Goal: Communication & Community: Share content

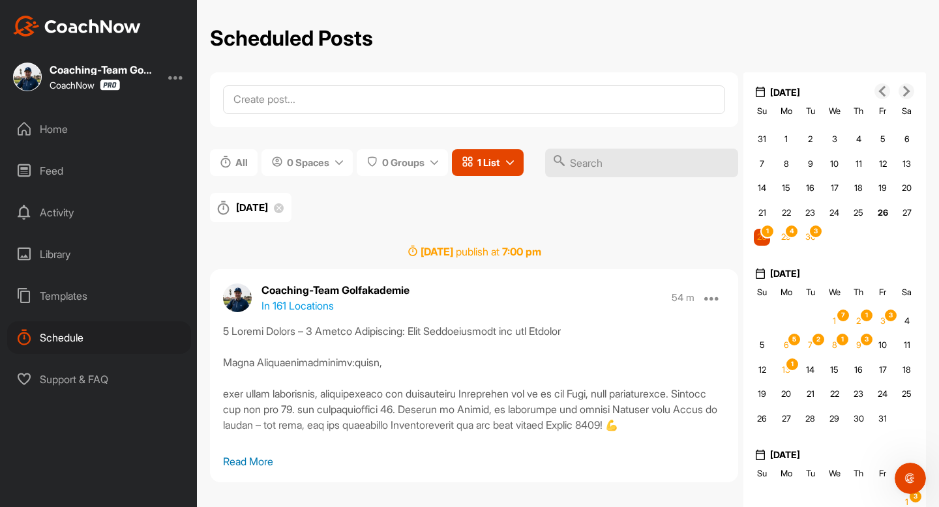
click at [46, 123] on div "Home" at bounding box center [99, 129] width 184 height 33
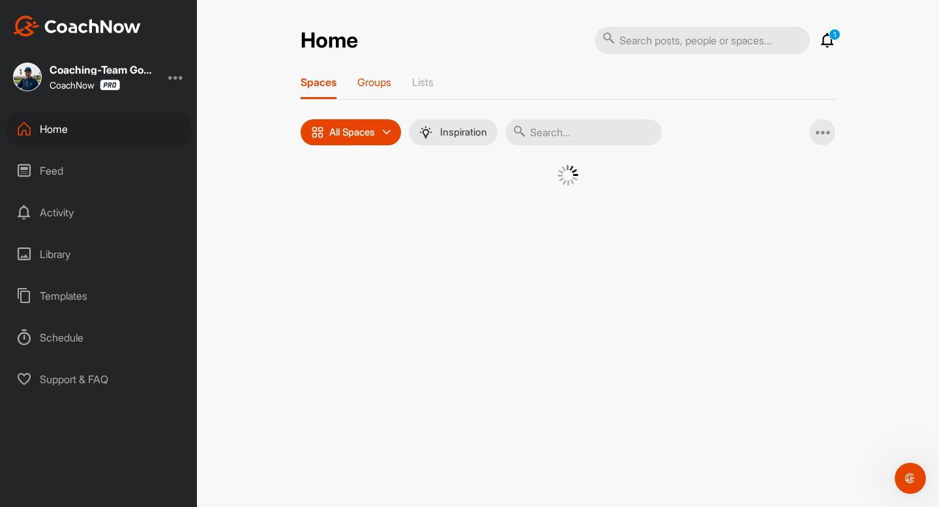
click at [360, 85] on p "Groups" at bounding box center [374, 82] width 34 height 13
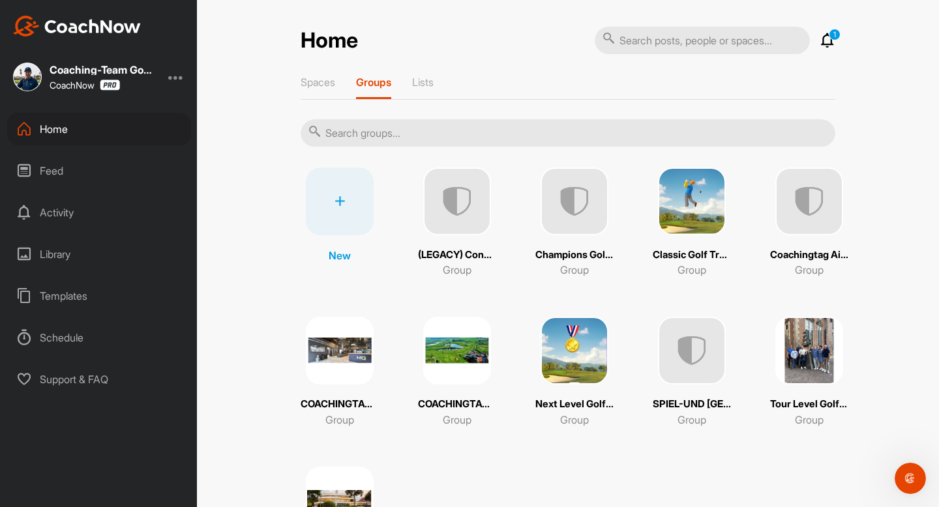
click at [591, 231] on img at bounding box center [574, 202] width 68 height 68
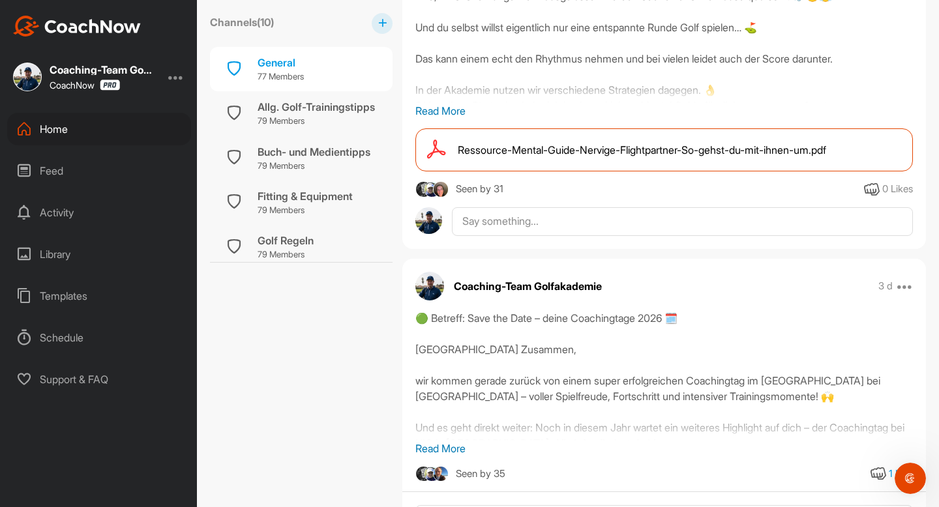
scroll to position [843, 0]
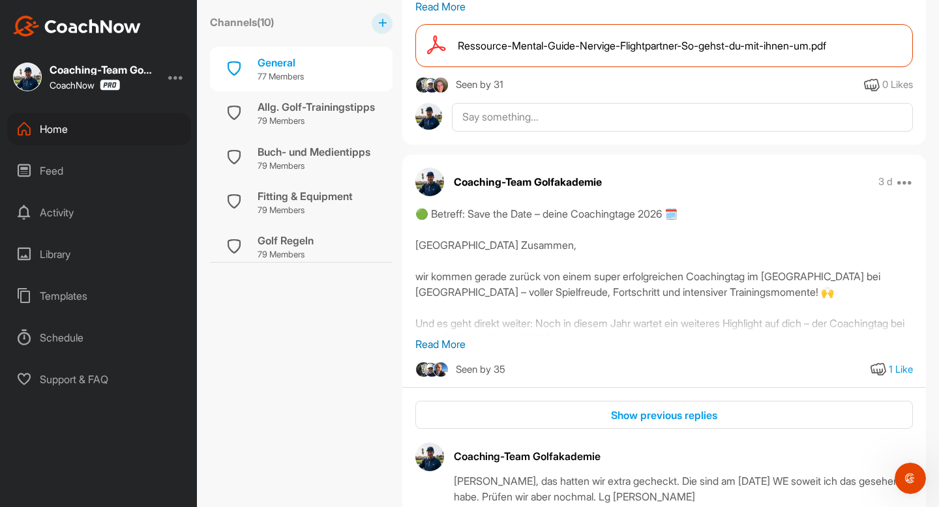
click at [466, 344] on p "Read More" at bounding box center [663, 344] width 497 height 16
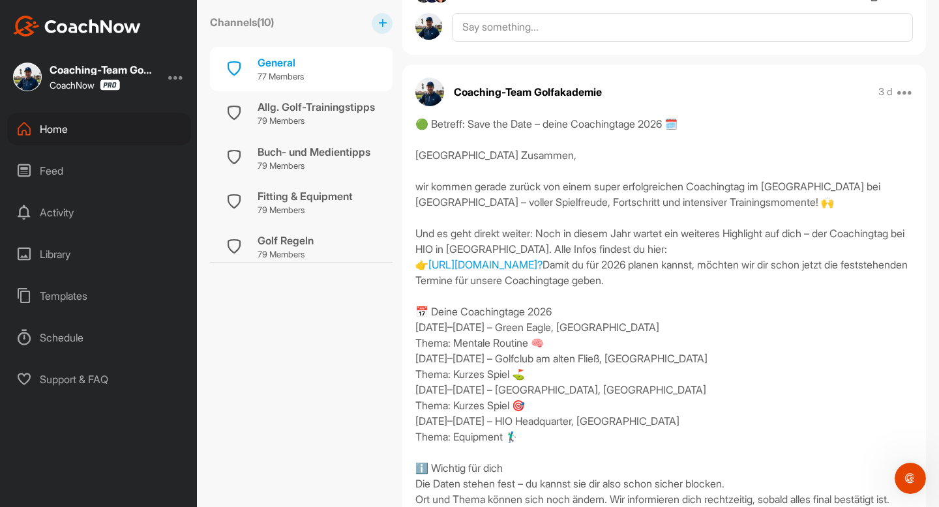
scroll to position [934, 0]
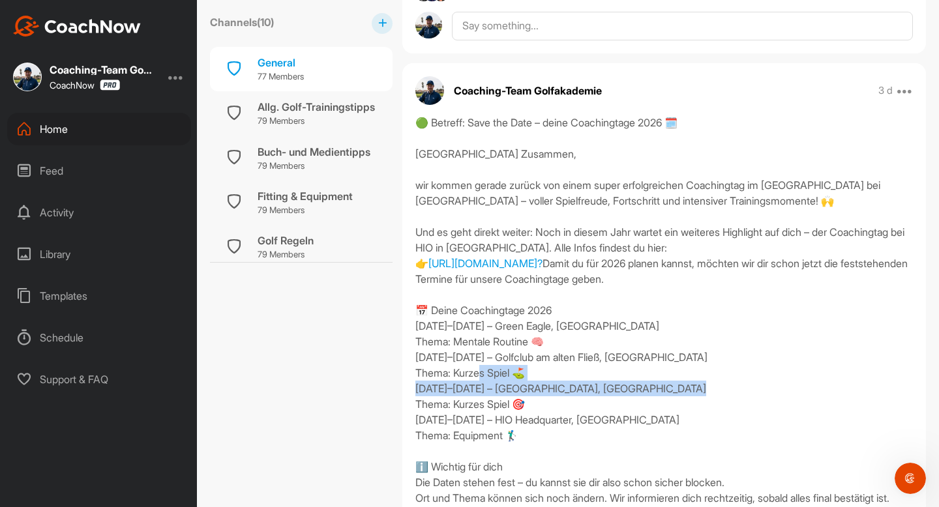
drag, startPoint x: 557, startPoint y: 434, endPoint x: 406, endPoint y: 417, distance: 152.3
click at [406, 417] on div "🟢 Betreff: Save the Date – deine Coachingtage 2026 🗓️ [GEOGRAPHIC_DATA] Zusamme…" at bounding box center [664, 365] width 524 height 501
copy div ".–[DATE] – [GEOGRAPHIC_DATA], [GEOGRAPHIC_DATA] Thema: Kurzes Spiel 🎯 27"
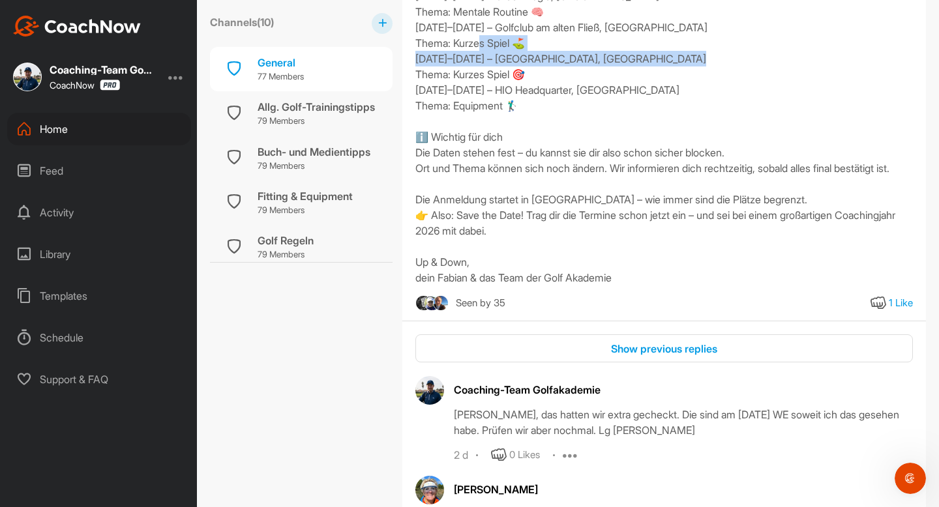
scroll to position [1287, 0]
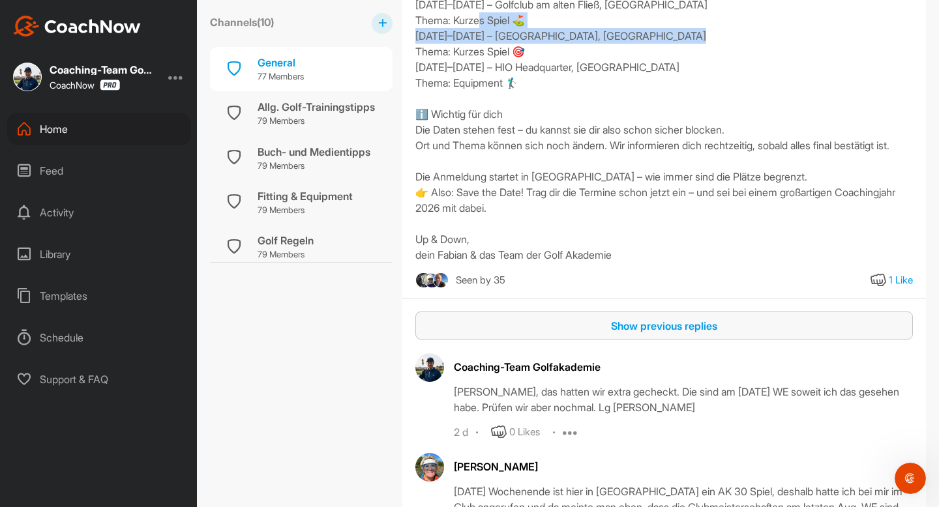
click at [475, 340] on button "Show previous replies" at bounding box center [663, 326] width 497 height 28
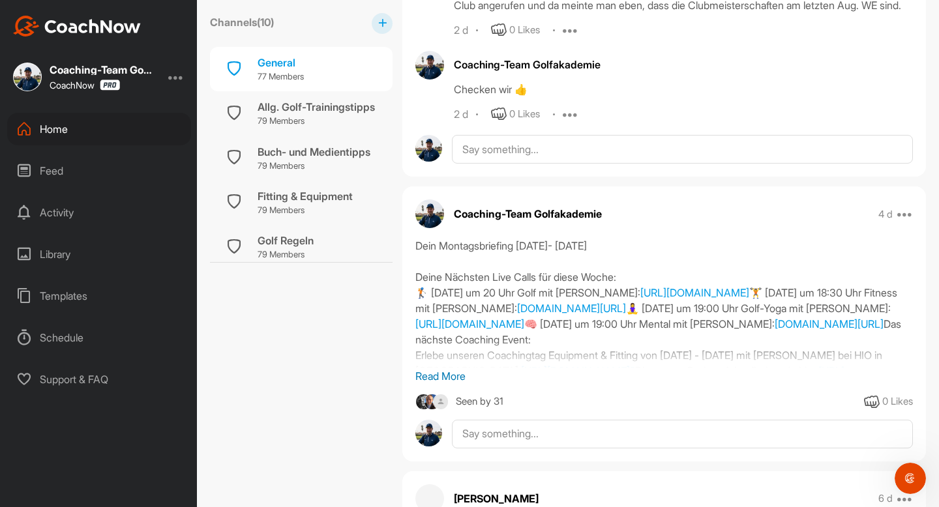
scroll to position [2137, 0]
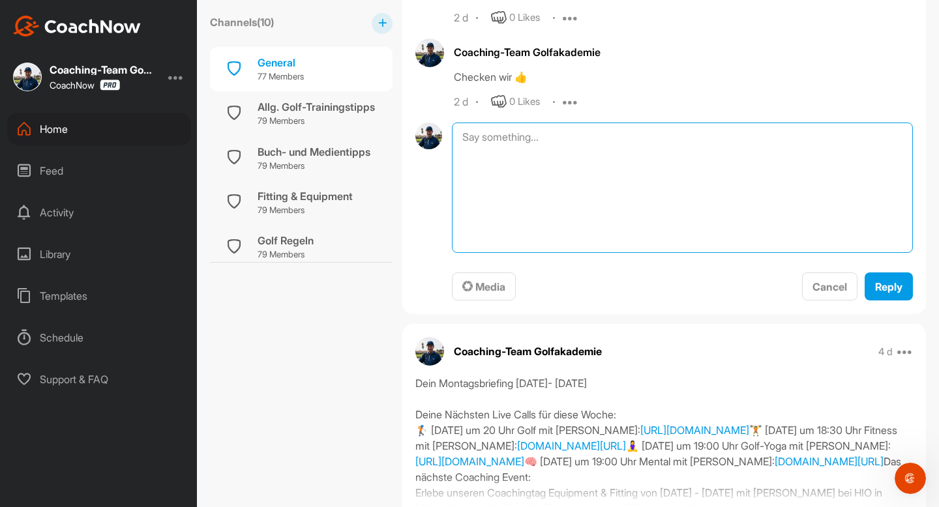
click at [502, 166] on textarea at bounding box center [682, 188] width 461 height 130
paste textarea "📢 Terminänderung Coachingtag 2026 – [GEOGRAPHIC_DATA], [GEOGRAPHIC_DATA] Bitte …"
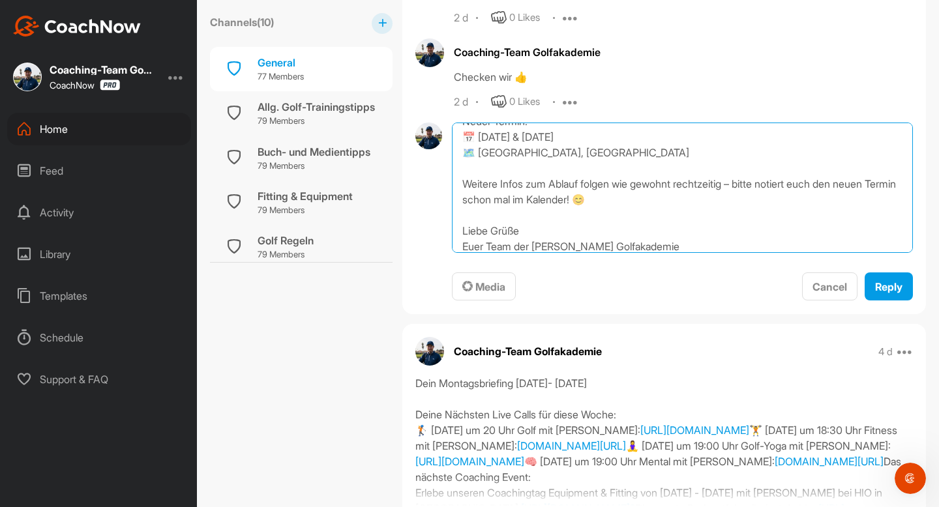
scroll to position [117, 0]
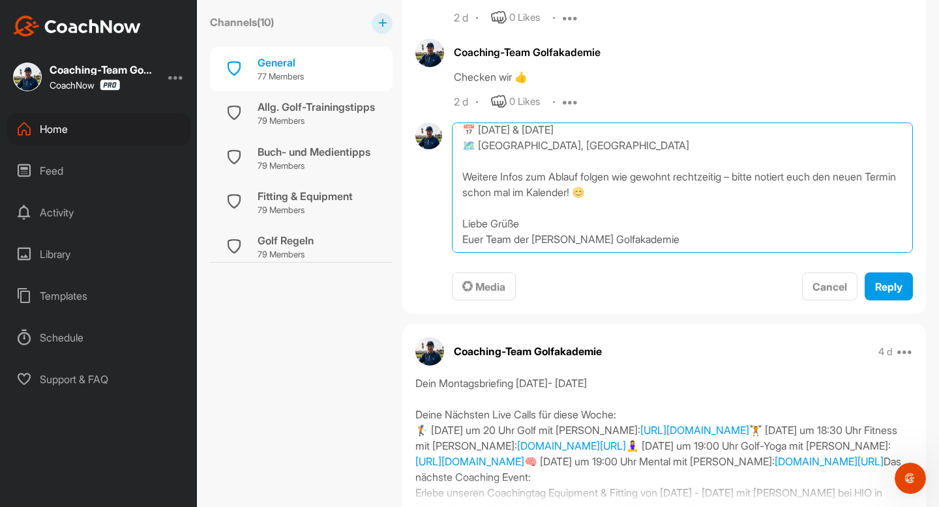
drag, startPoint x: 685, startPoint y: 282, endPoint x: 451, endPoint y: 276, distance: 234.1
click at [452, 253] on textarea "📢 Terminänderung Coachingtag 2026 – [GEOGRAPHIC_DATA], [GEOGRAPHIC_DATA] Bitte …" at bounding box center [682, 188] width 461 height 130
type textarea "📢 Terminänderung Coachingtag 2026 – [GEOGRAPHIC_DATA], [GEOGRAPHIC_DATA] Bitte …"
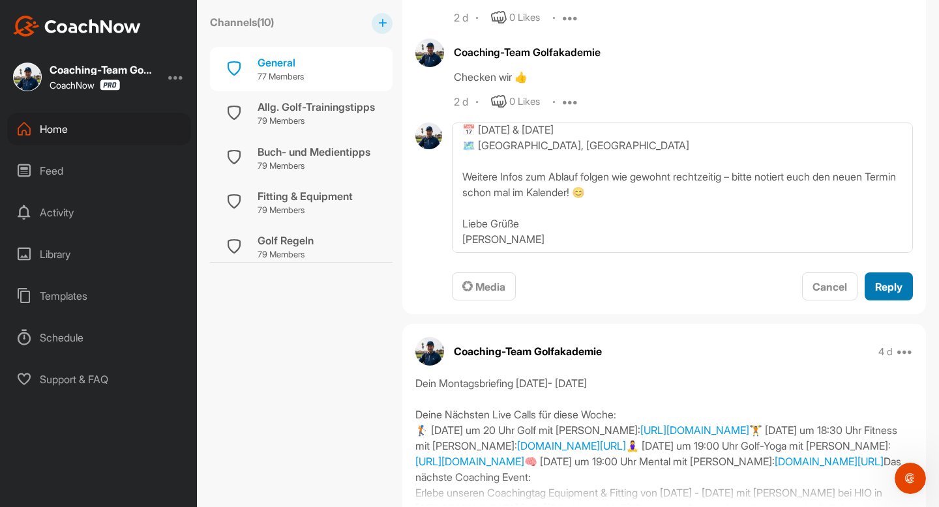
click at [892, 295] on div "Reply" at bounding box center [888, 287] width 27 height 16
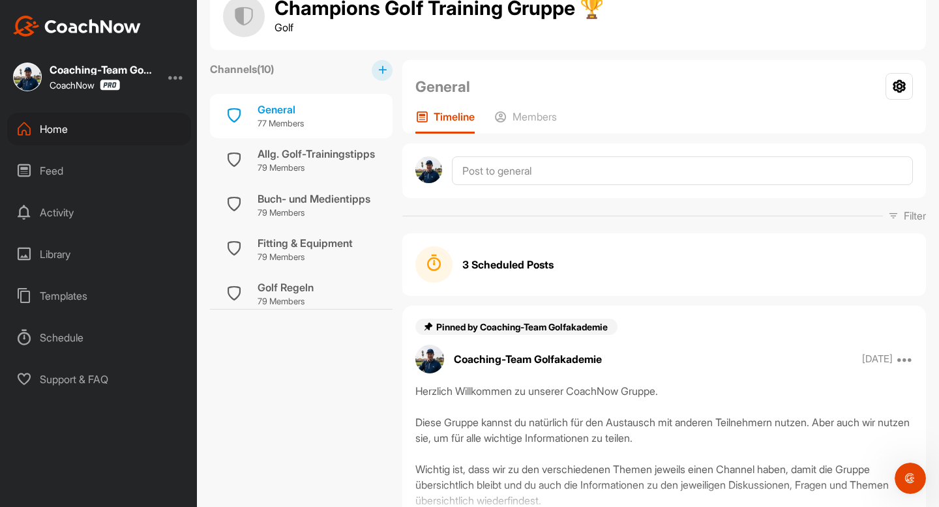
scroll to position [0, 0]
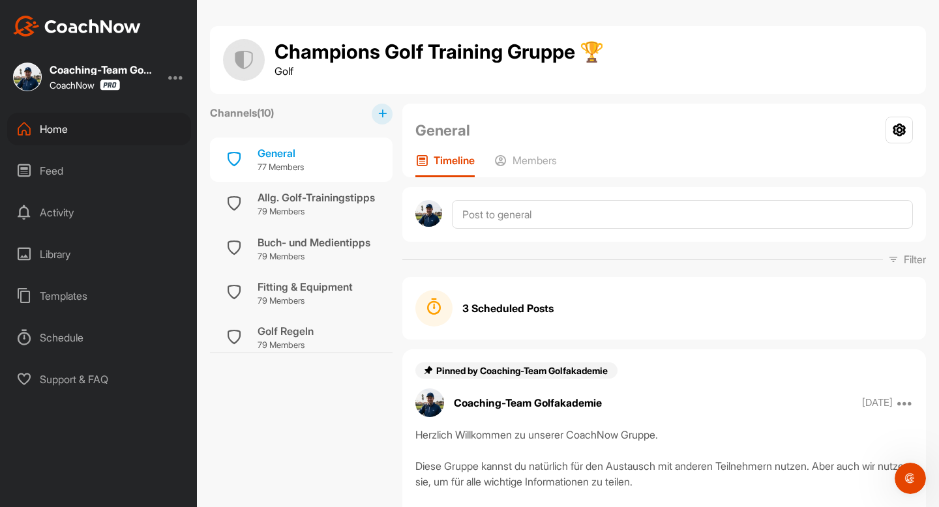
click at [51, 123] on div "Home" at bounding box center [99, 129] width 184 height 33
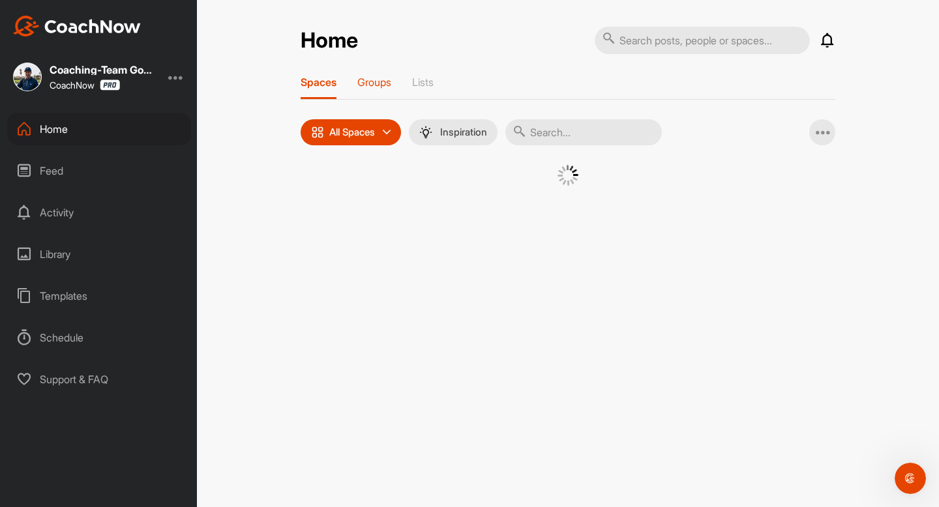
click at [374, 88] on div "Groups" at bounding box center [374, 87] width 34 height 23
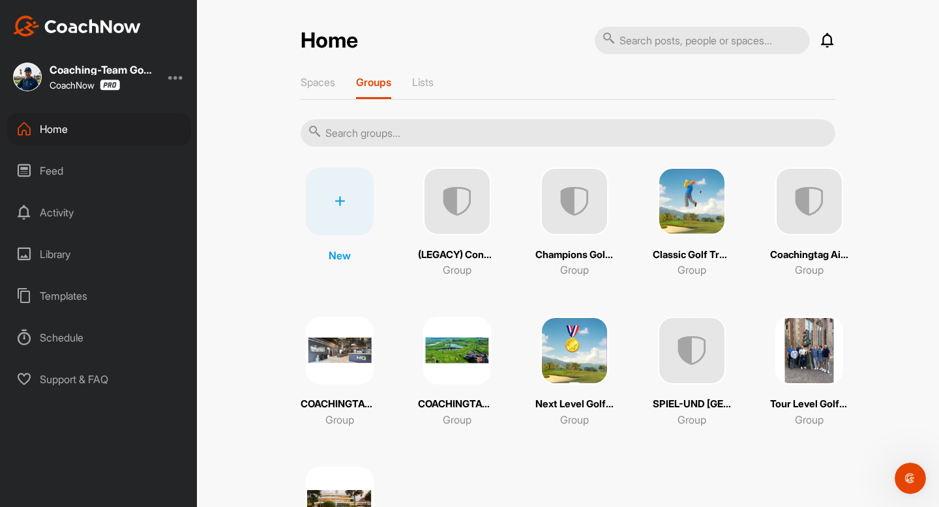
click at [687, 210] on img at bounding box center [692, 202] width 68 height 68
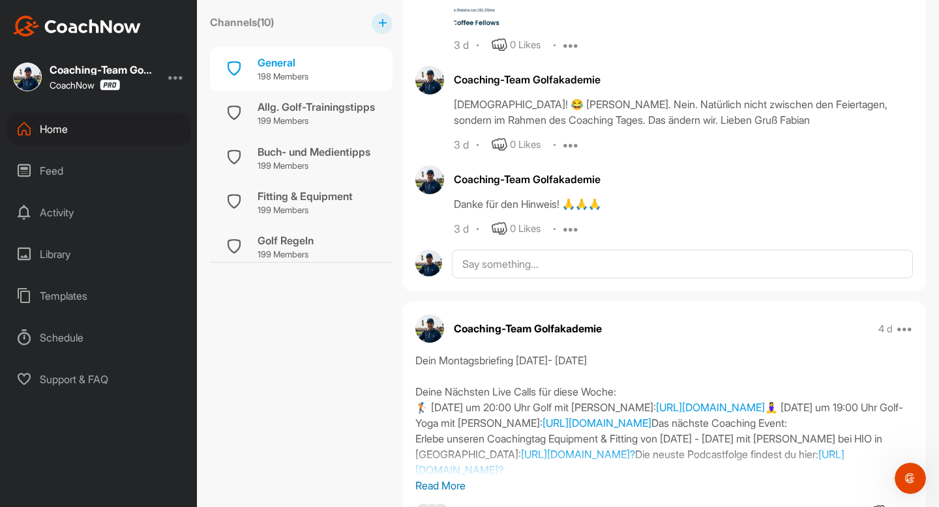
scroll to position [2760, 0]
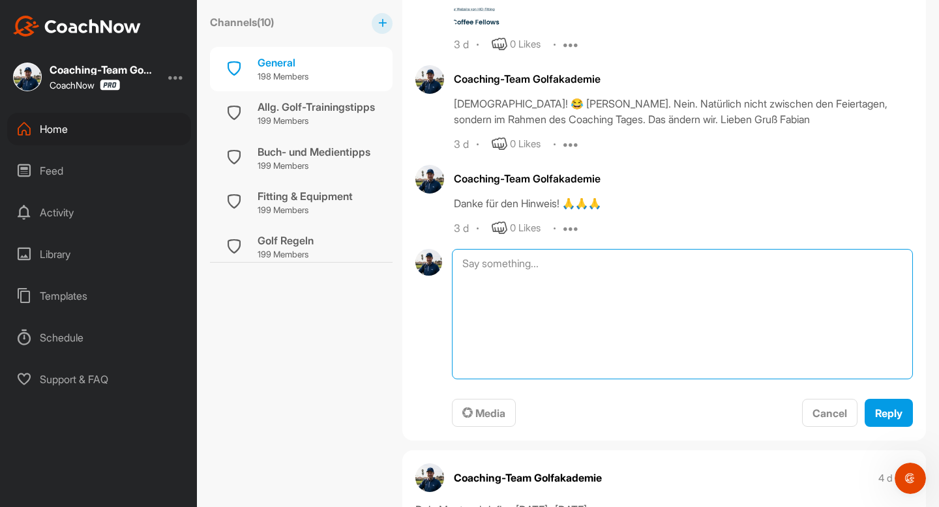
click at [527, 263] on textarea at bounding box center [682, 314] width 461 height 130
paste textarea "📢 Terminänderung Coachingtag 2026 – [GEOGRAPHIC_DATA], [GEOGRAPHIC_DATA] Bitte …"
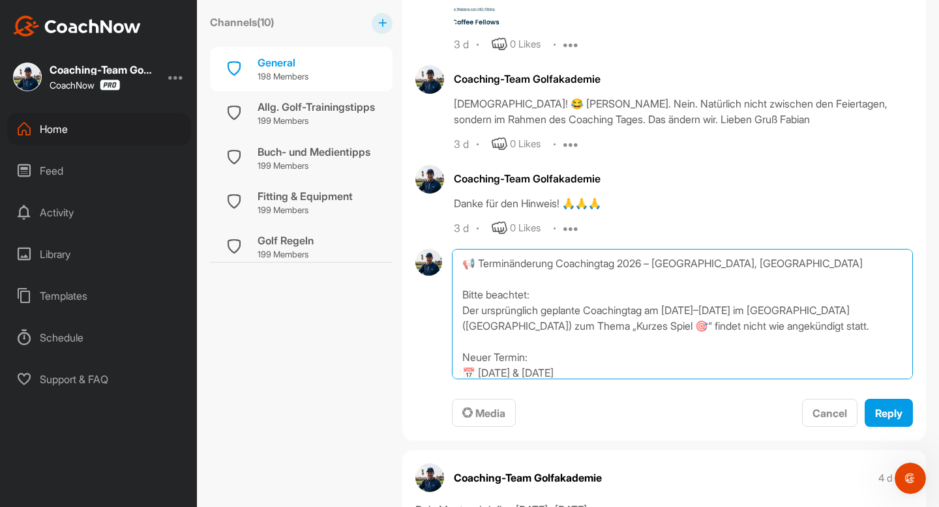
scroll to position [110, 0]
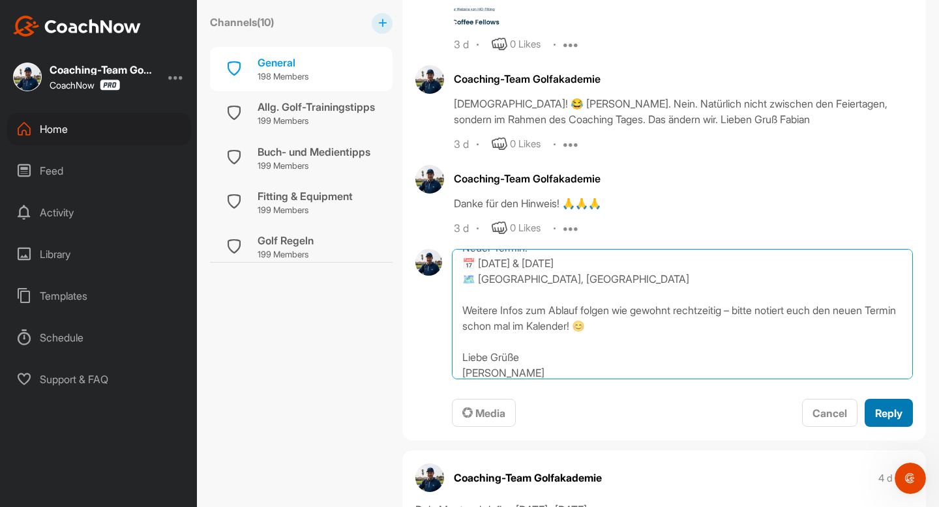
type textarea "📢 Terminänderung Coachingtag 2026 – [GEOGRAPHIC_DATA], [GEOGRAPHIC_DATA] Bitte …"
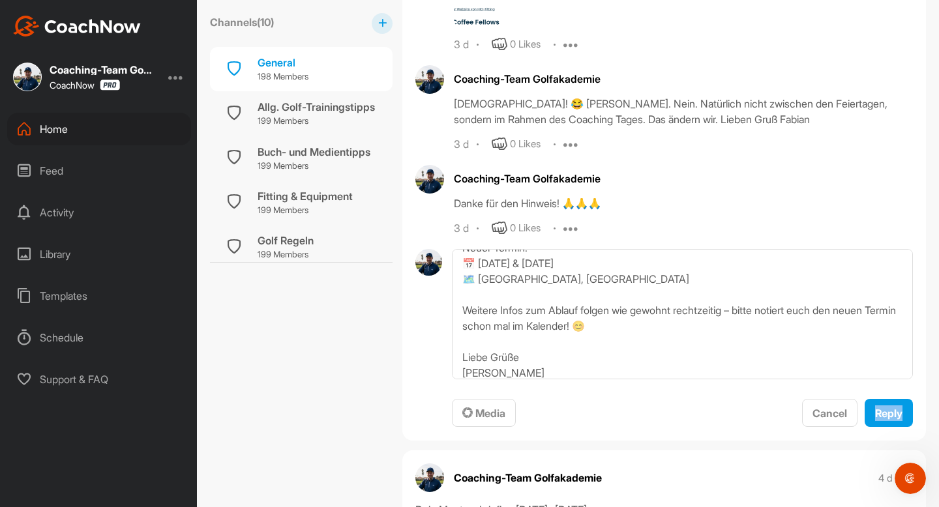
click at [659, 421] on span "Media Cancel Reply" at bounding box center [682, 413] width 461 height 29
click at [897, 406] on div "Reply" at bounding box center [888, 414] width 27 height 16
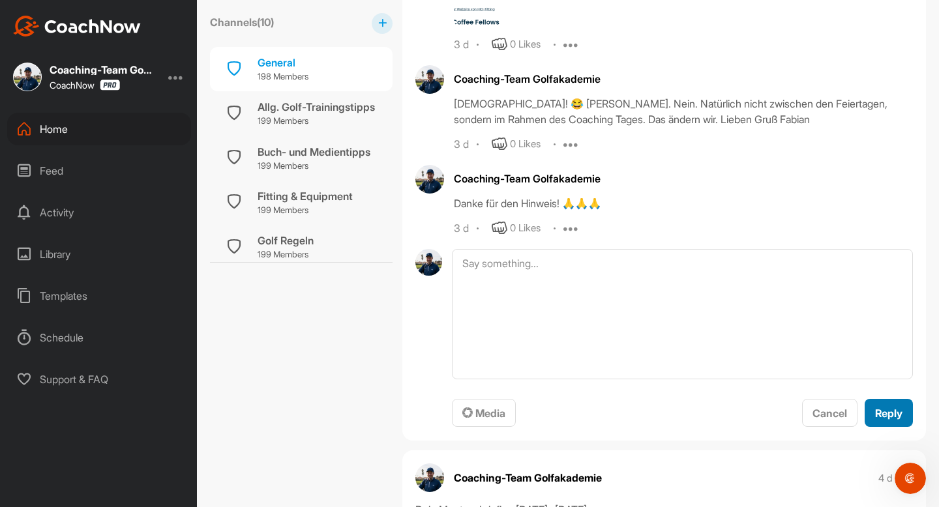
scroll to position [0, 0]
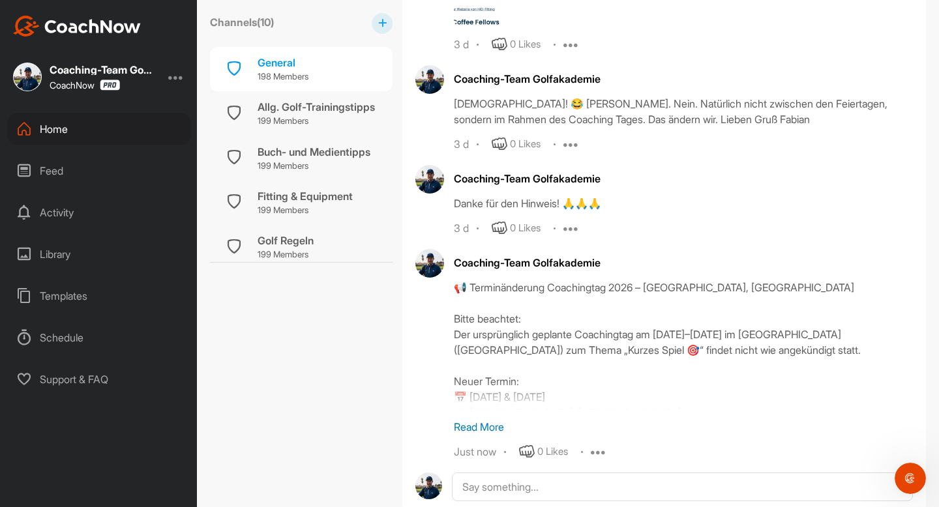
click at [56, 139] on div "Home" at bounding box center [99, 129] width 184 height 33
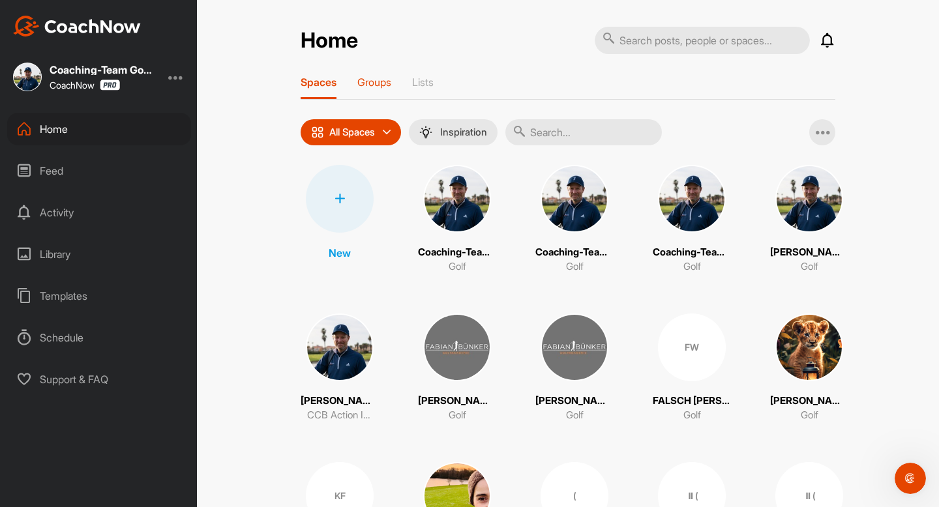
click at [366, 88] on div "Groups" at bounding box center [374, 87] width 34 height 23
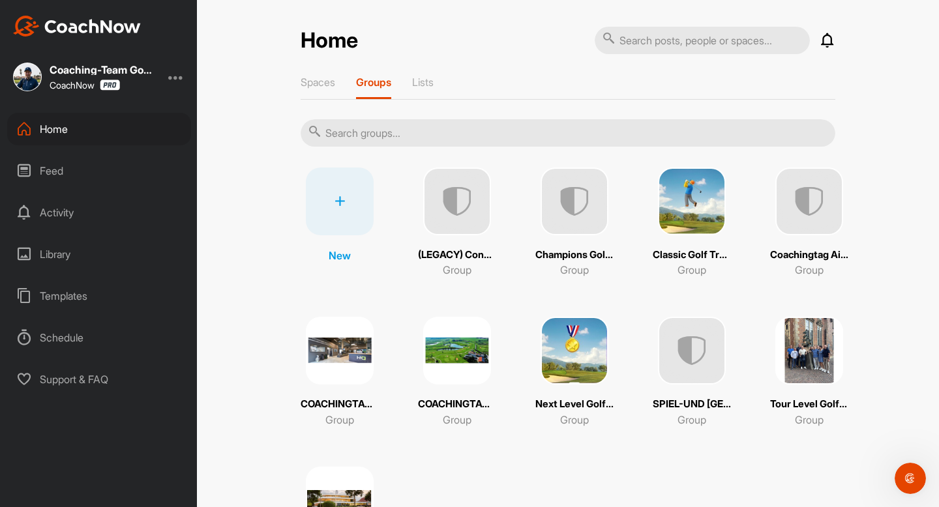
click at [592, 386] on div "Next Level Golf Training Gruppe 🏅 Group" at bounding box center [574, 372] width 78 height 110
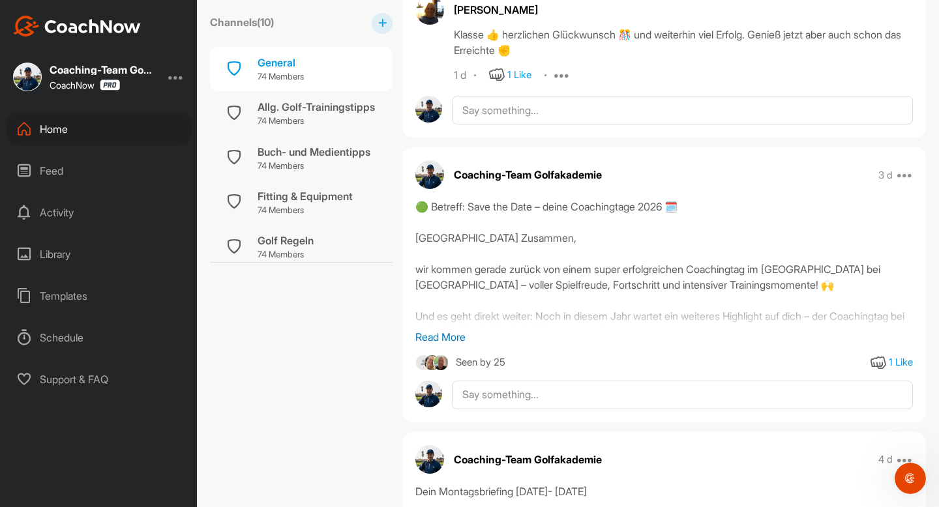
scroll to position [1717, 0]
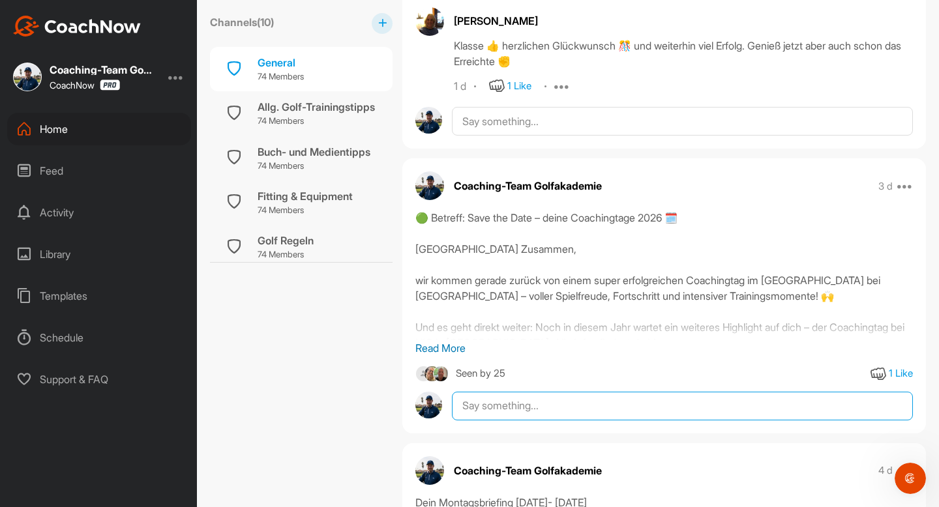
click at [588, 400] on textarea at bounding box center [682, 406] width 461 height 29
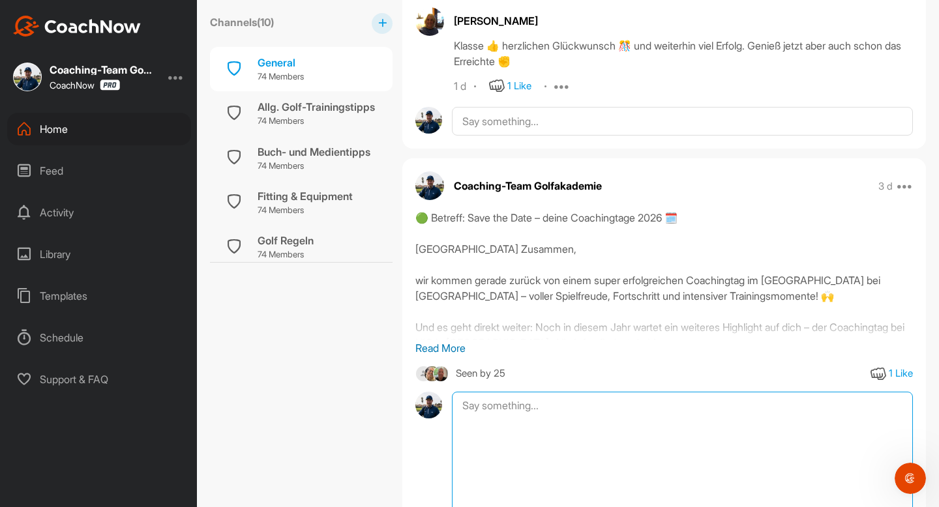
paste textarea "📢 Terminänderung Coachingtag 2026 – [GEOGRAPHIC_DATA], [GEOGRAPHIC_DATA] Bitte …"
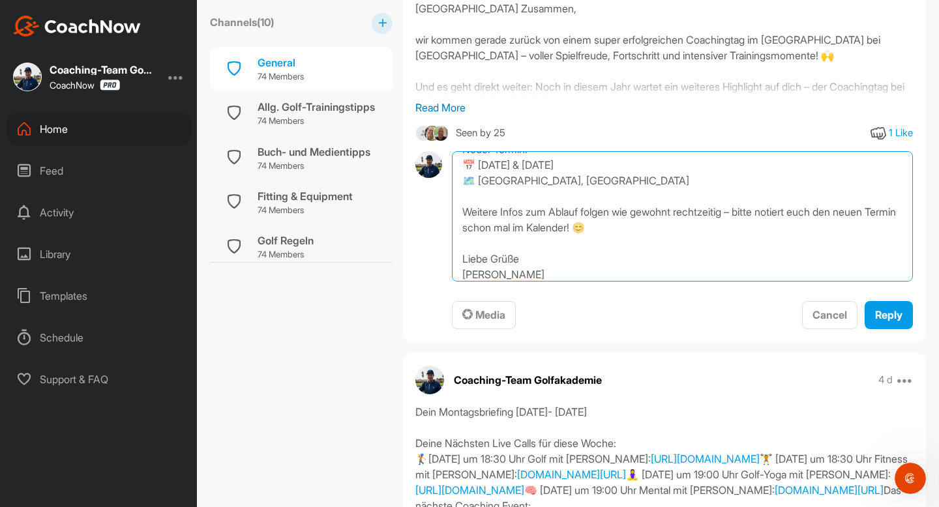
scroll to position [2005, 0]
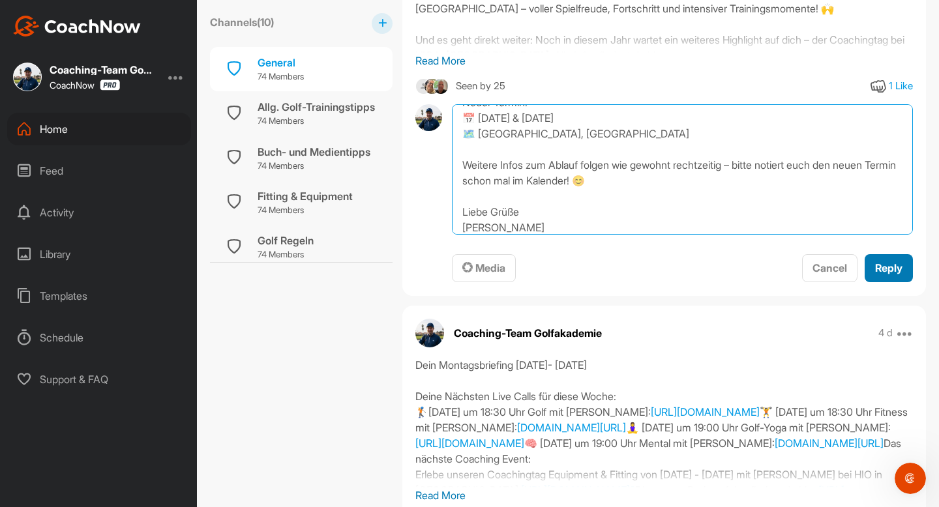
type textarea "📢 Terminänderung Coachingtag 2026 – [GEOGRAPHIC_DATA], [GEOGRAPHIC_DATA] Bitte …"
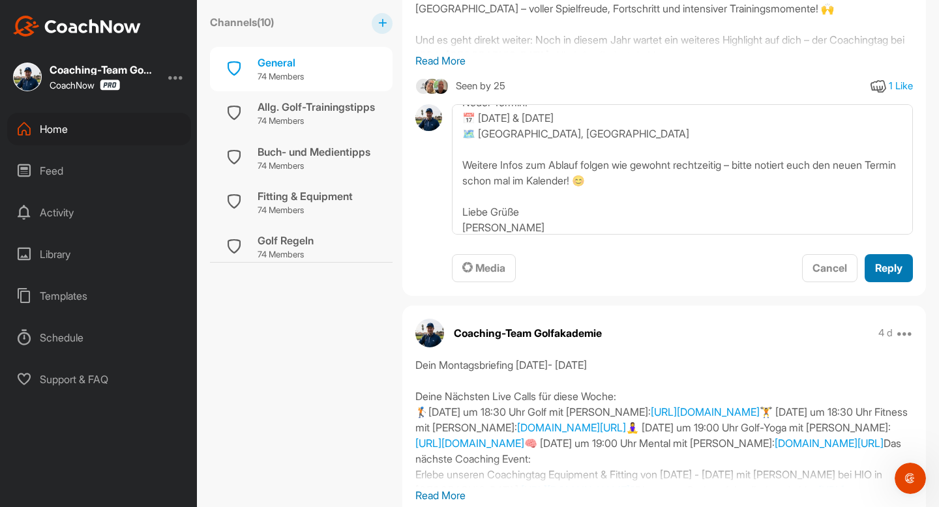
click at [876, 268] on span "Reply" at bounding box center [888, 267] width 27 height 13
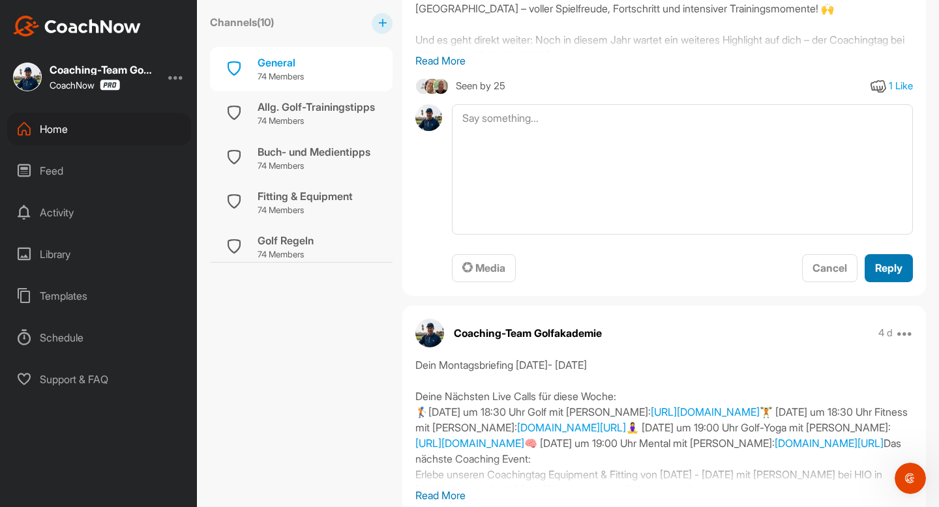
scroll to position [0, 0]
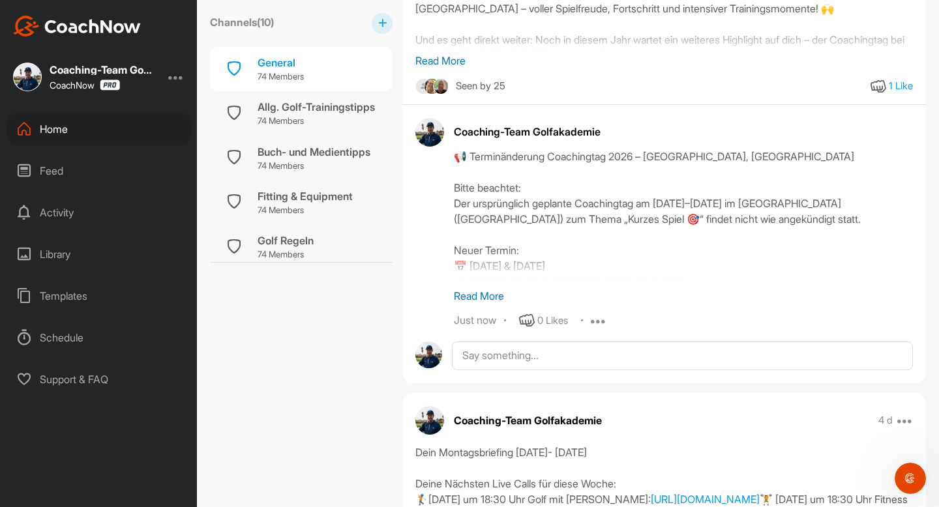
click at [61, 138] on div "Home" at bounding box center [99, 129] width 184 height 33
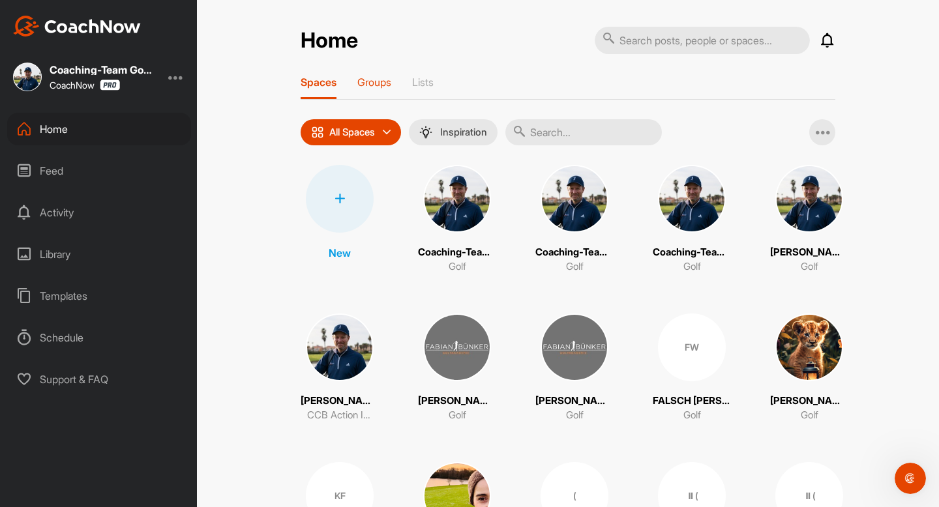
click at [380, 80] on p "Groups" at bounding box center [374, 82] width 34 height 13
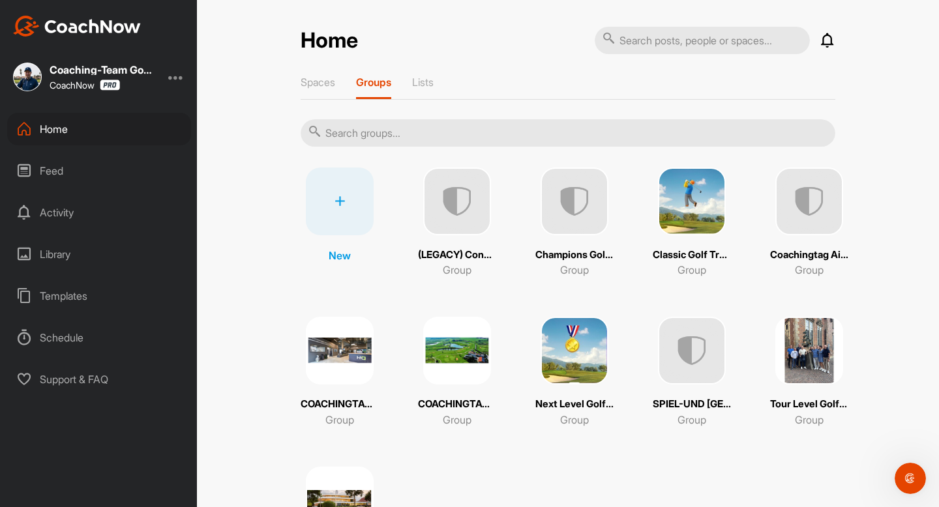
click at [815, 347] on img at bounding box center [809, 351] width 68 height 68
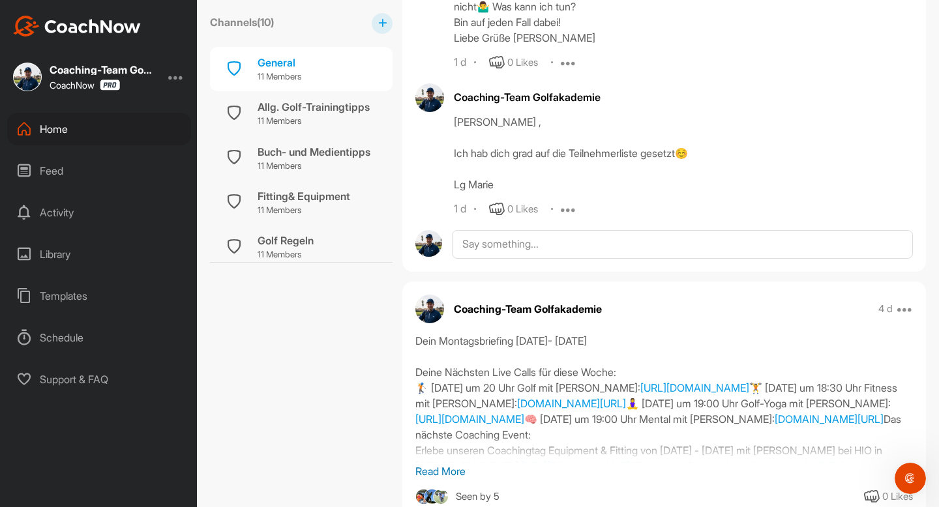
scroll to position [1014, 0]
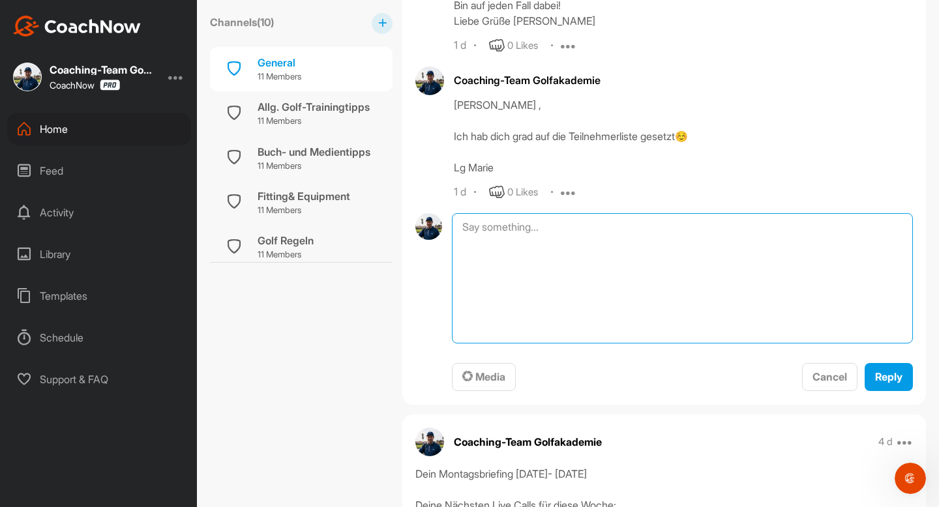
click at [540, 236] on textarea at bounding box center [682, 278] width 461 height 130
paste textarea "📢 Terminänderung Coachingtag 2026 – [GEOGRAPHIC_DATA], [GEOGRAPHIC_DATA] Bitte …"
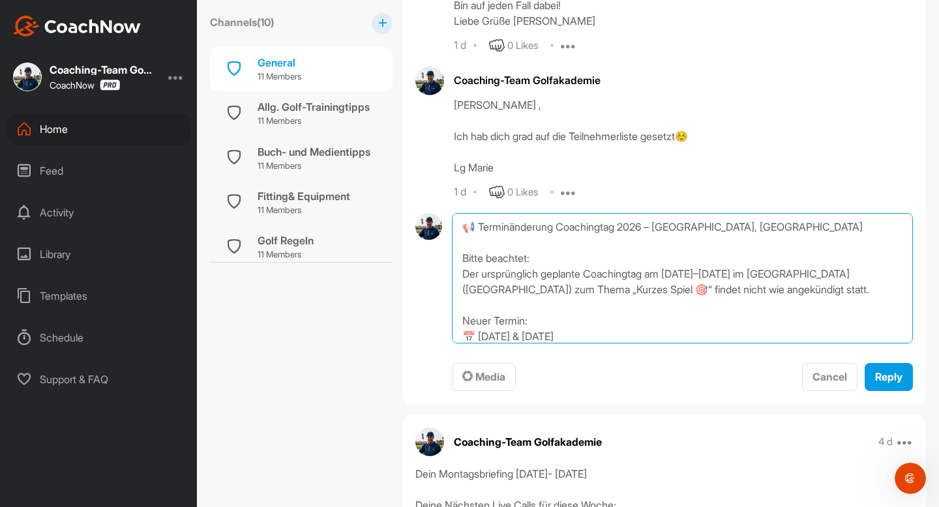
scroll to position [110, 0]
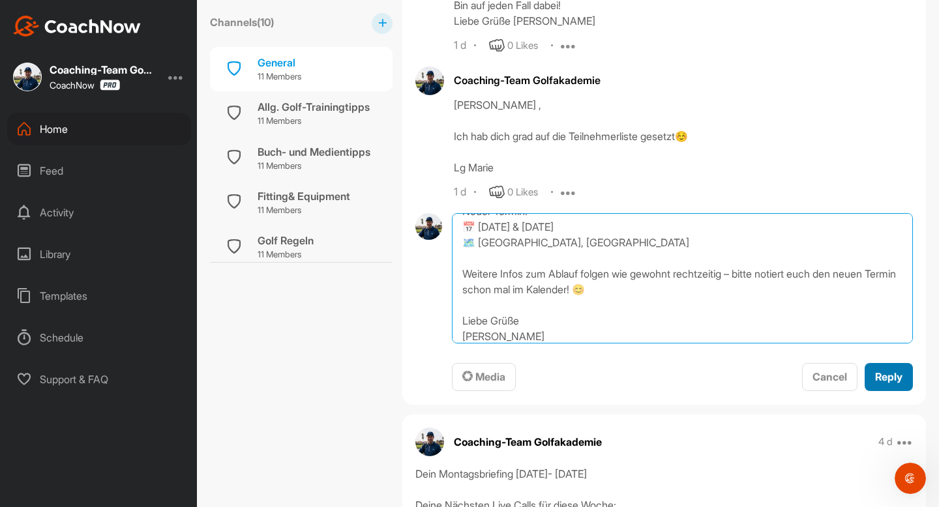
type textarea "📢 Terminänderung Coachingtag 2026 – [GEOGRAPHIC_DATA], [GEOGRAPHIC_DATA] Bitte …"
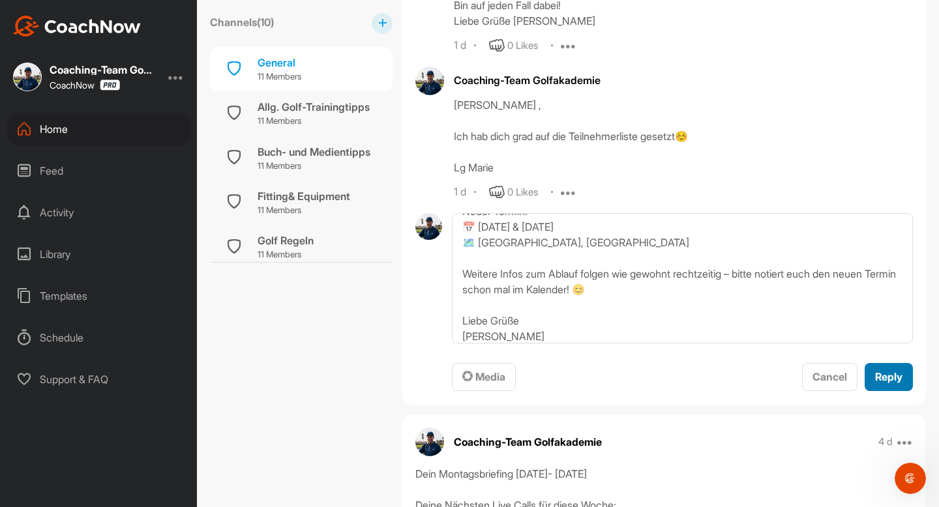
click at [883, 381] on span "Reply" at bounding box center [888, 376] width 27 height 13
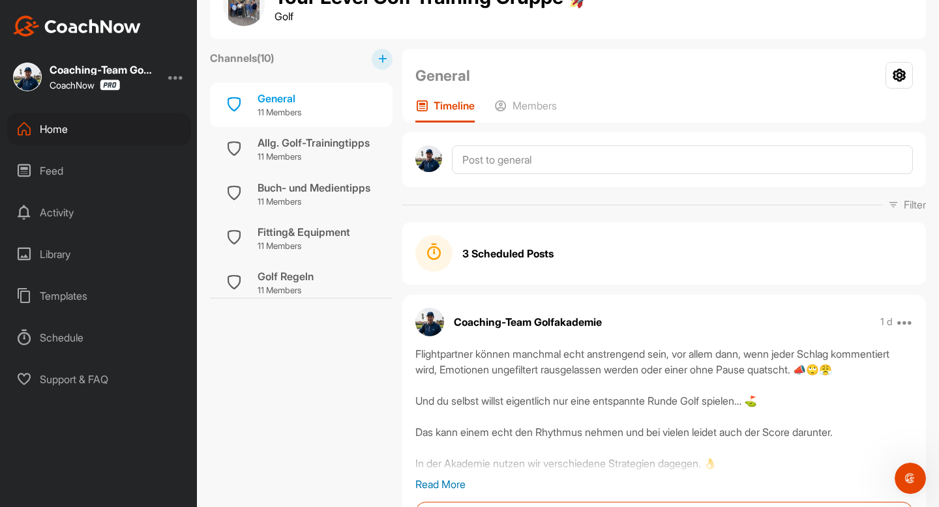
scroll to position [0, 0]
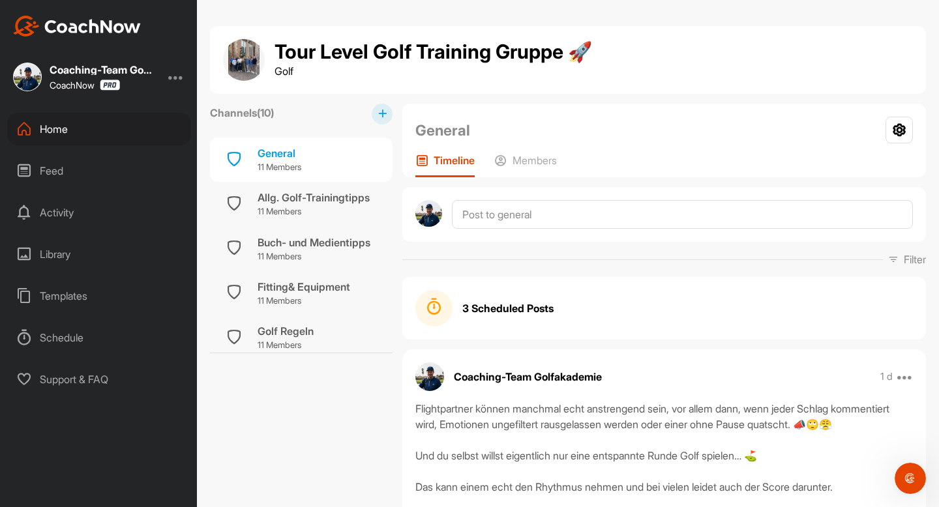
click at [56, 124] on div "Home" at bounding box center [99, 129] width 184 height 33
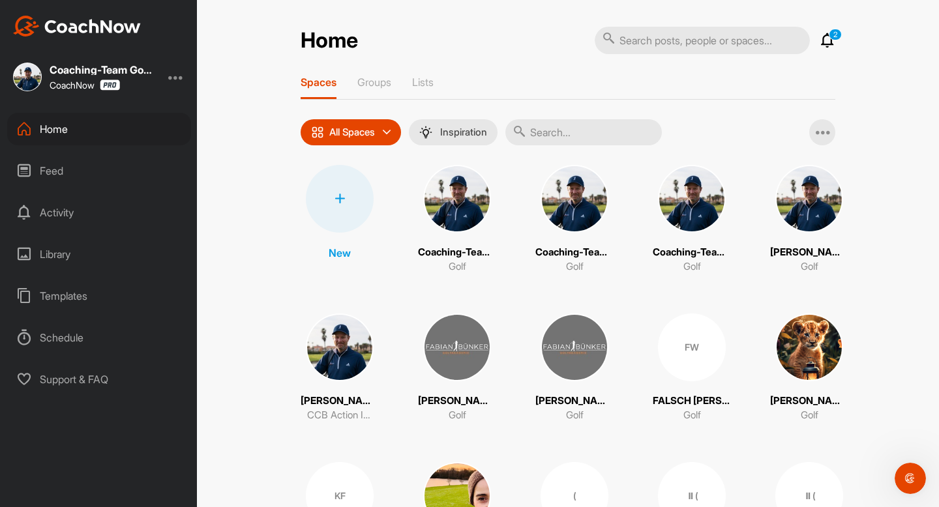
click at [584, 133] on input "text" at bounding box center [583, 132] width 156 height 26
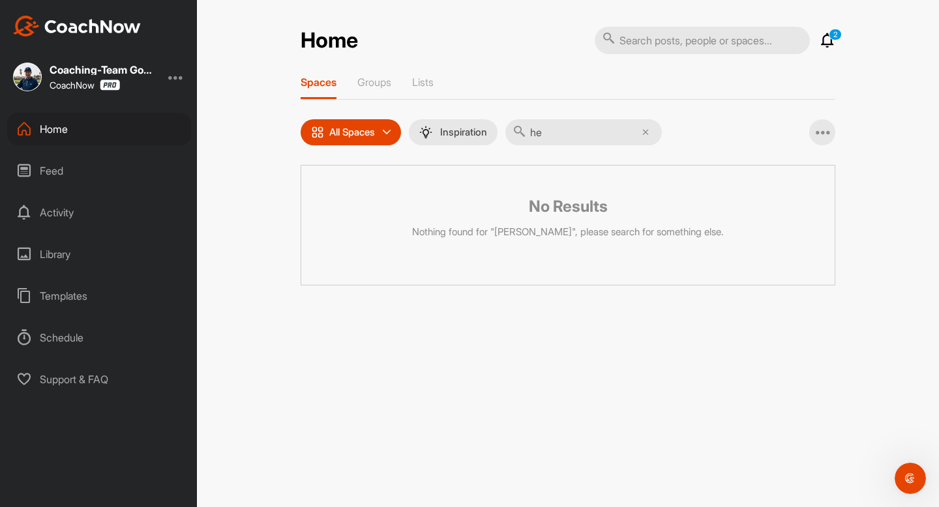
type input "h"
type input "e"
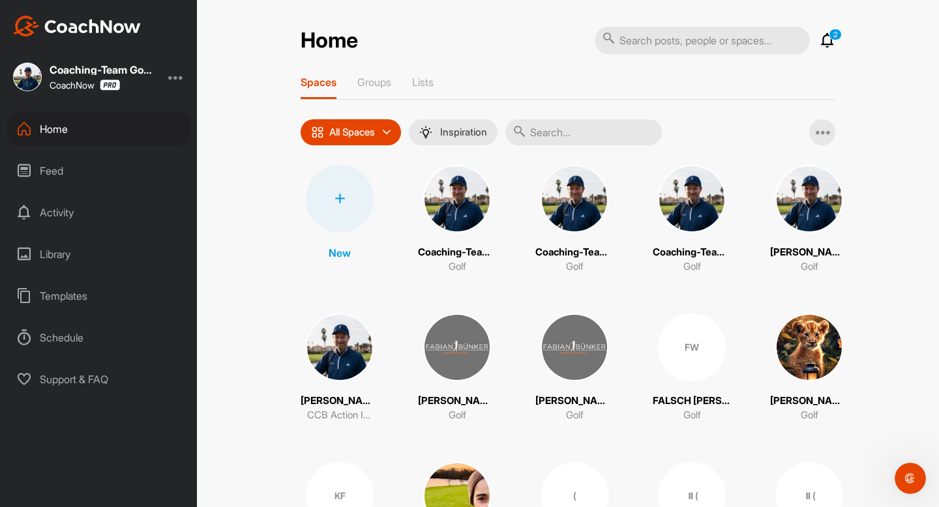
click at [583, 133] on input "text" at bounding box center [583, 132] width 156 height 26
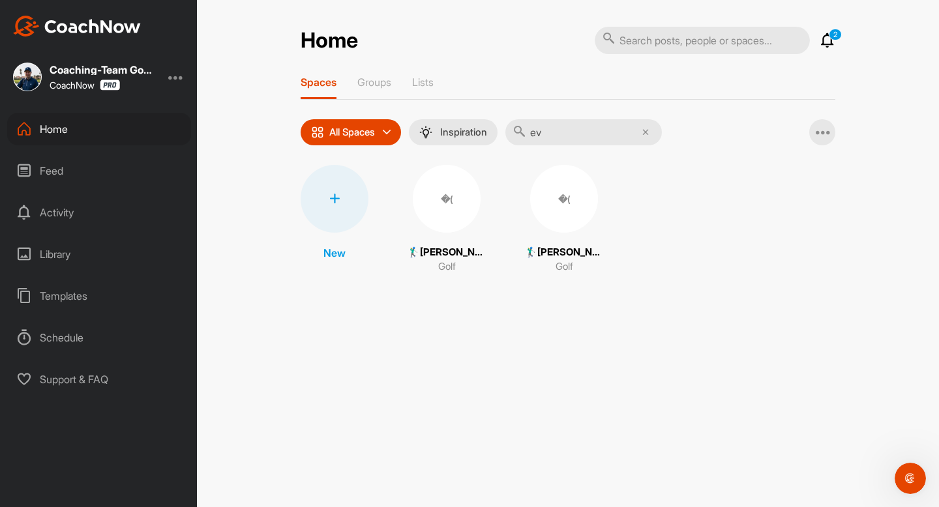
type input "ev"
click at [457, 211] on div "�(" at bounding box center [447, 199] width 68 height 68
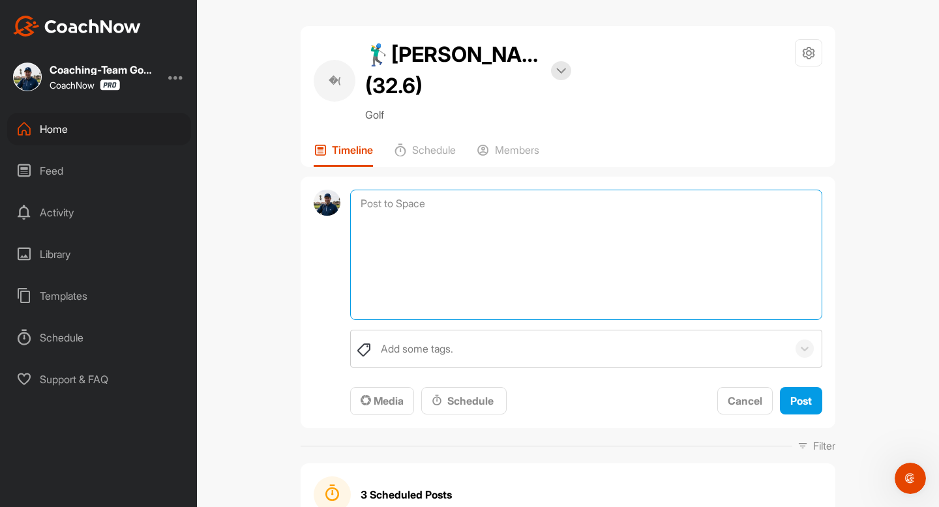
click at [454, 233] on textarea at bounding box center [586, 255] width 472 height 130
paste textarea "📢 Wichtige Info für dich [PERSON_NAME], hier ist [PERSON_NAME] – deine Coaching…"
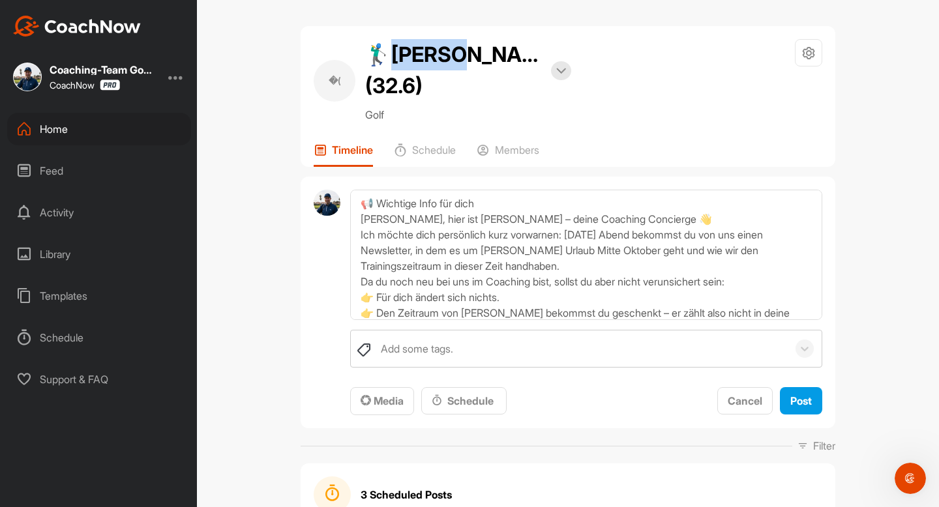
drag, startPoint x: 384, startPoint y: 53, endPoint x: 451, endPoint y: 53, distance: 66.5
click at [451, 53] on h2 "🏌‍♂[PERSON_NAME] (32.6)" at bounding box center [453, 70] width 176 height 63
copy h2 "velyn"
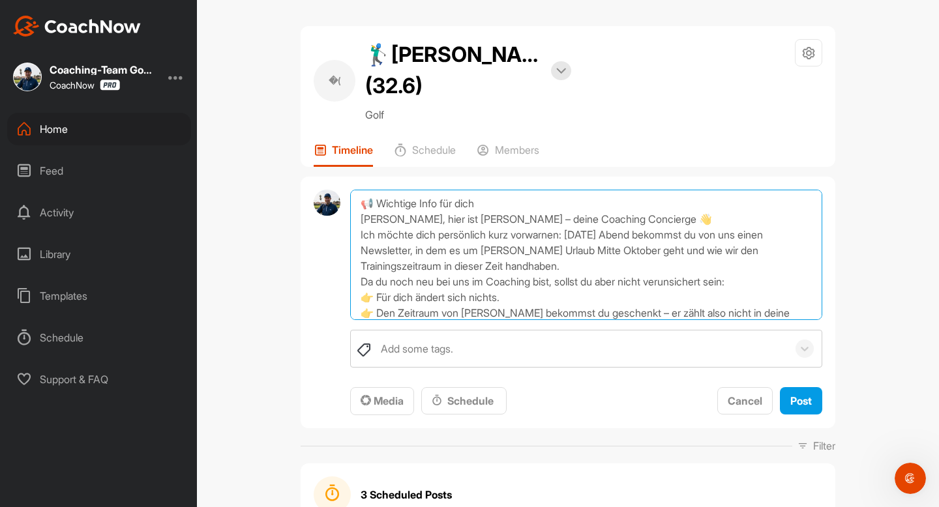
click at [384, 248] on textarea "📢 Wichtige Info für dich [PERSON_NAME], hier ist [PERSON_NAME] – deine Coaching…" at bounding box center [586, 255] width 472 height 130
paste textarea "[PERSON_NAME]"
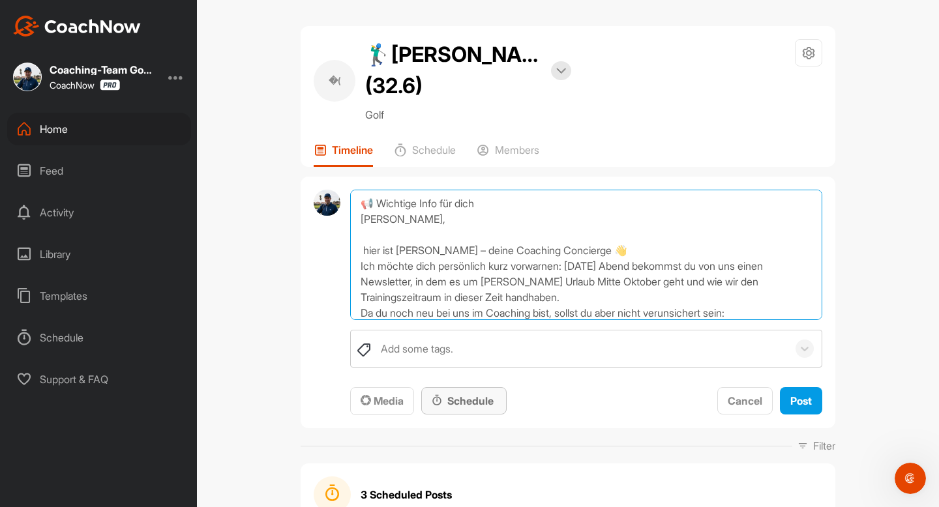
type textarea "📢 Wichtige Info für dich [PERSON_NAME], hier ist [PERSON_NAME] – deine Coaching…"
click at [479, 415] on div "Schedule" at bounding box center [463, 401] width 85 height 28
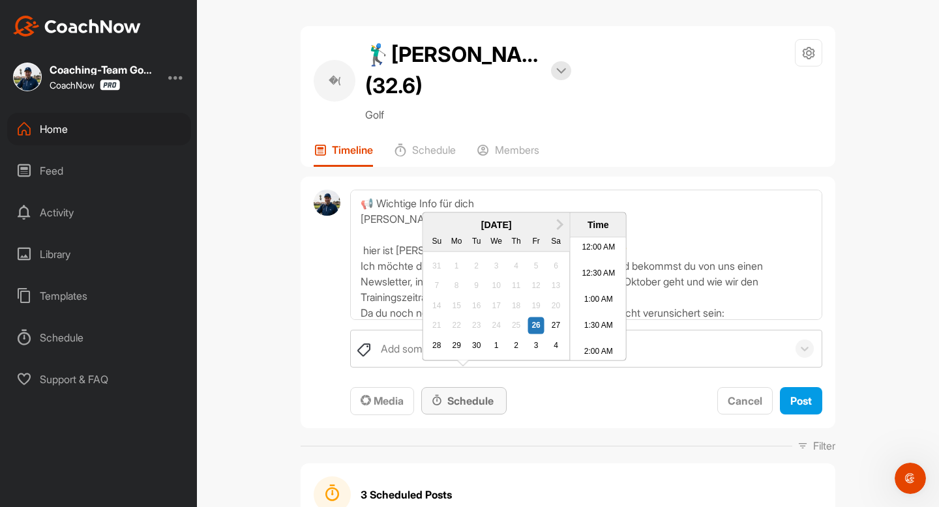
scroll to position [604, 0]
click at [441, 354] on div "28" at bounding box center [436, 345] width 17 height 17
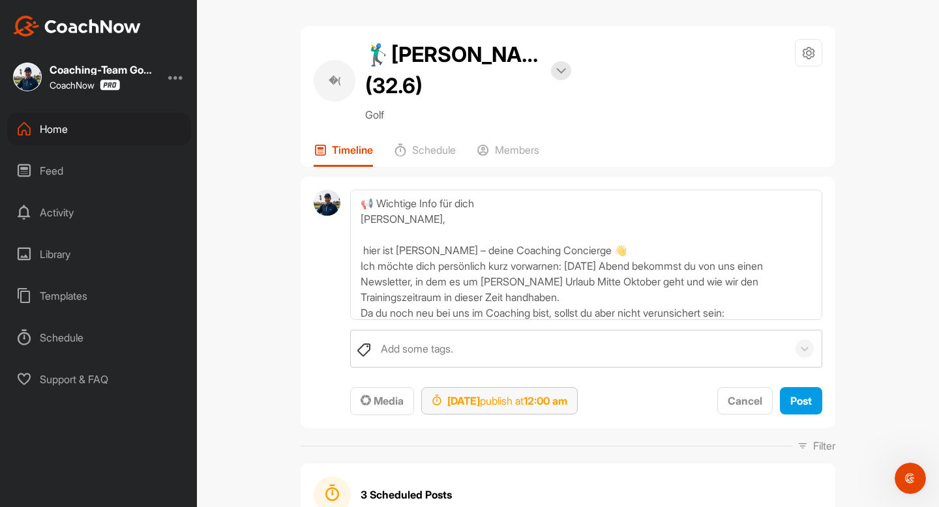
click at [480, 407] on strong "[DATE]" at bounding box center [463, 400] width 33 height 13
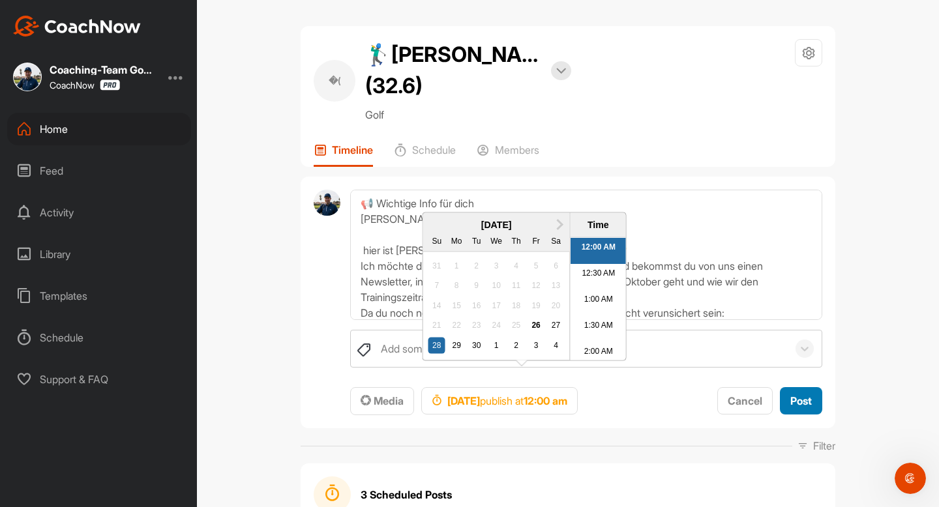
click at [805, 407] on span "Post" at bounding box center [801, 400] width 22 height 13
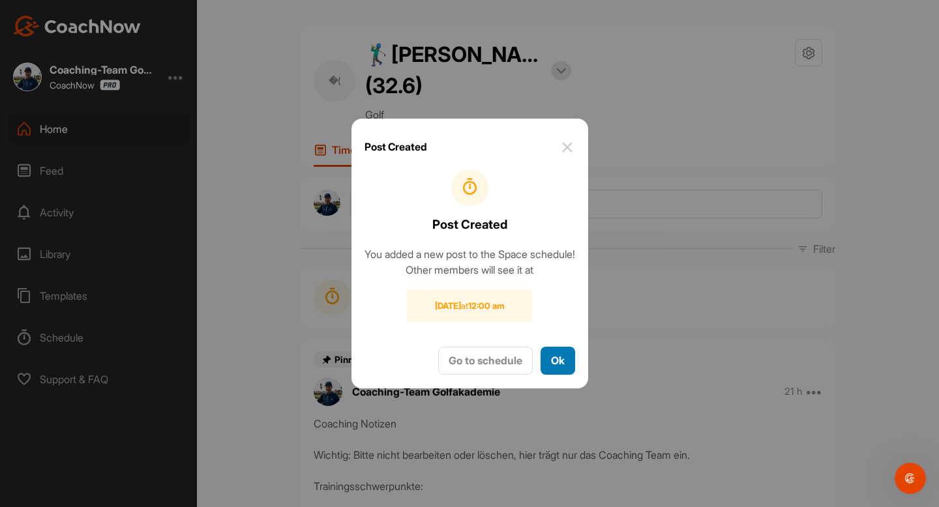
click at [566, 372] on button "Ok" at bounding box center [557, 361] width 35 height 28
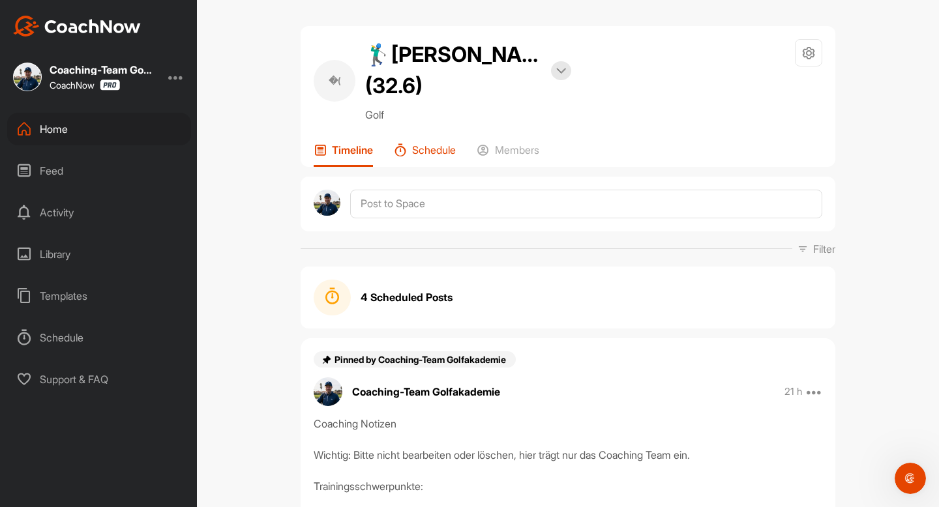
click at [439, 156] on p "Schedule" at bounding box center [434, 149] width 44 height 13
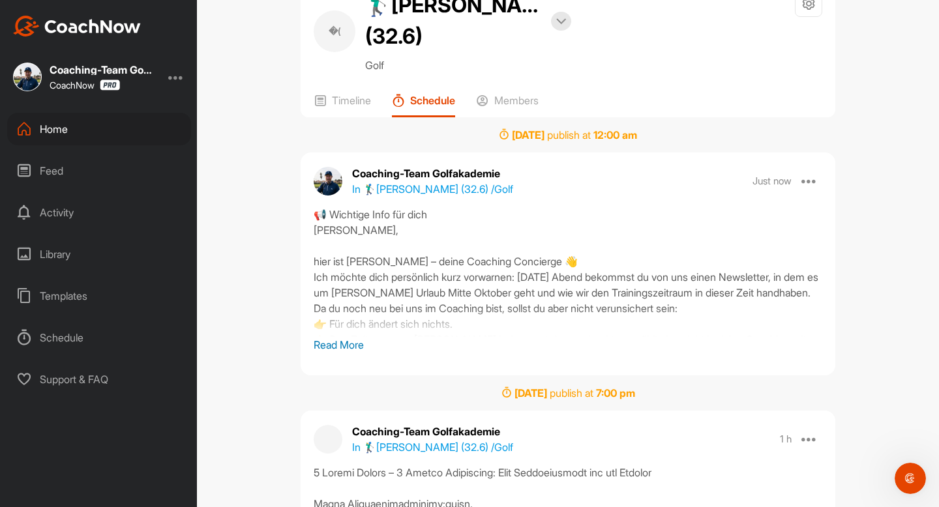
scroll to position [55, 0]
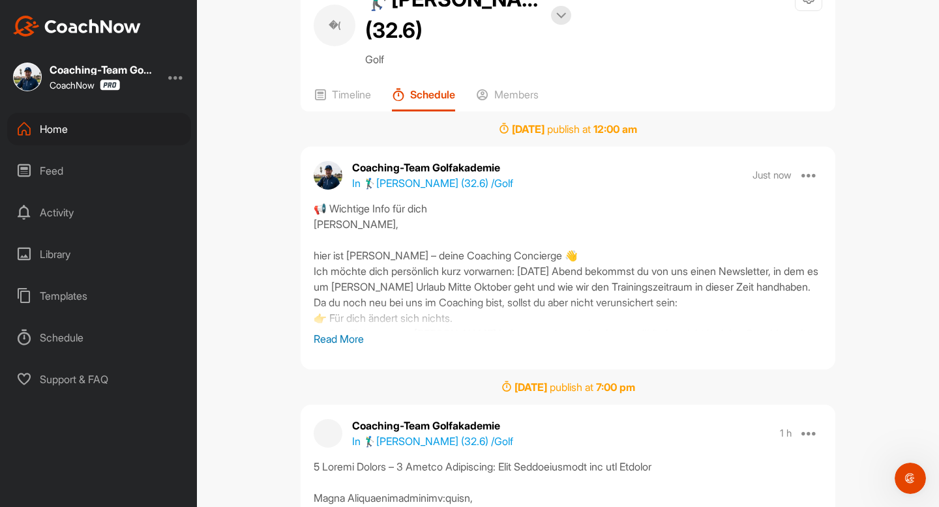
click at [35, 121] on div "Home" at bounding box center [99, 129] width 184 height 33
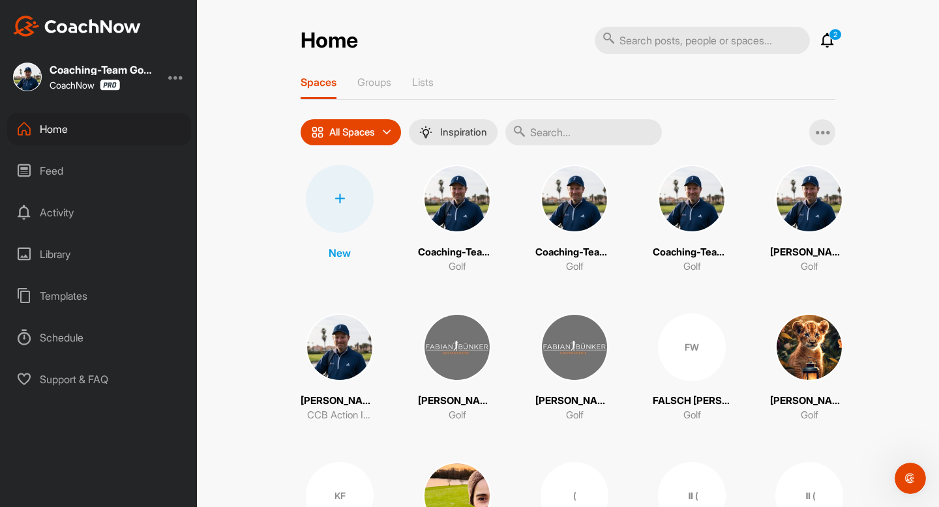
click at [581, 138] on input "text" at bounding box center [583, 132] width 156 height 26
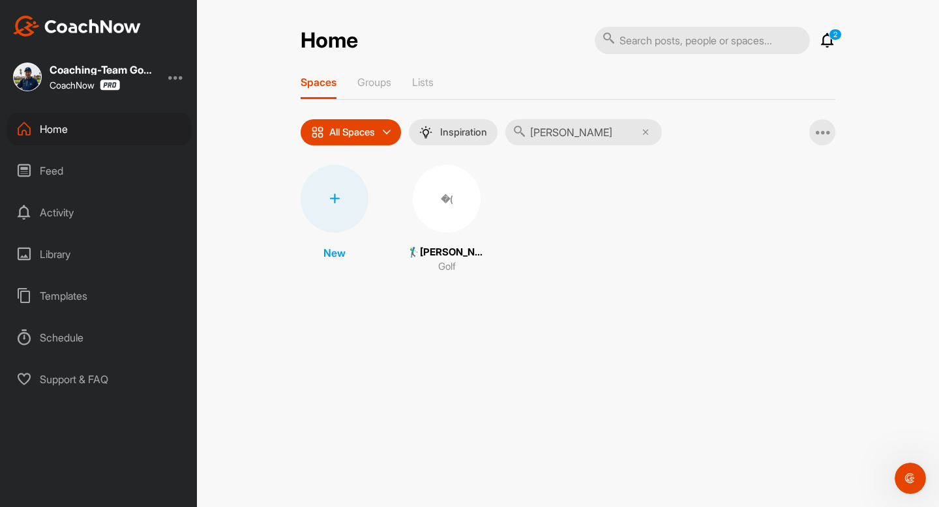
type input "[PERSON_NAME]"
click at [430, 198] on div "�(" at bounding box center [447, 199] width 68 height 68
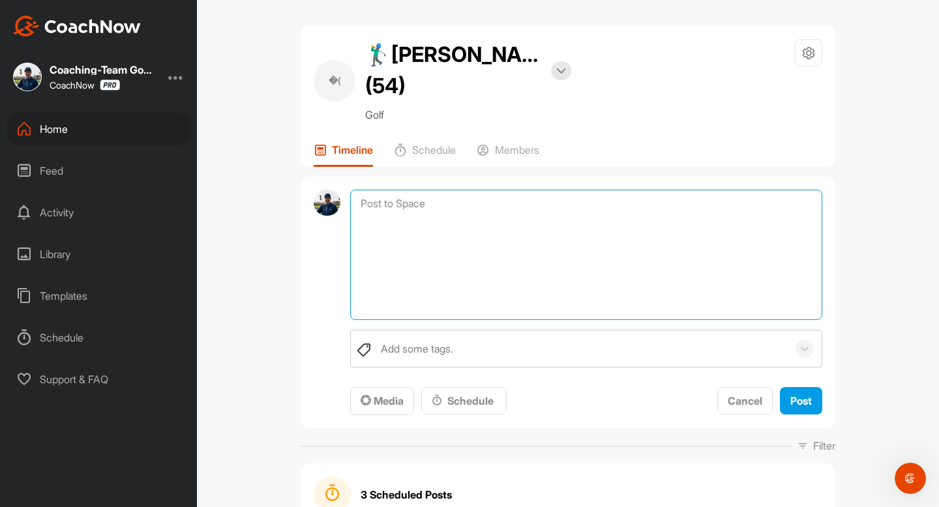
click at [451, 207] on textarea at bounding box center [586, 255] width 472 height 130
paste textarea "📢 Wichtige Info für dich [PERSON_NAME], hier ist [PERSON_NAME] – deine Coaching…"
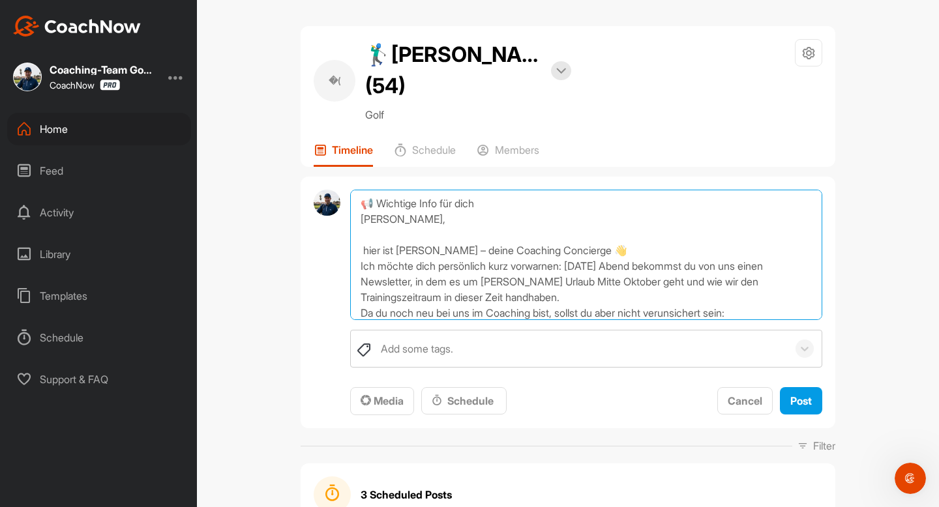
click at [425, 217] on textarea "📢 Wichtige Info für dich [PERSON_NAME], hier ist [PERSON_NAME] – deine Coaching…" at bounding box center [586, 255] width 472 height 130
type textarea "📢 Wichtige Info für dich [PERSON_NAME], hier ist [PERSON_NAME] – deine Coaching…"
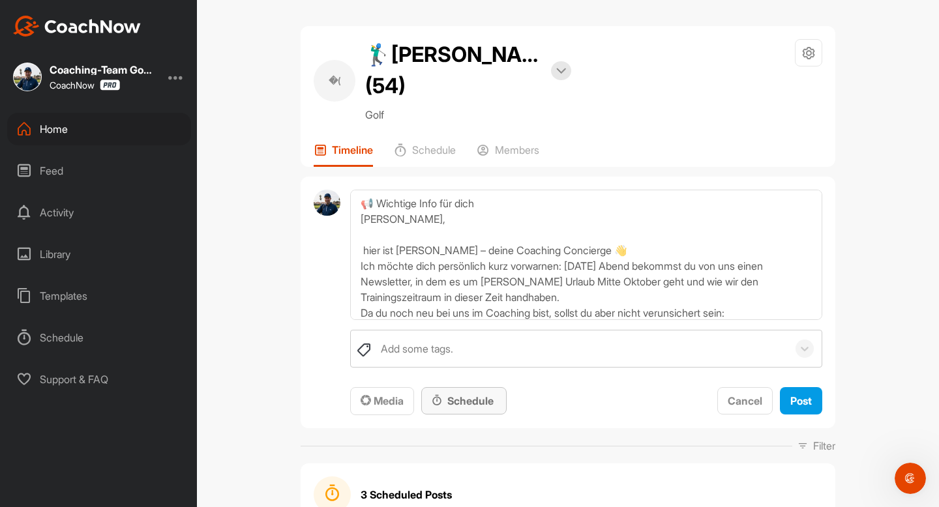
click at [453, 398] on div "Schedule" at bounding box center [464, 401] width 65 height 16
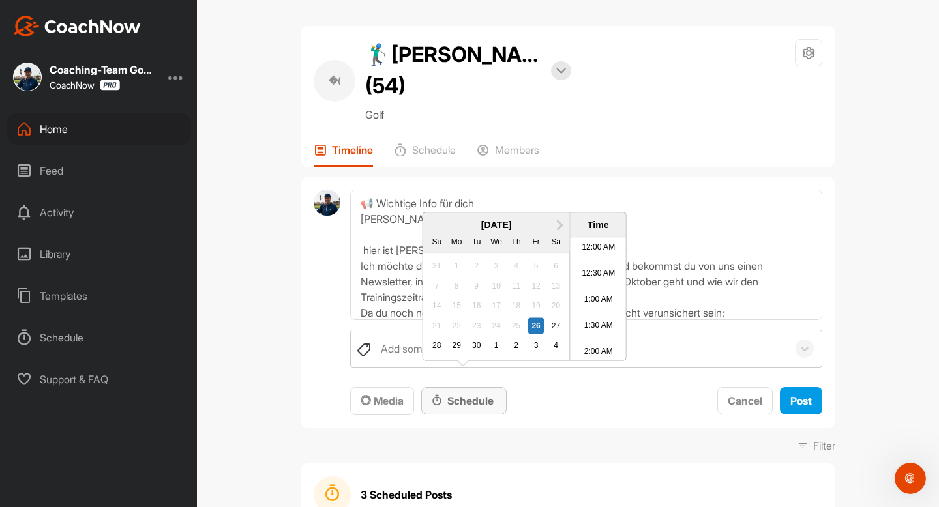
scroll to position [604, 0]
click at [432, 355] on div "28" at bounding box center [436, 346] width 17 height 17
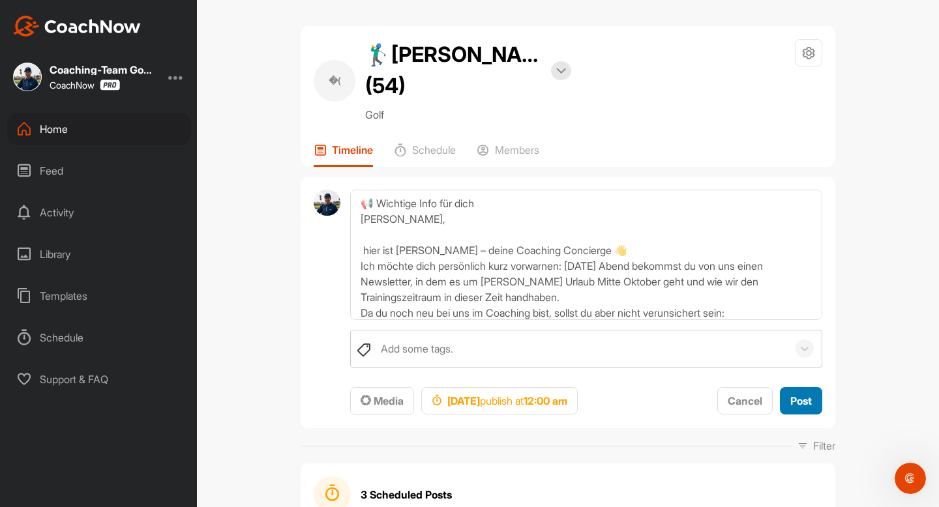
click at [801, 411] on button "Post" at bounding box center [801, 401] width 42 height 28
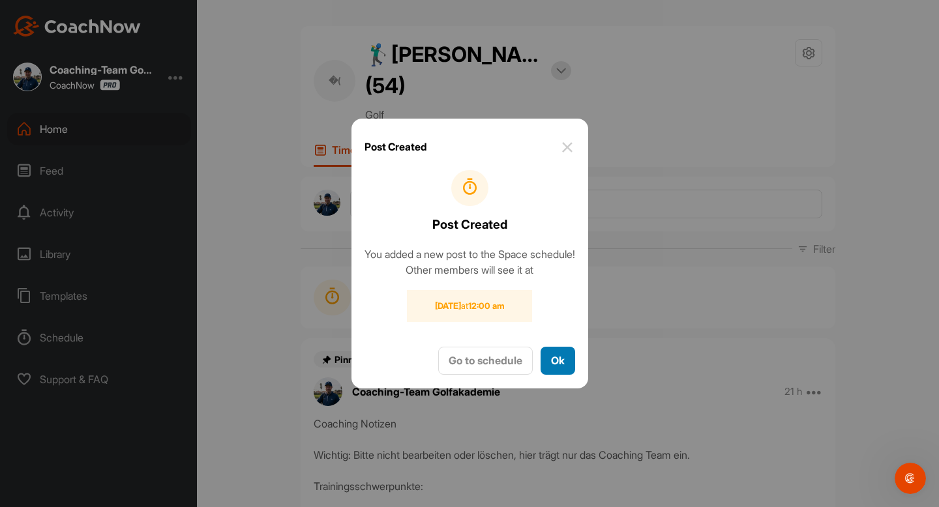
click at [559, 364] on button "Ok" at bounding box center [557, 361] width 35 height 28
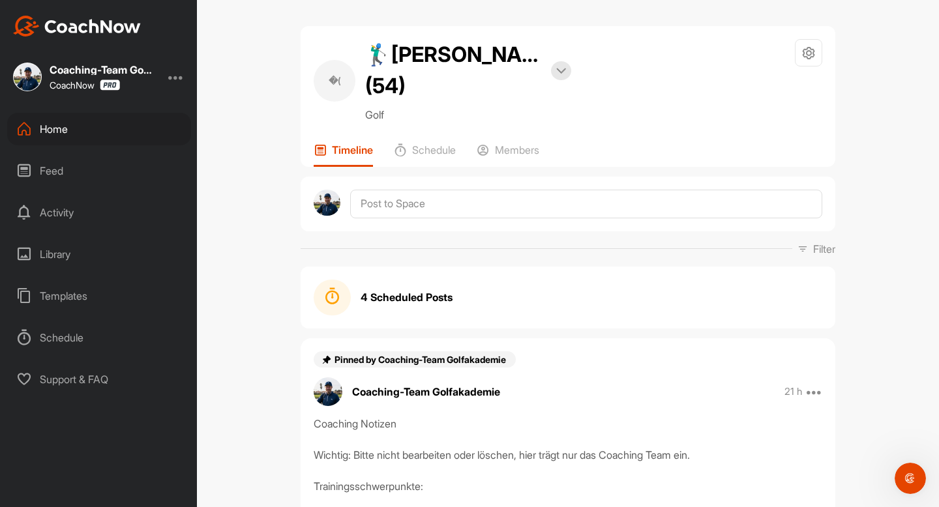
click at [509, 289] on div "4 Scheduled Posts" at bounding box center [568, 298] width 509 height 37
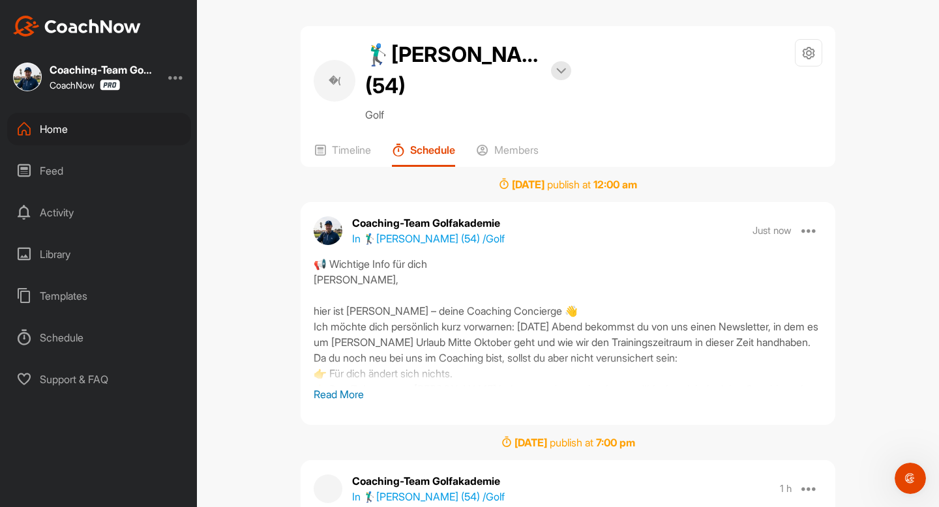
click at [71, 130] on div "Home" at bounding box center [99, 129] width 184 height 33
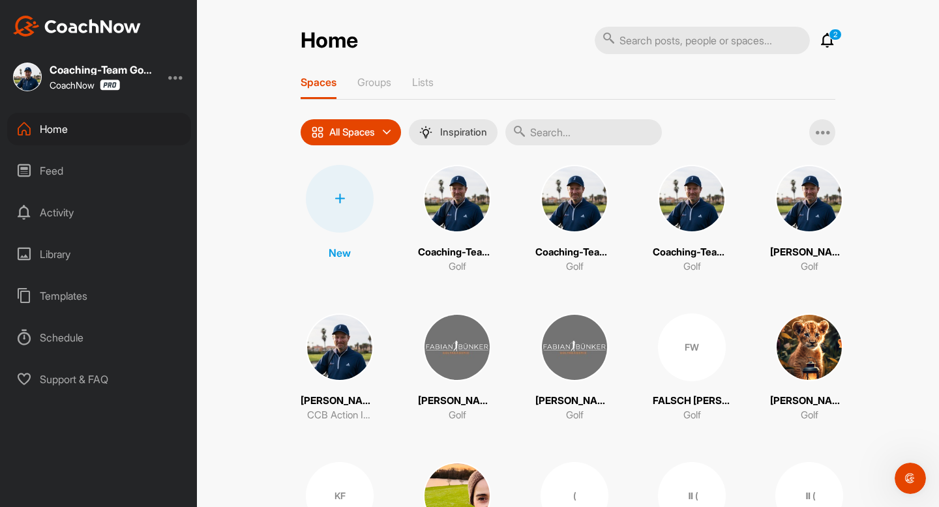
click at [563, 134] on input "text" at bounding box center [583, 132] width 156 height 26
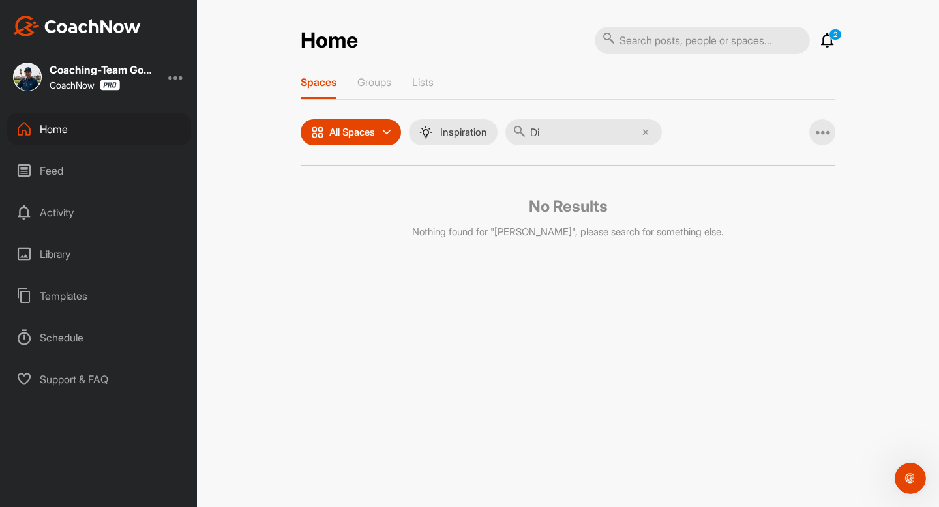
type input "D"
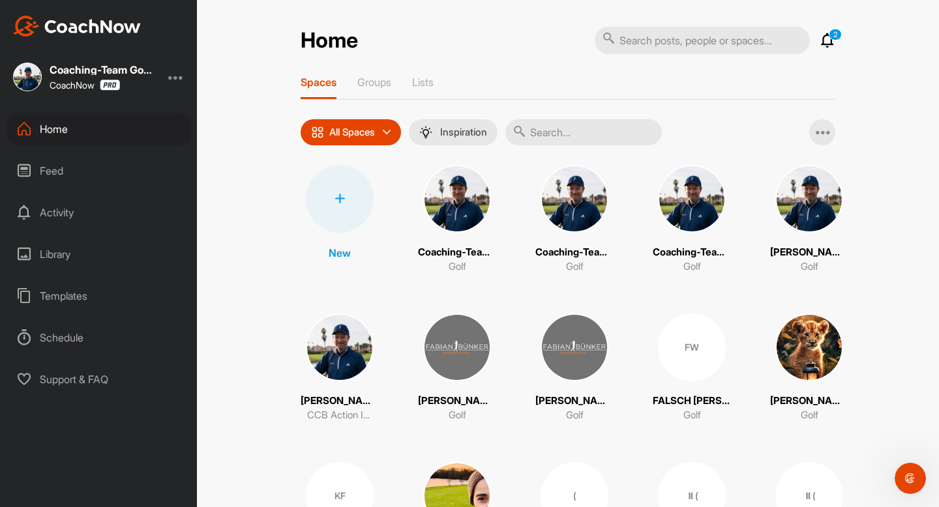
click at [584, 136] on input "text" at bounding box center [583, 132] width 156 height 26
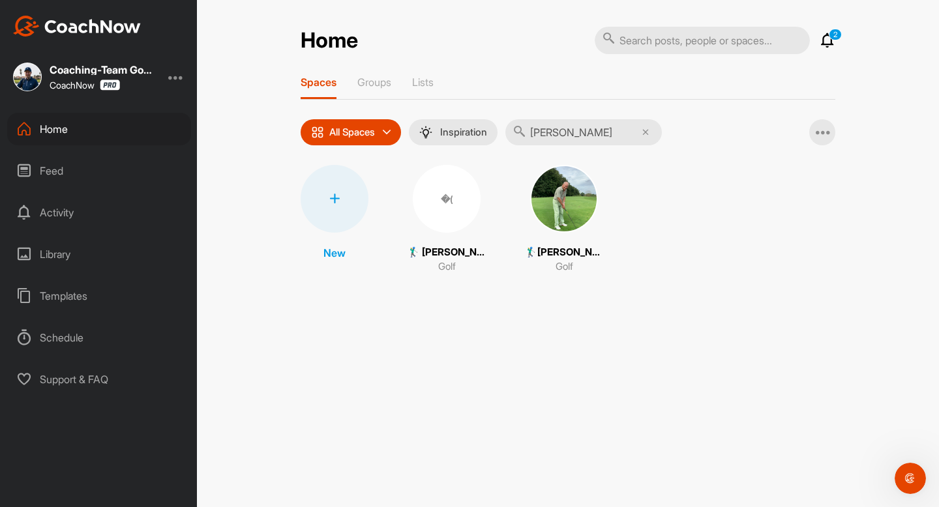
type input "[PERSON_NAME]"
click at [562, 217] on img at bounding box center [564, 199] width 68 height 68
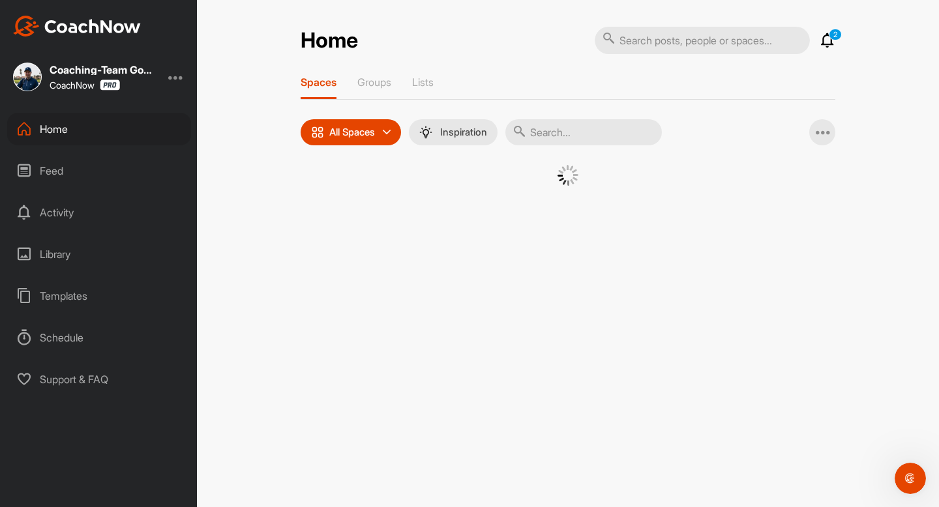
click at [561, 136] on input "text" at bounding box center [583, 132] width 156 height 26
drag, startPoint x: 558, startPoint y: 133, endPoint x: 456, endPoint y: 132, distance: 102.4
click at [456, 133] on div "All Spaces All spaces SMART LISTS Unanswered by me 15 days inactive 15 days act…" at bounding box center [481, 132] width 361 height 26
type input "l"
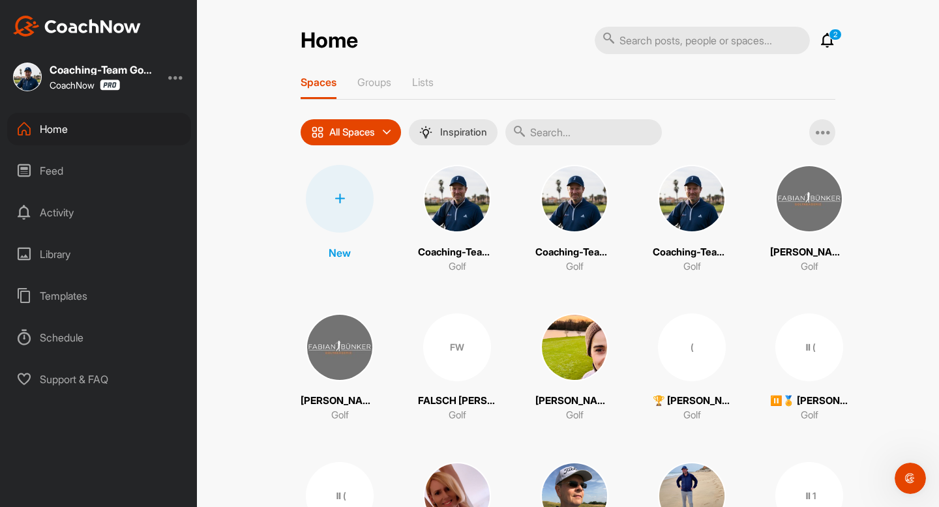
click at [551, 129] on input "text" at bounding box center [583, 132] width 156 height 26
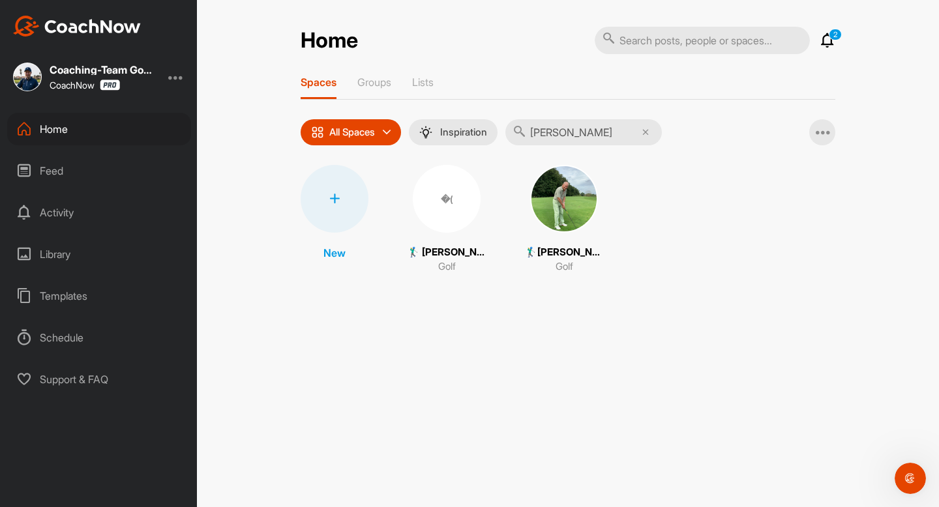
type input "[PERSON_NAME]"
click at [557, 204] on img at bounding box center [564, 199] width 68 height 68
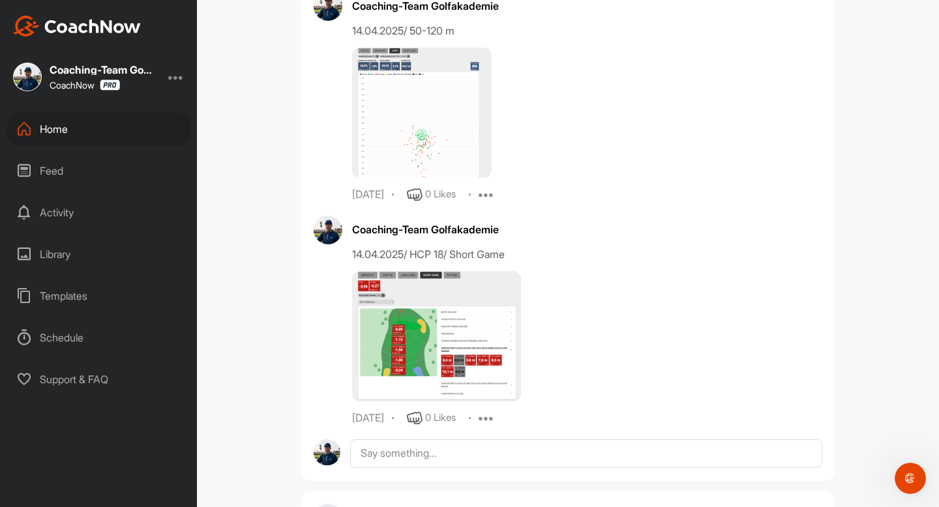
scroll to position [643, 0]
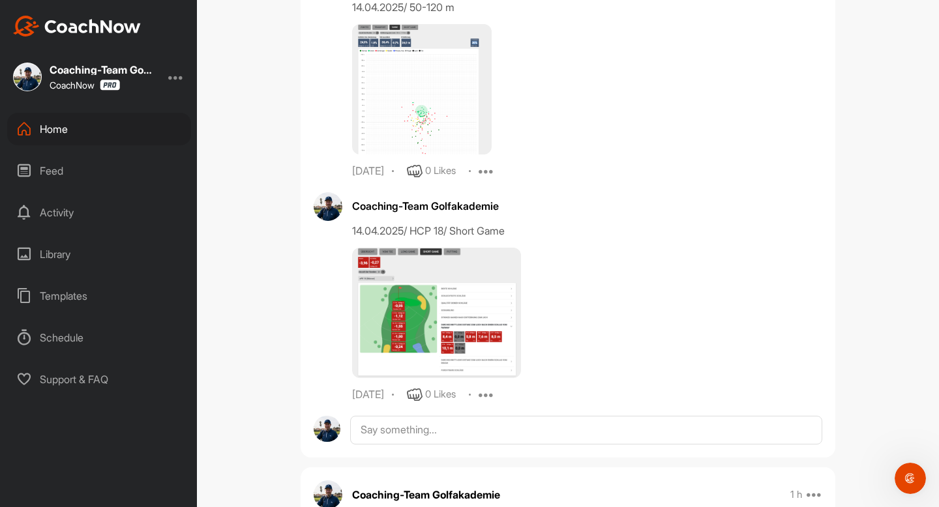
click at [65, 132] on div "Home" at bounding box center [99, 129] width 184 height 33
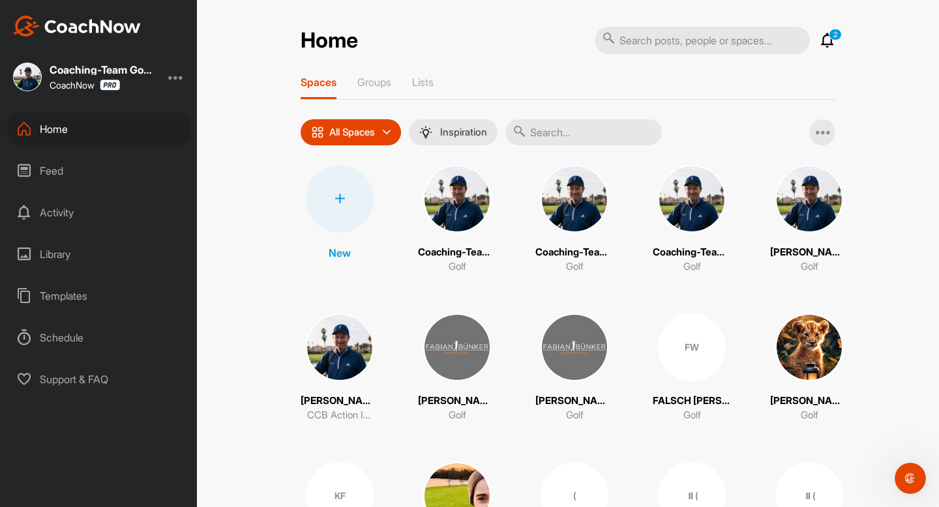
click at [545, 138] on input "text" at bounding box center [583, 132] width 156 height 26
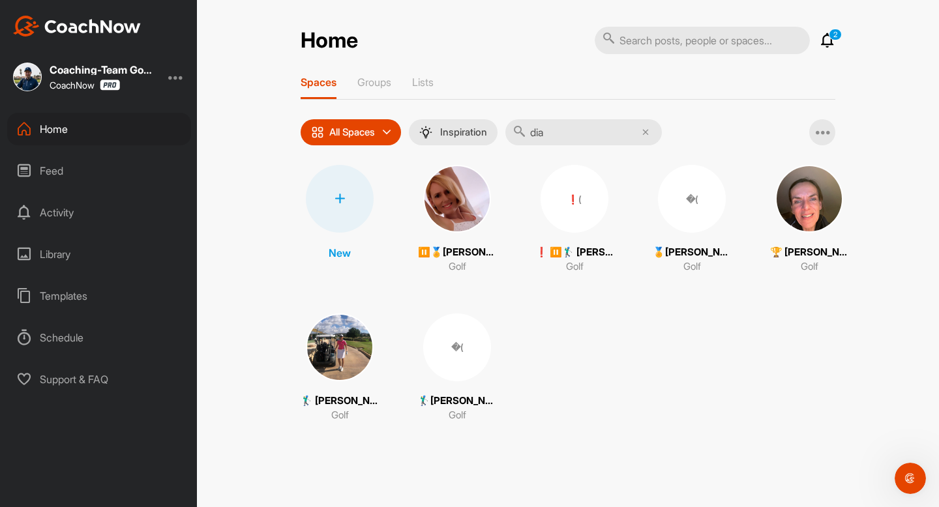
type input "dia"
click at [452, 364] on div "�(" at bounding box center [457, 348] width 68 height 68
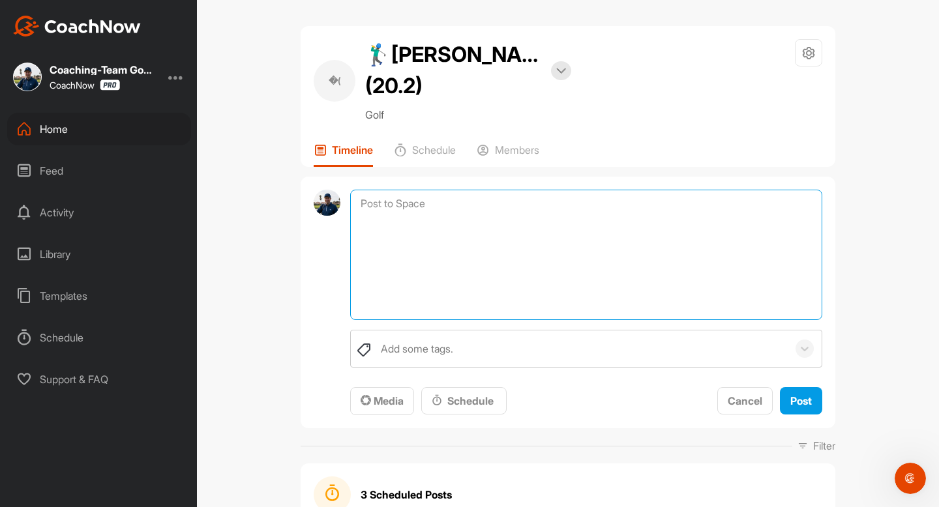
click at [467, 207] on textarea at bounding box center [586, 255] width 472 height 130
paste textarea "📢 Wichtige Info für dich [PERSON_NAME], hier ist [PERSON_NAME] – deine Coaching…"
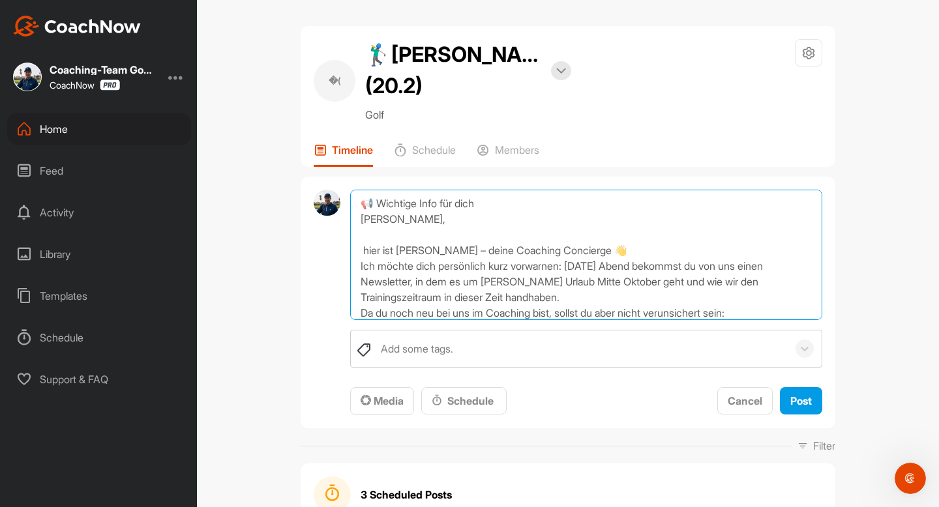
drag, startPoint x: 421, startPoint y: 216, endPoint x: 387, endPoint y: 214, distance: 33.9
click at [387, 214] on textarea "📢 Wichtige Info für dich [PERSON_NAME], hier ist [PERSON_NAME] – deine Coaching…" at bounding box center [586, 255] width 472 height 130
type textarea "📢 Wichtige Info für dich [PERSON_NAME], hier ist [PERSON_NAME] – deine Coaching…"
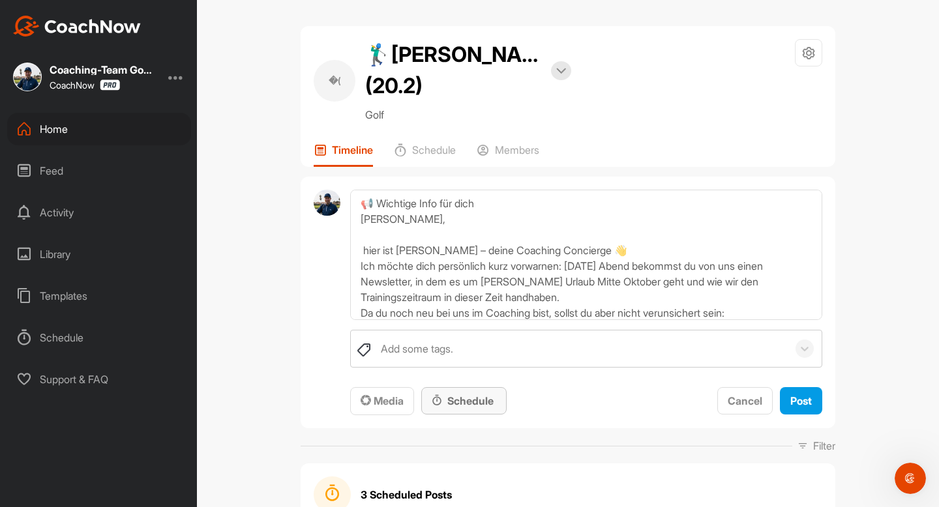
click at [454, 400] on div "Schedule" at bounding box center [464, 401] width 65 height 16
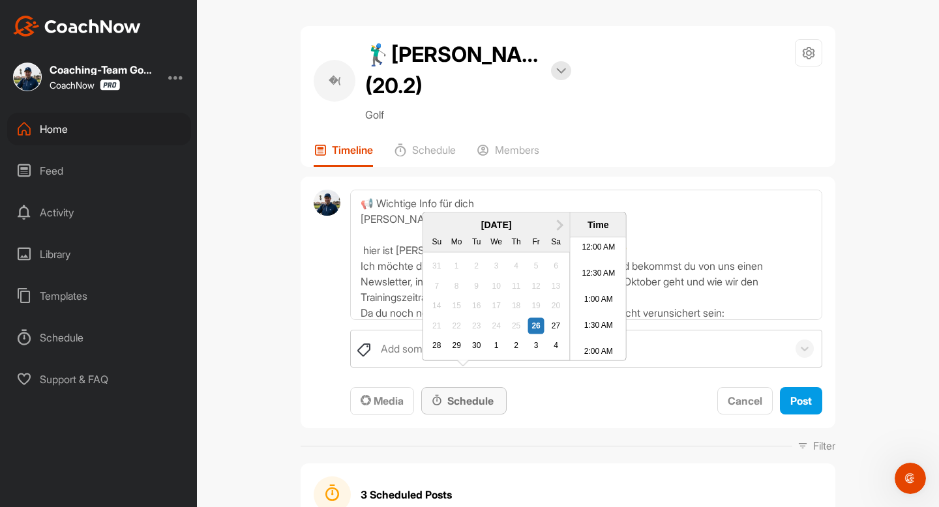
scroll to position [604, 0]
click at [431, 355] on div "28" at bounding box center [436, 346] width 17 height 17
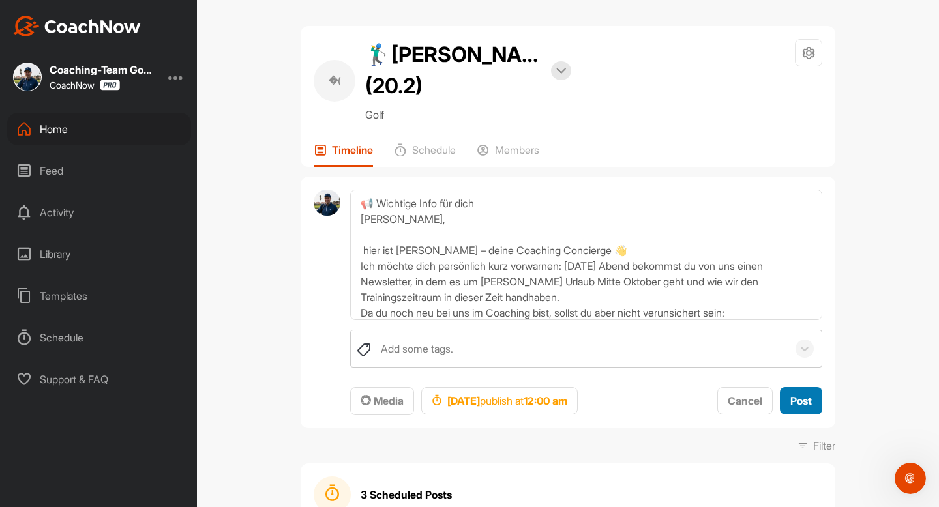
click at [808, 400] on span "Post" at bounding box center [801, 400] width 22 height 13
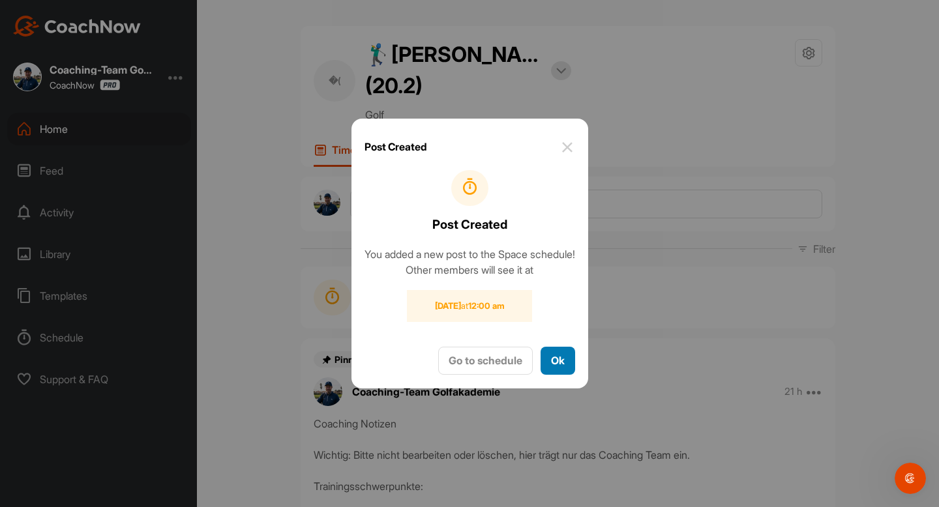
click at [567, 355] on button "Ok" at bounding box center [557, 361] width 35 height 28
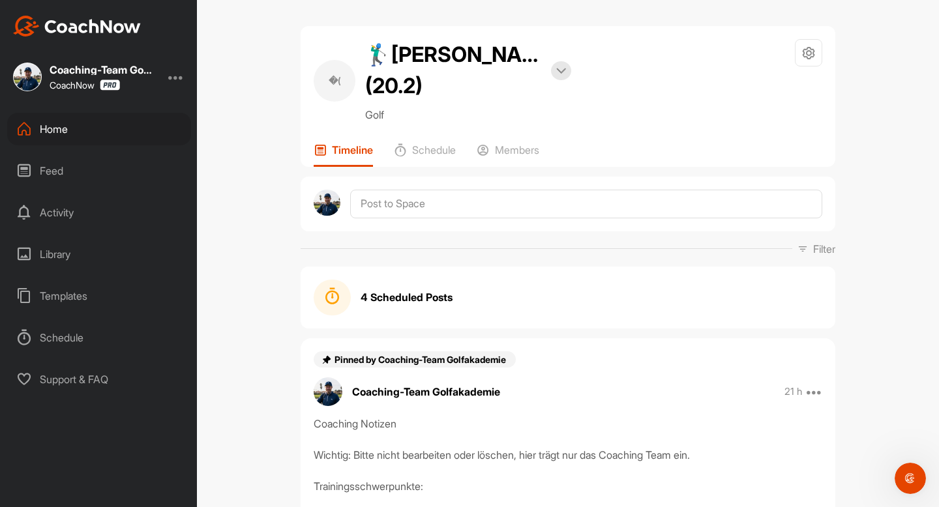
click at [70, 128] on div "Home" at bounding box center [99, 129] width 184 height 33
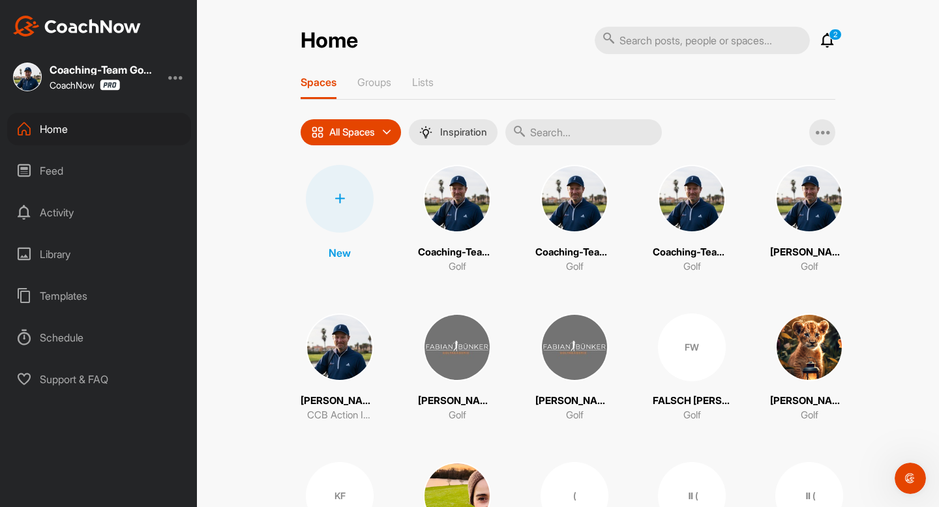
click at [546, 136] on input "text" at bounding box center [583, 132] width 156 height 26
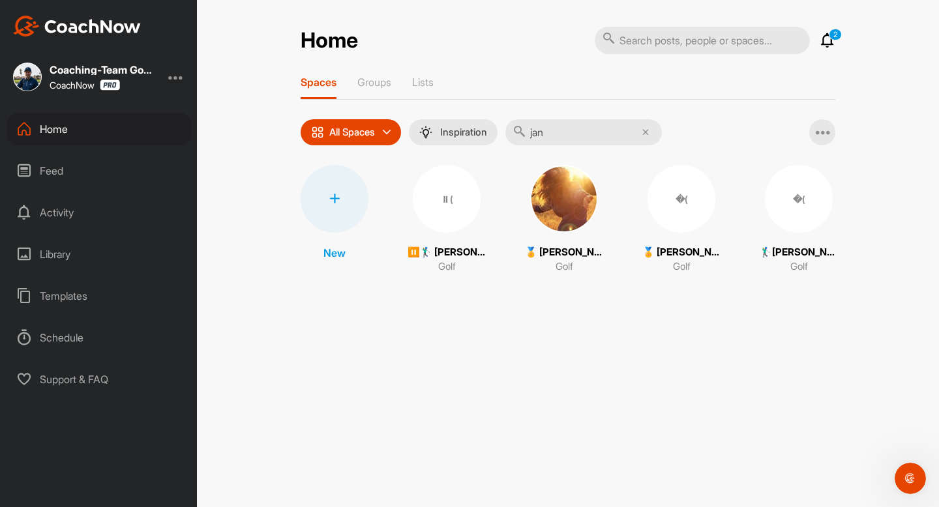
type input "jan"
click at [780, 233] on div "�( 🏌‍♂[PERSON_NAME] (23.8) Golf" at bounding box center [799, 220] width 78 height 110
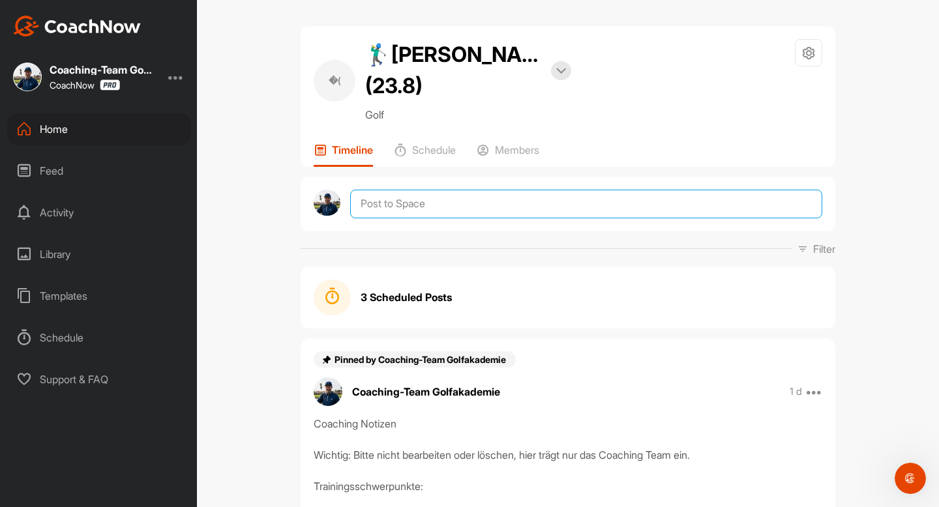
click at [604, 200] on textarea at bounding box center [586, 204] width 472 height 29
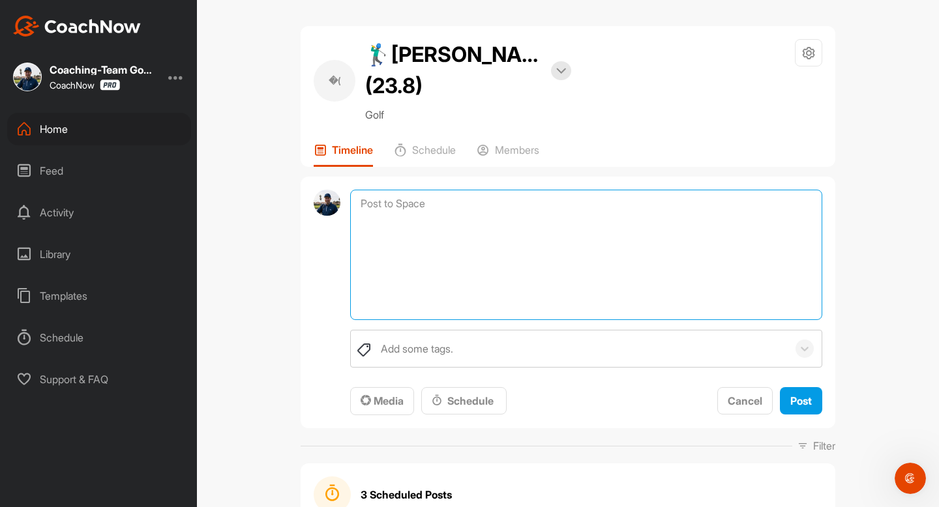
paste textarea "📢 Wichtige Info für dich [PERSON_NAME], hier ist [PERSON_NAME] – deine Coaching…"
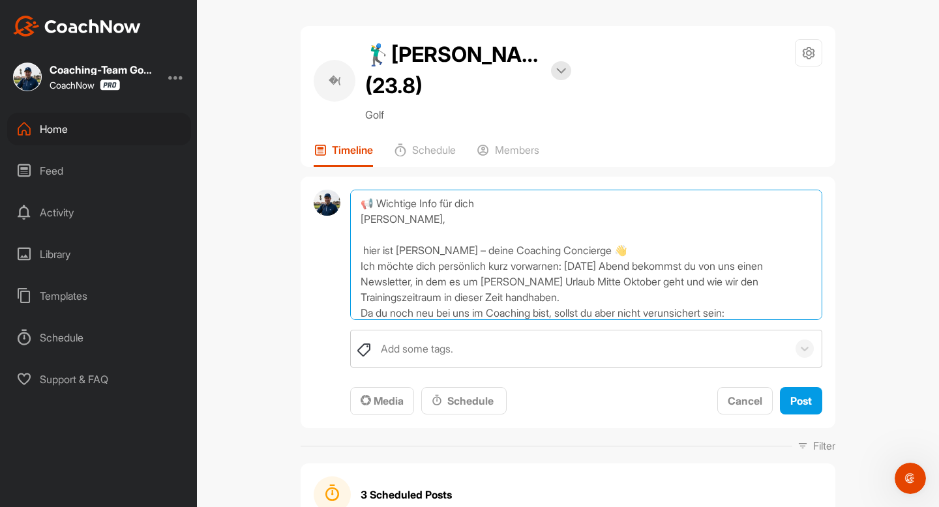
drag, startPoint x: 418, startPoint y: 217, endPoint x: 392, endPoint y: 217, distance: 26.1
click at [392, 217] on textarea "📢 Wichtige Info für dich [PERSON_NAME], hier ist [PERSON_NAME] – deine Coaching…" at bounding box center [586, 255] width 472 height 130
type textarea "📢 Wichtige Info für dich Hallo Jan, hier ist [PERSON_NAME] – deine Coaching Con…"
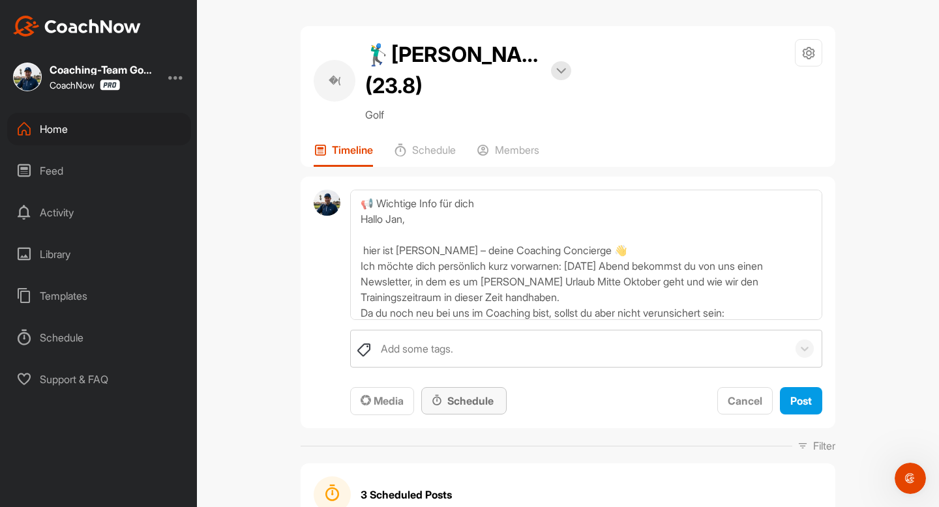
click at [486, 404] on div "Schedule" at bounding box center [464, 401] width 65 height 16
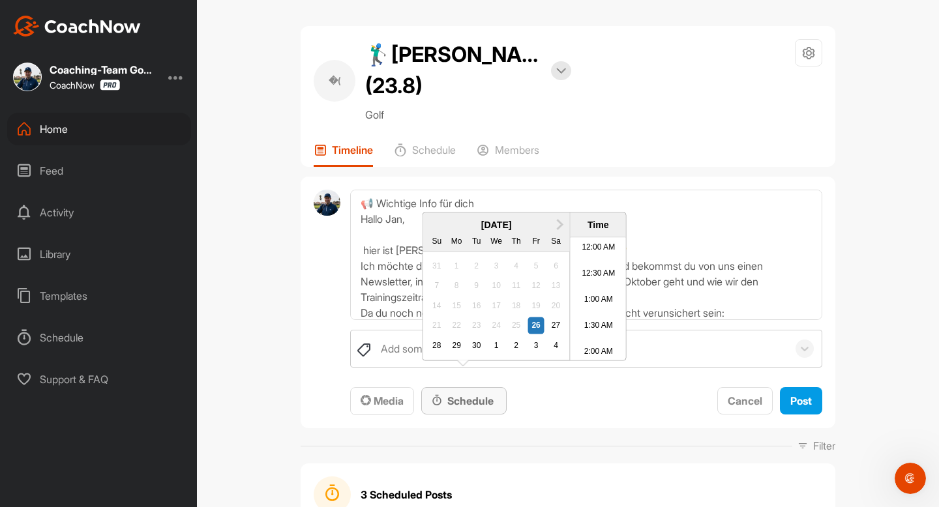
scroll to position [604, 0]
click at [436, 354] on div "28" at bounding box center [436, 345] width 17 height 17
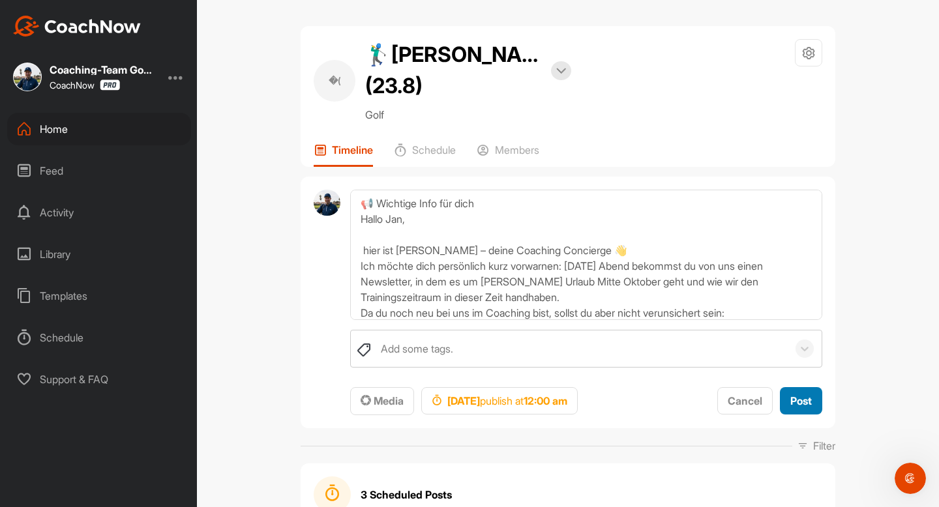
click at [800, 414] on button "Post" at bounding box center [801, 401] width 42 height 28
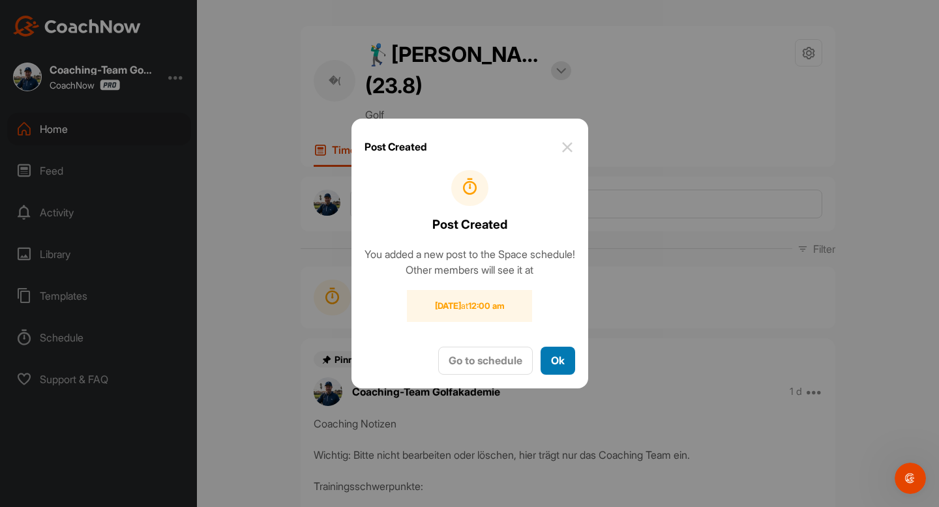
click at [567, 368] on button "Ok" at bounding box center [557, 361] width 35 height 28
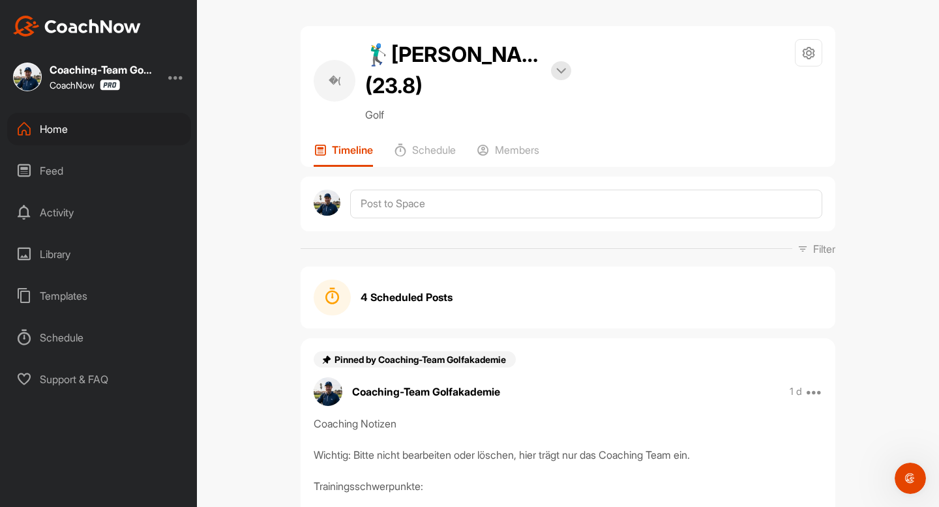
click at [65, 128] on div "Home" at bounding box center [99, 129] width 184 height 33
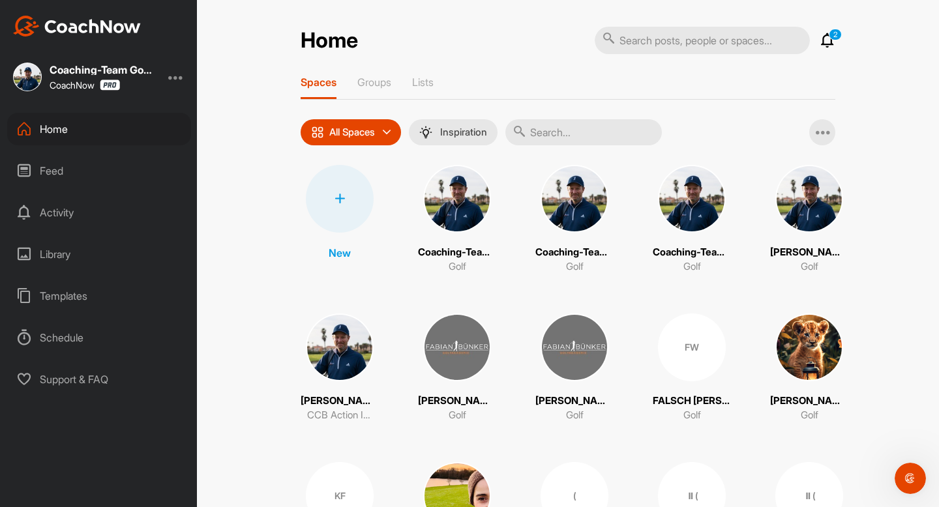
click at [554, 134] on input "text" at bounding box center [583, 132] width 156 height 26
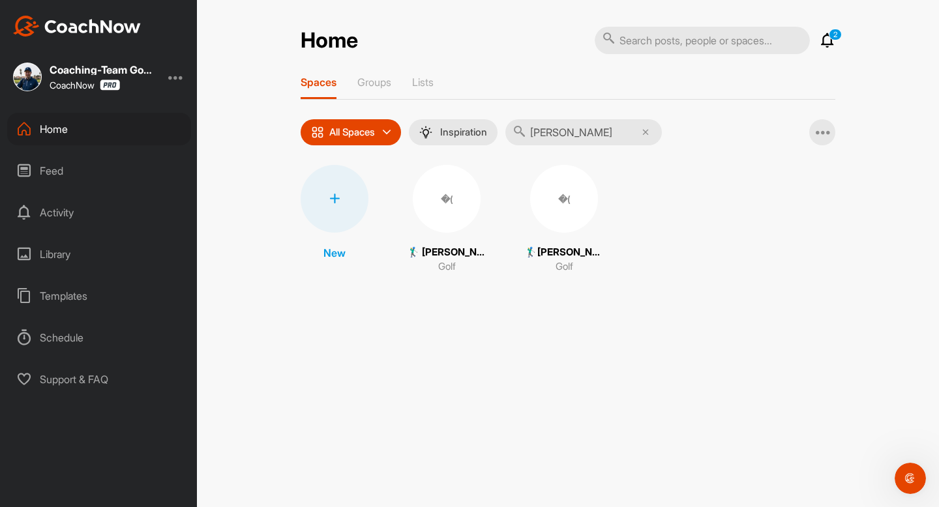
type input "[PERSON_NAME]"
click at [560, 218] on div "�(" at bounding box center [564, 199] width 68 height 68
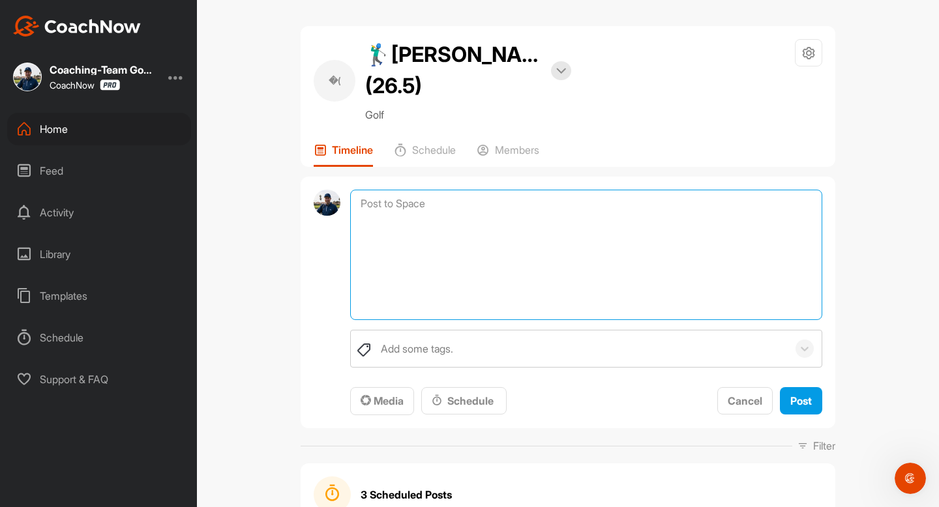
click at [538, 200] on textarea at bounding box center [586, 255] width 472 height 130
paste textarea "📢 Wichtige Info für dich [PERSON_NAME], hier ist [PERSON_NAME] – deine Coaching…"
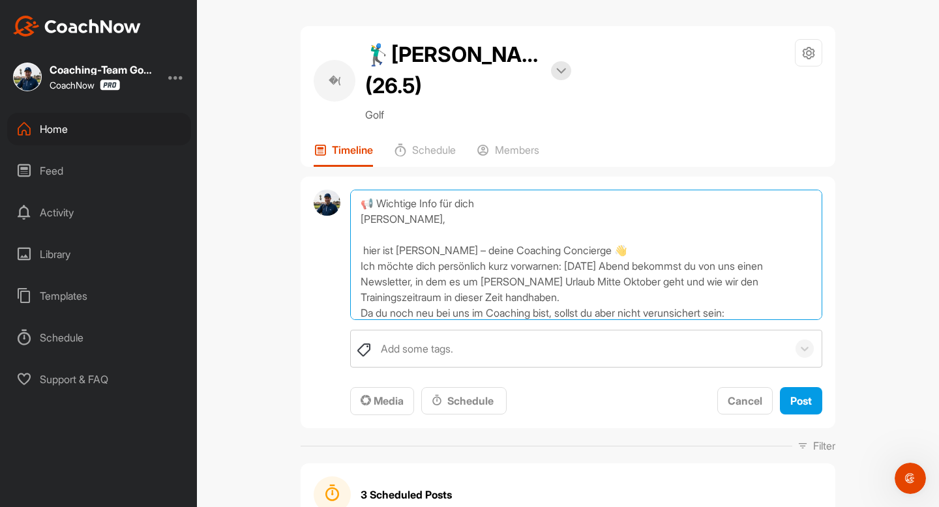
drag, startPoint x: 420, startPoint y: 218, endPoint x: 387, endPoint y: 218, distance: 32.6
click at [387, 218] on textarea "📢 Wichtige Info für dich [PERSON_NAME], hier ist [PERSON_NAME] – deine Coaching…" at bounding box center [586, 255] width 472 height 130
type textarea "📢 Wichtige Info für dich [PERSON_NAME], hier ist [PERSON_NAME] – deine Coaching…"
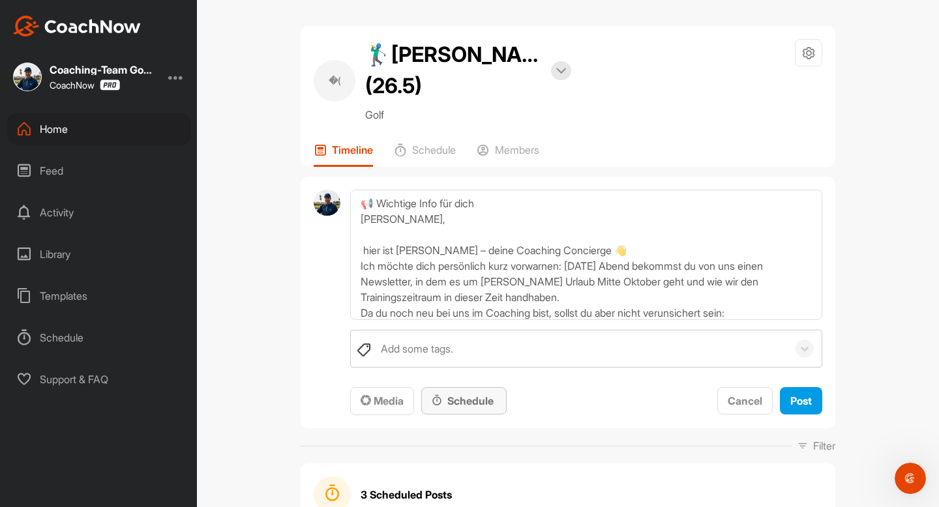
click at [472, 400] on div "Schedule" at bounding box center [464, 401] width 65 height 16
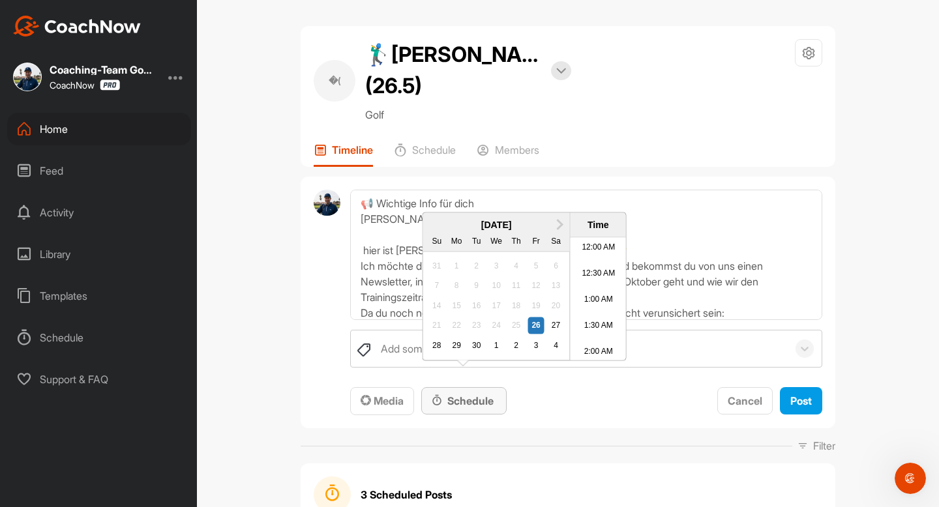
scroll to position [604, 0]
click at [437, 354] on div "28" at bounding box center [436, 345] width 17 height 17
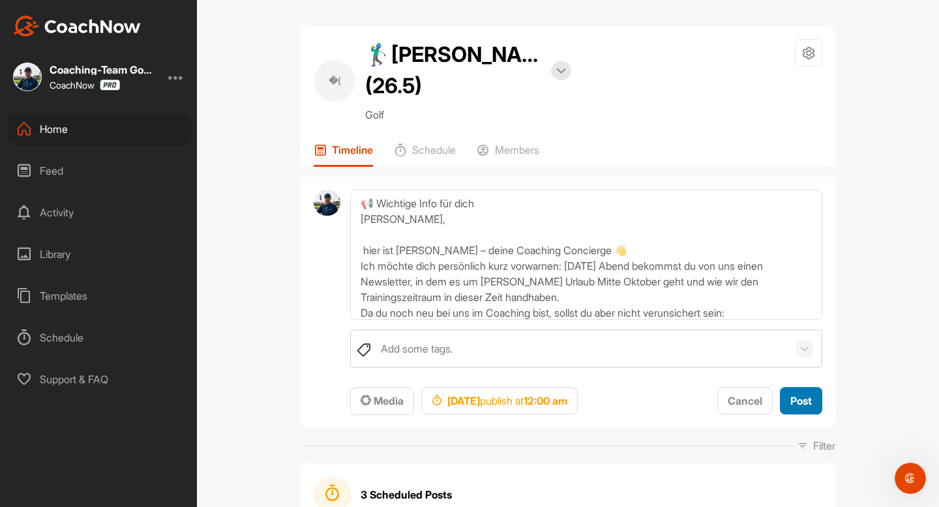
click at [798, 406] on span "Post" at bounding box center [801, 400] width 22 height 13
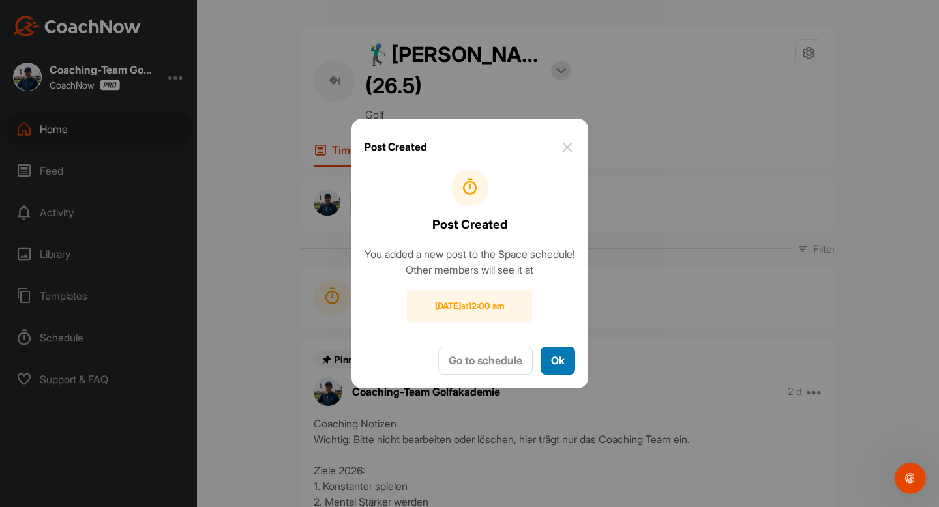
click at [572, 365] on button "Ok" at bounding box center [557, 361] width 35 height 28
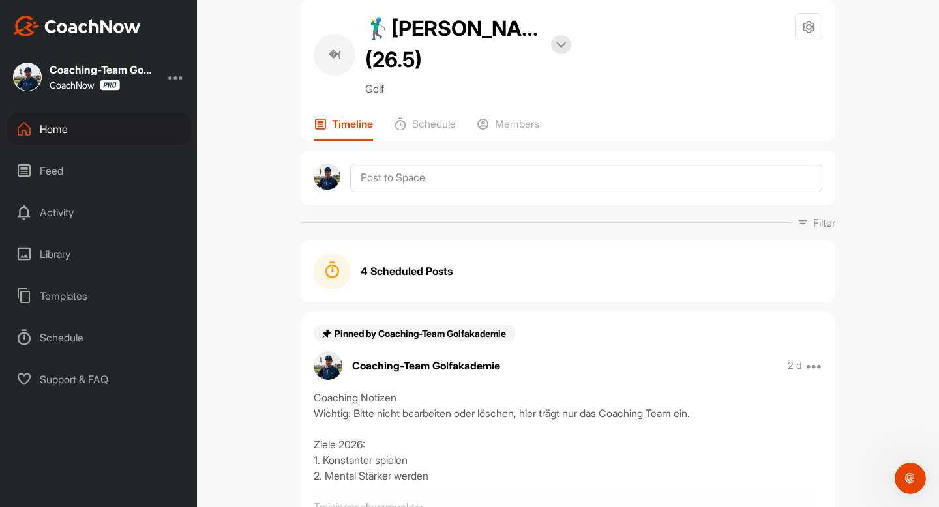
scroll to position [0, 0]
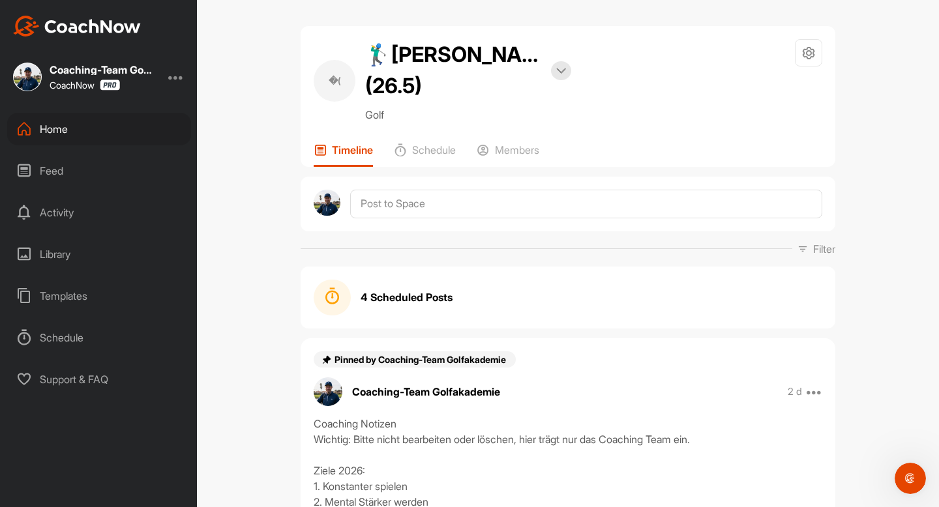
click at [39, 126] on div "Home" at bounding box center [99, 129] width 184 height 33
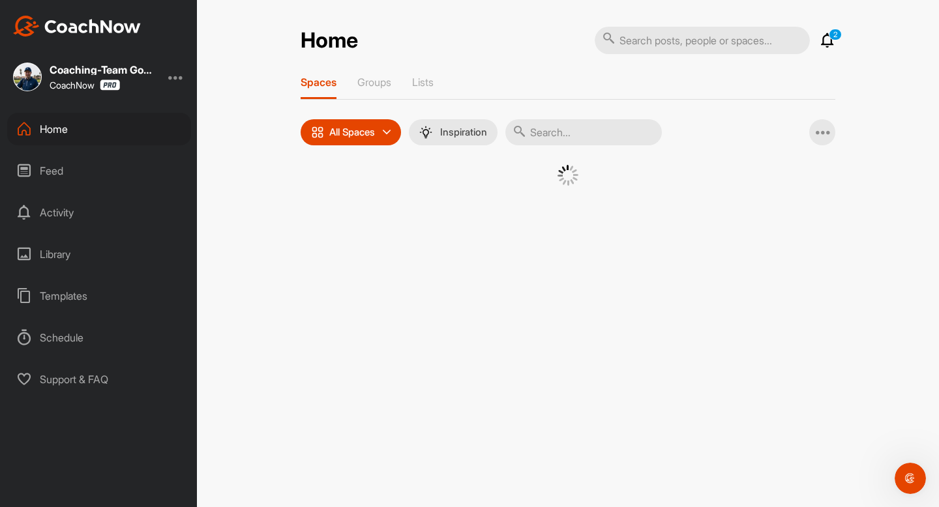
click at [548, 143] on input "text" at bounding box center [583, 132] width 156 height 26
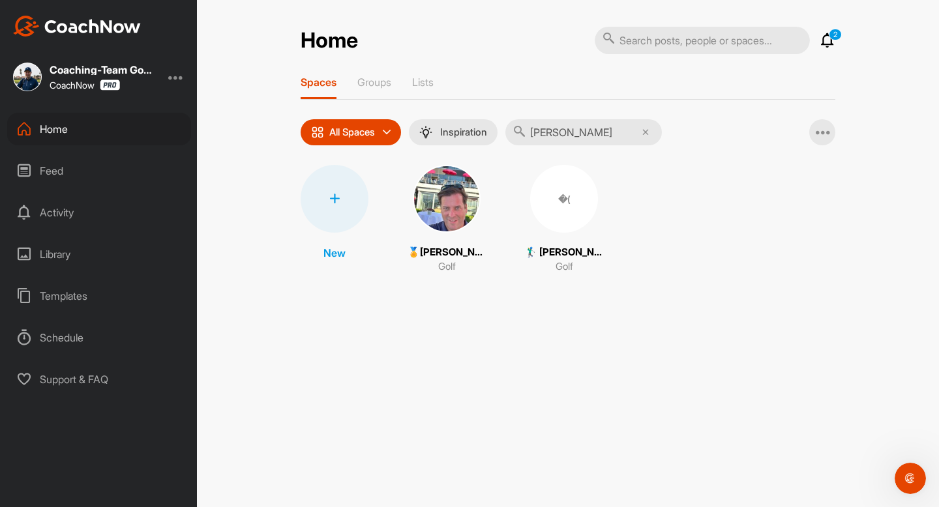
type input "[PERSON_NAME]"
click at [549, 222] on div "�(" at bounding box center [564, 199] width 68 height 68
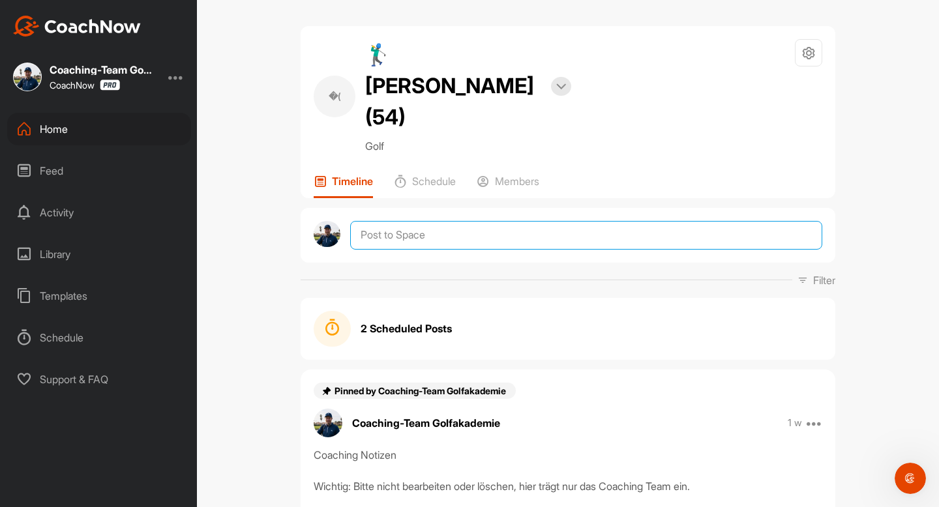
click at [546, 221] on textarea at bounding box center [586, 235] width 472 height 29
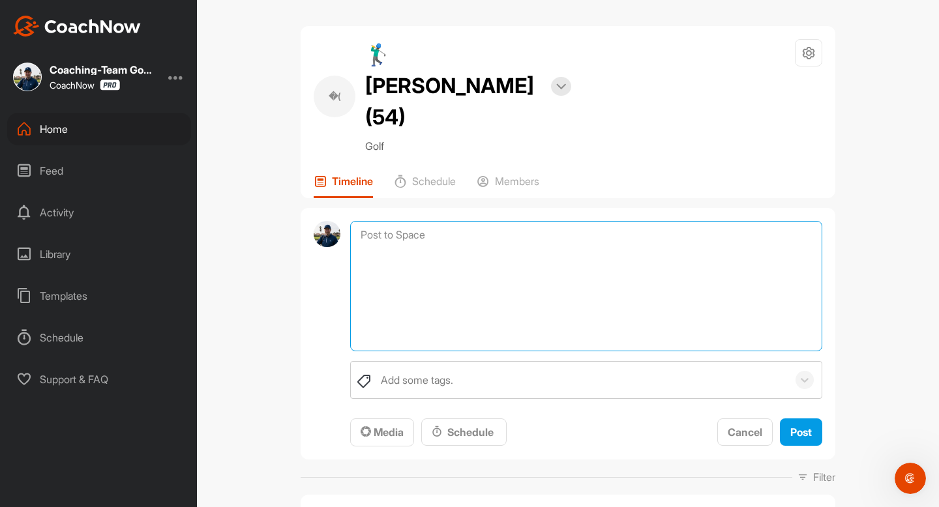
paste textarea "📢 Wichtige Info für dich [PERSON_NAME], hier ist [PERSON_NAME] – deine Coaching…"
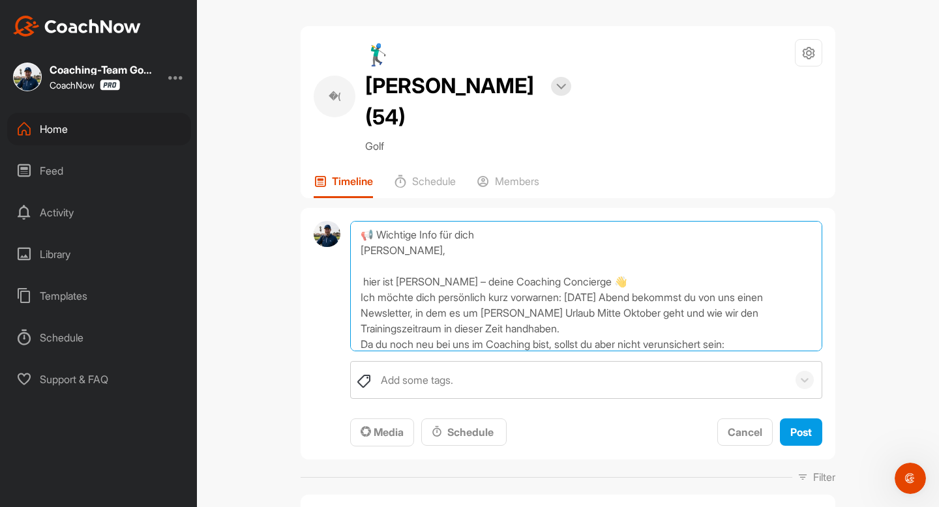
drag, startPoint x: 385, startPoint y: 217, endPoint x: 424, endPoint y: 217, distance: 39.1
click at [424, 221] on textarea "📢 Wichtige Info für dich [PERSON_NAME], hier ist [PERSON_NAME] – deine Coaching…" at bounding box center [586, 286] width 472 height 130
type textarea "📢 Wichtige Info für dich [PERSON_NAME], hier ist [PERSON_NAME] – deine Coaching…"
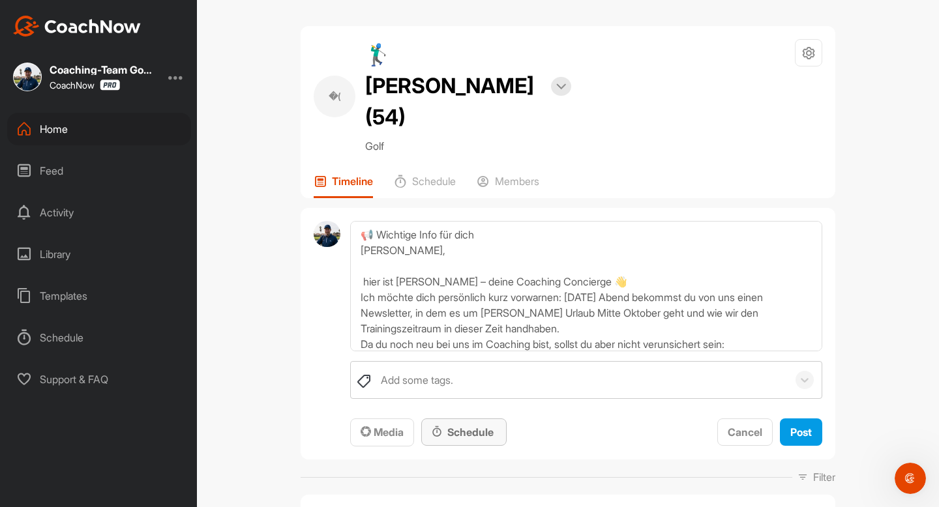
click at [464, 424] on div "Schedule" at bounding box center [464, 432] width 65 height 16
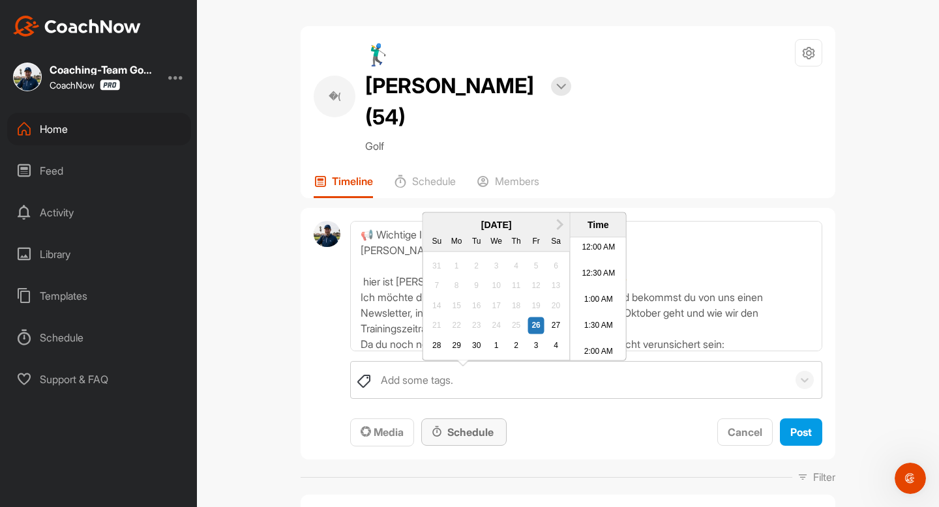
scroll to position [604, 0]
click at [437, 354] on div "28" at bounding box center [436, 345] width 17 height 17
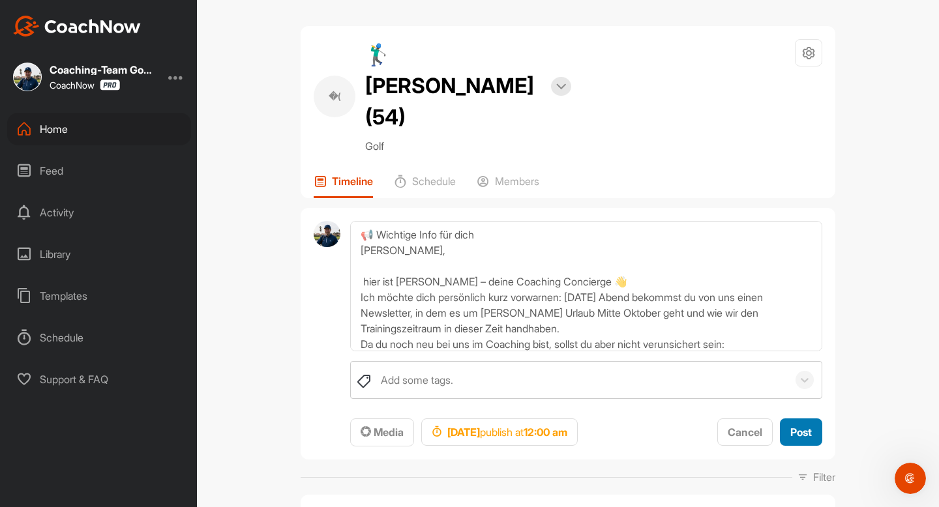
click at [804, 426] on span "Post" at bounding box center [801, 432] width 22 height 13
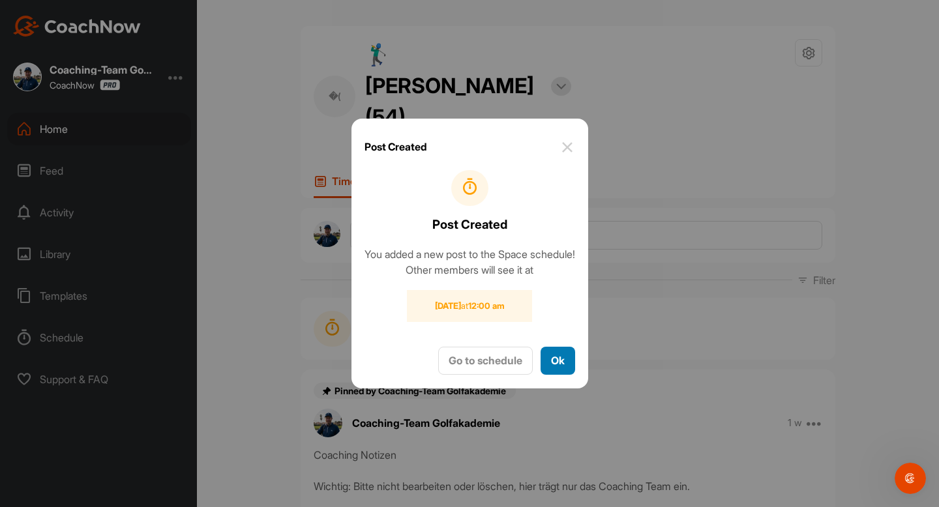
click at [572, 368] on button "Ok" at bounding box center [557, 361] width 35 height 28
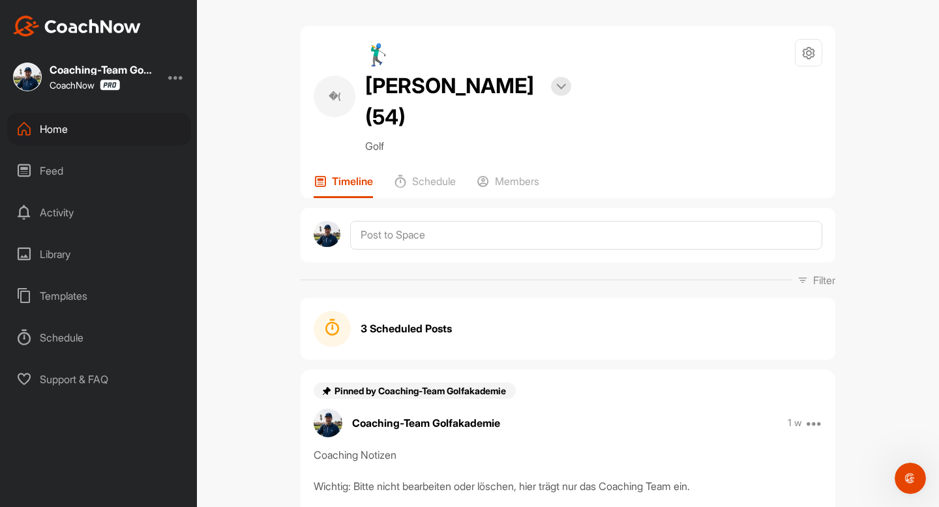
click at [32, 134] on div "Home" at bounding box center [99, 129] width 184 height 33
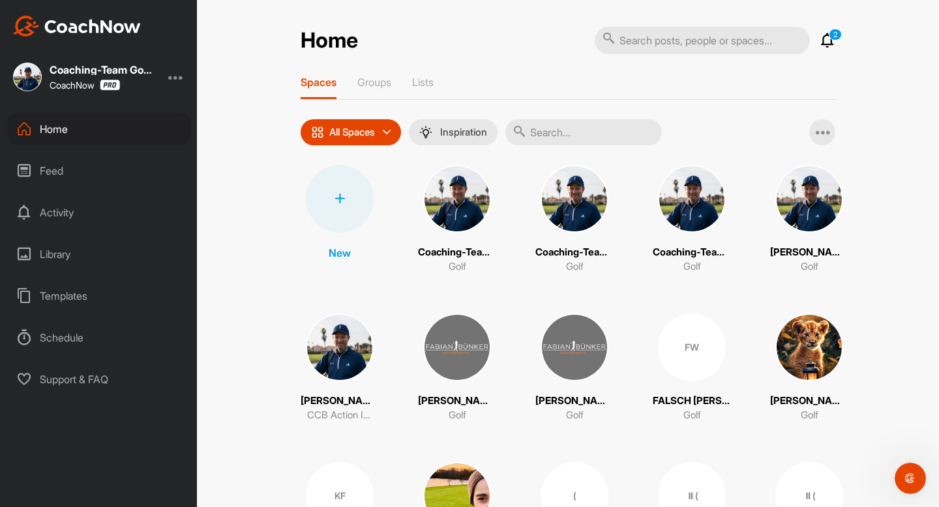
click at [539, 129] on input "text" at bounding box center [583, 132] width 156 height 26
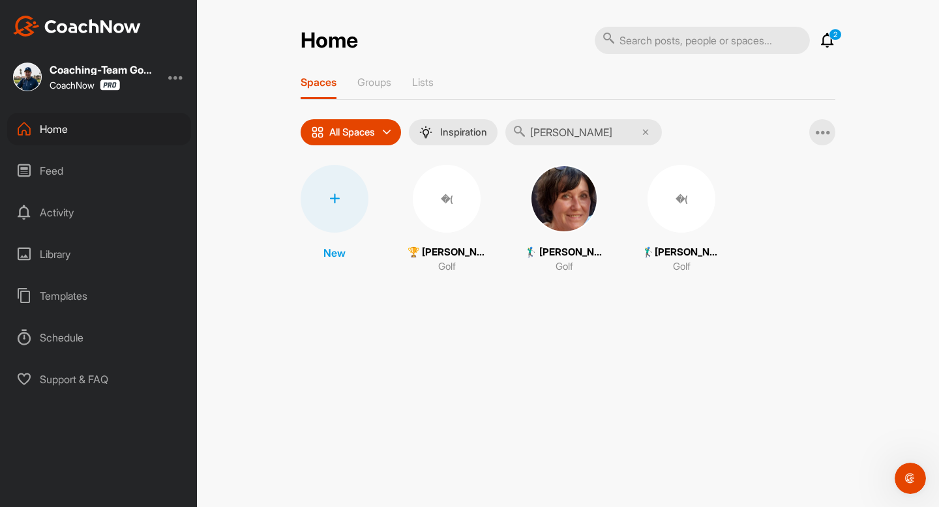
type input "[PERSON_NAME]"
click at [696, 215] on div "�(" at bounding box center [681, 199] width 68 height 68
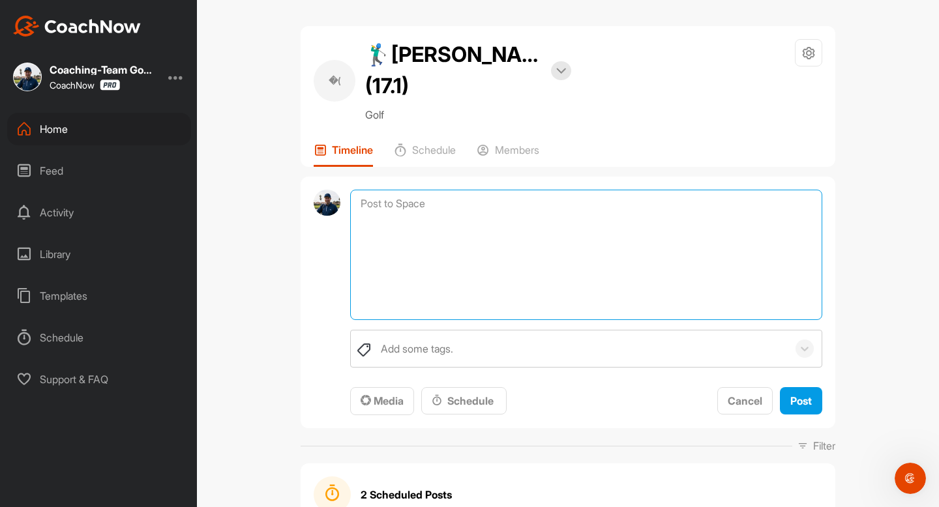
click at [506, 212] on textarea at bounding box center [586, 255] width 472 height 130
paste textarea "📢 Wichtige Info für dich [PERSON_NAME], hier ist [PERSON_NAME] – deine Coaching…"
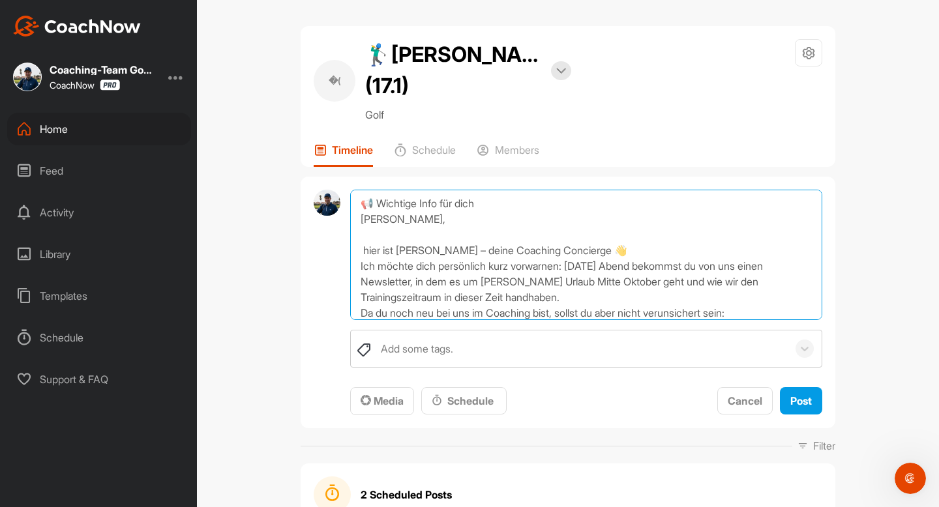
drag, startPoint x: 420, startPoint y: 217, endPoint x: 389, endPoint y: 217, distance: 30.6
click at [389, 217] on textarea "📢 Wichtige Info für dich [PERSON_NAME], hier ist [PERSON_NAME] – deine Coaching…" at bounding box center [586, 255] width 472 height 130
type textarea "📢 Wichtige Info für dich [PERSON_NAME], hier ist [PERSON_NAME] – deine Coaching…"
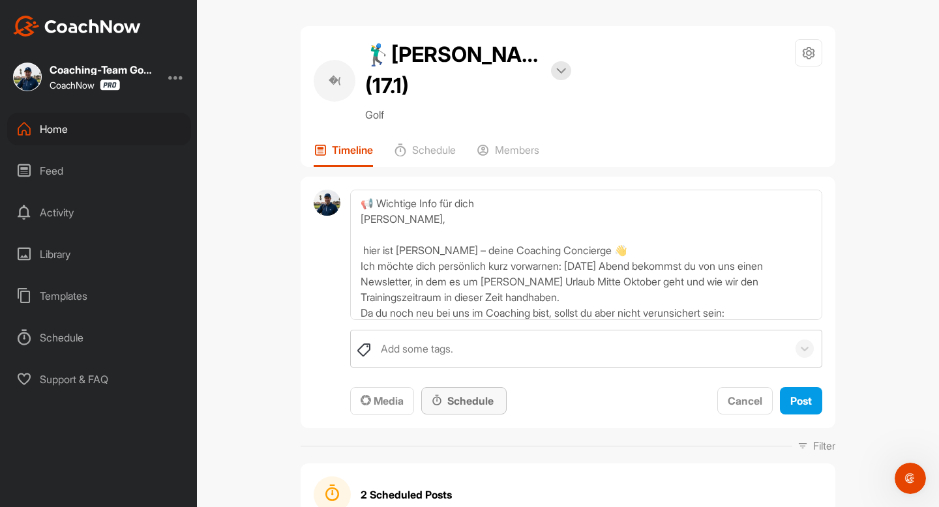
click at [467, 403] on div "Schedule" at bounding box center [464, 401] width 65 height 16
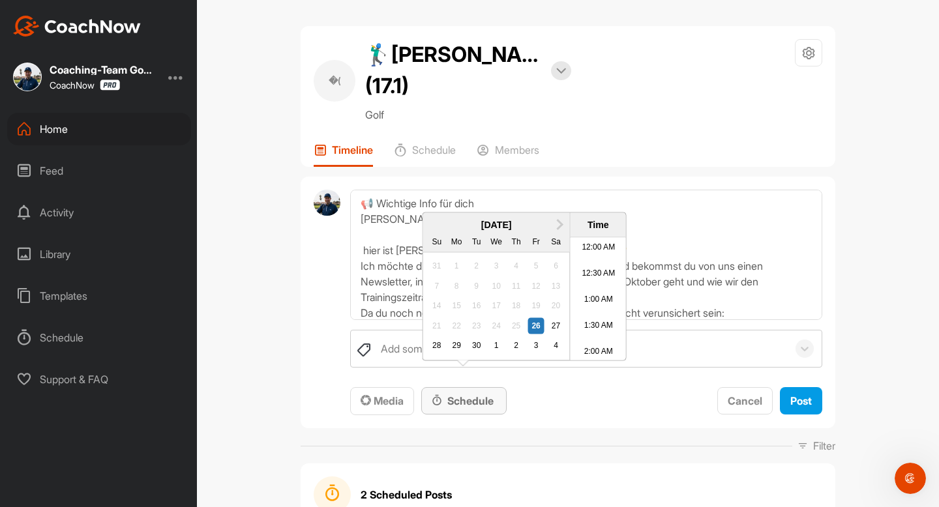
scroll to position [604, 0]
click at [438, 355] on div "28" at bounding box center [436, 346] width 17 height 17
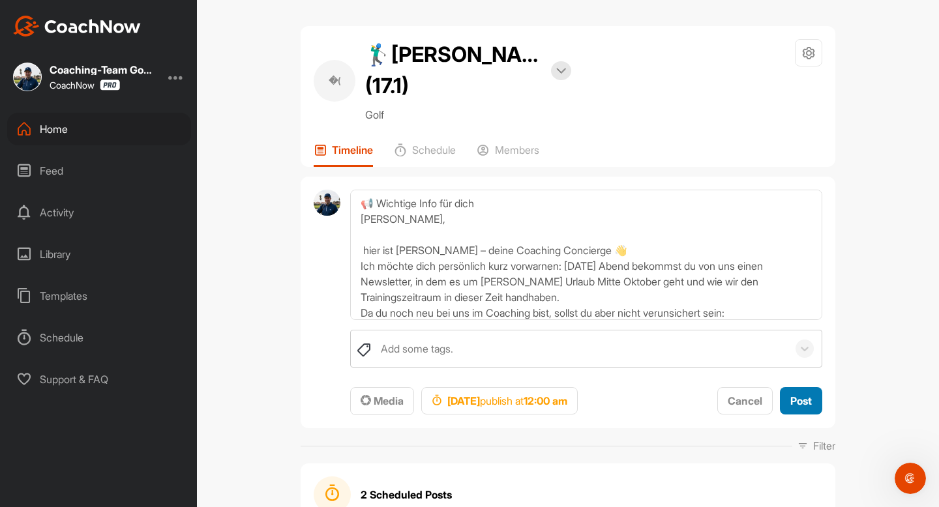
click at [805, 410] on button "Post" at bounding box center [801, 401] width 42 height 28
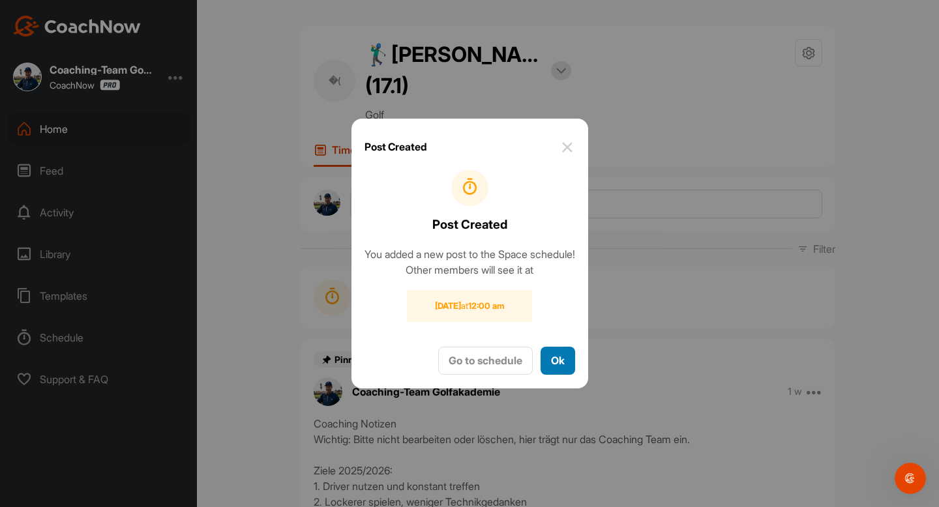
click at [571, 364] on button "Ok" at bounding box center [557, 361] width 35 height 28
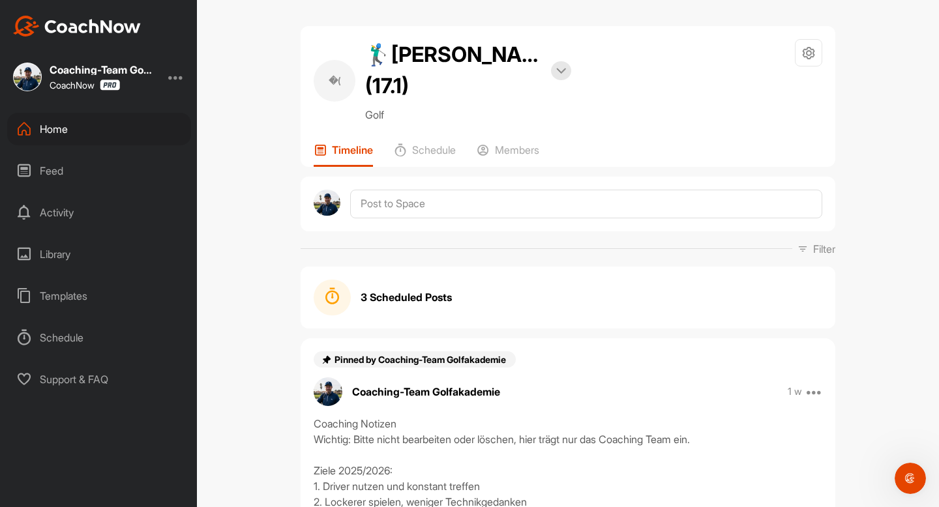
click at [50, 128] on div "Home" at bounding box center [99, 129] width 184 height 33
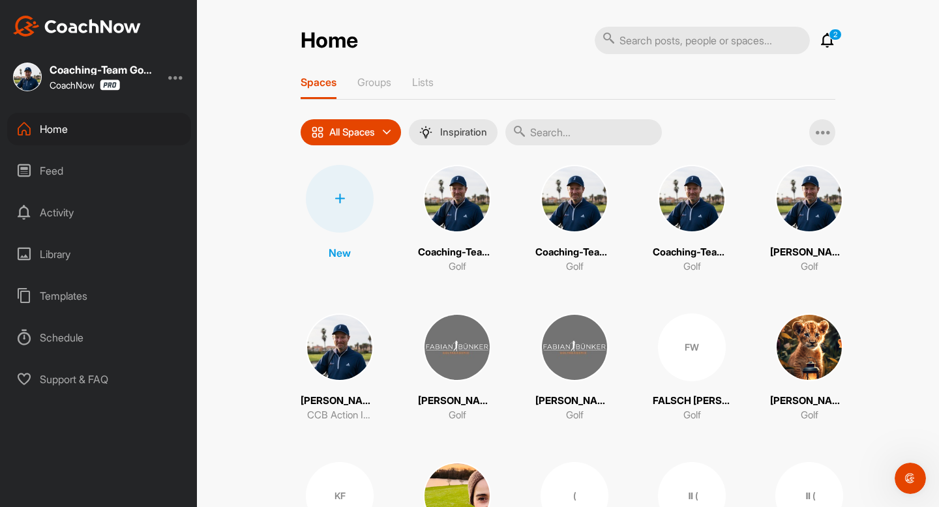
click at [572, 140] on input "text" at bounding box center [583, 132] width 156 height 26
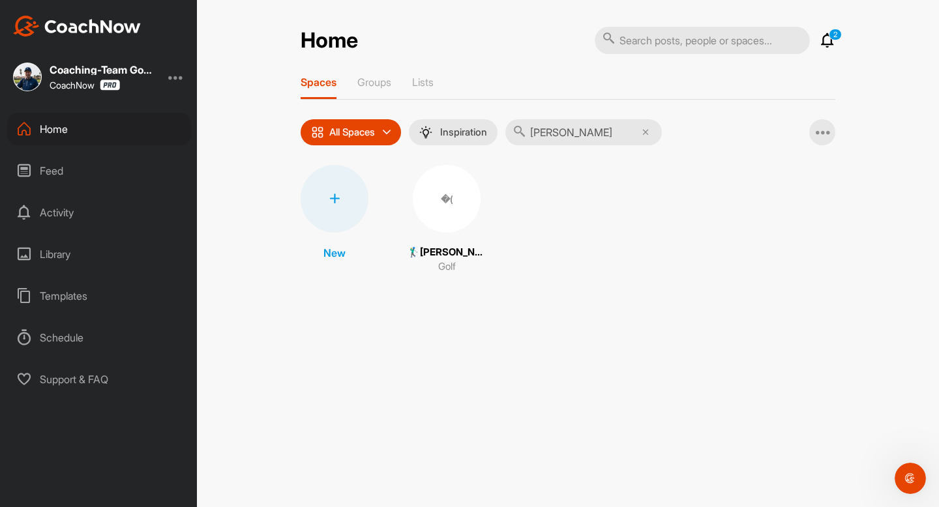
type input "[PERSON_NAME]"
click at [482, 209] on div "�( 🏌‍♂[PERSON_NAME] (20.2) Golf" at bounding box center [446, 220] width 78 height 110
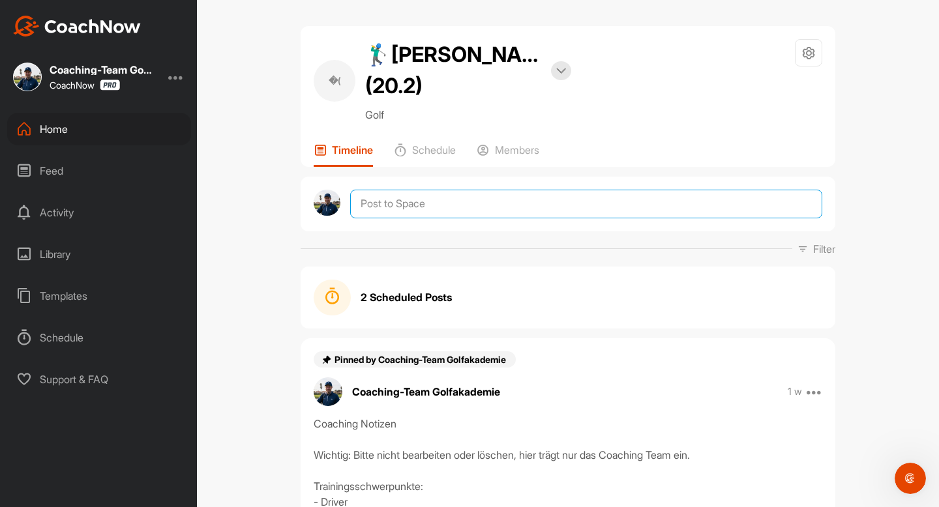
click at [482, 211] on textarea at bounding box center [586, 204] width 472 height 29
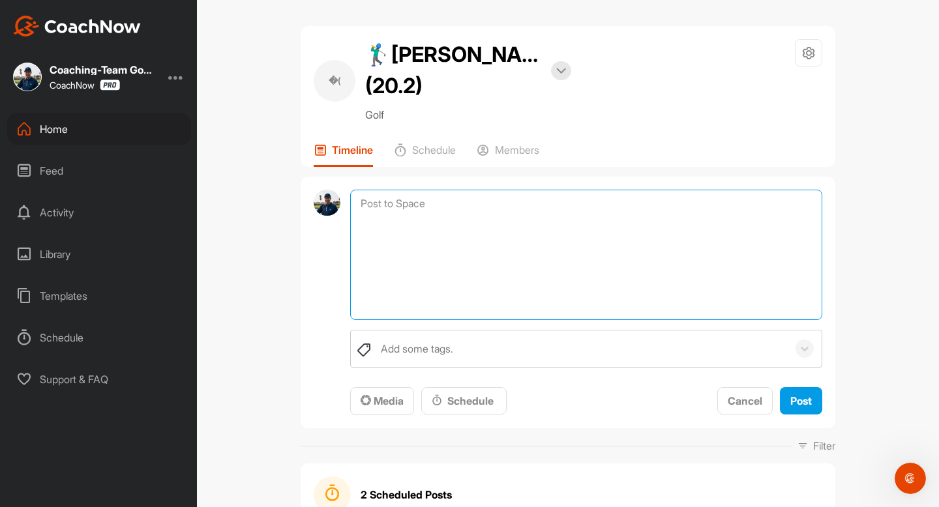
paste textarea "📢 Wichtige Info für dich [PERSON_NAME], hier ist [PERSON_NAME] – deine Coaching…"
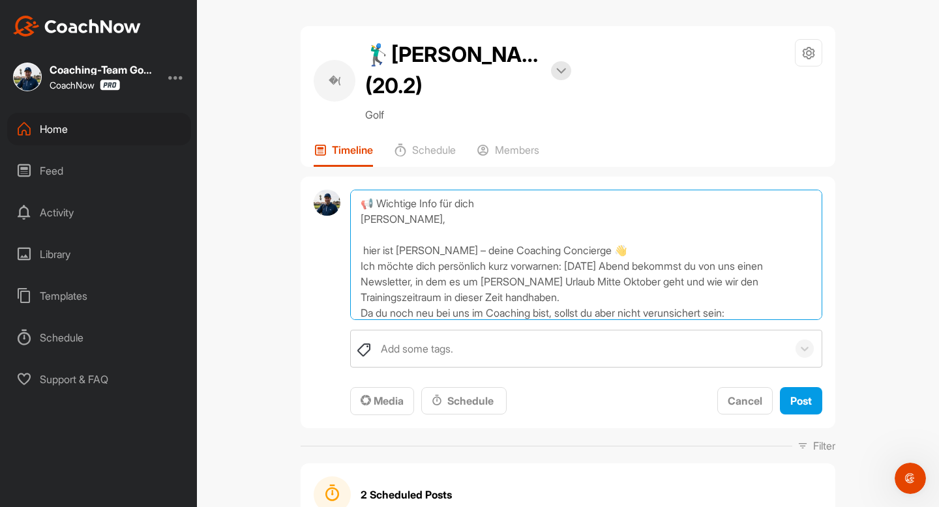
drag, startPoint x: 387, startPoint y: 218, endPoint x: 419, endPoint y: 221, distance: 32.8
click at [419, 221] on textarea "📢 Wichtige Info für dich [PERSON_NAME], hier ist [PERSON_NAME] – deine Coaching…" at bounding box center [586, 255] width 472 height 130
type textarea "📢 Wichtige Info für dich [PERSON_NAME], hier ist [PERSON_NAME] – deine Coaching…"
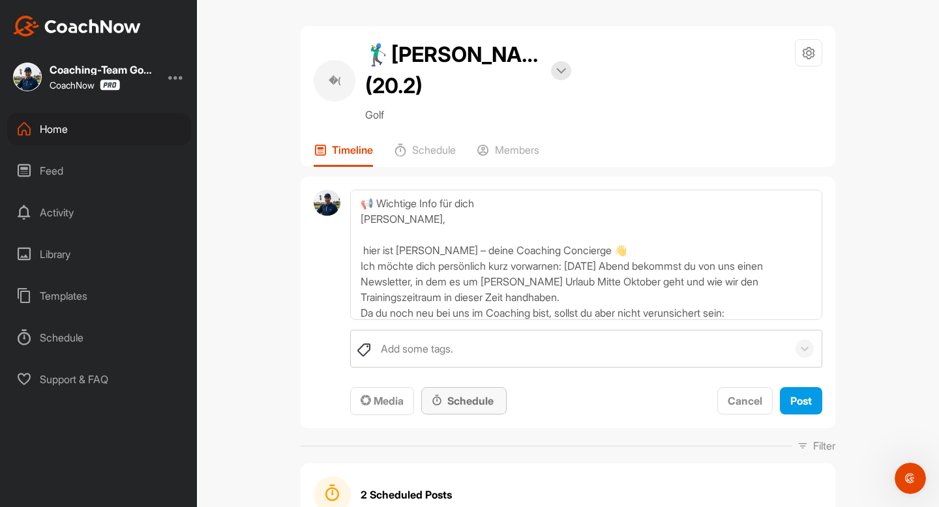
click at [463, 404] on div "Schedule" at bounding box center [464, 401] width 65 height 16
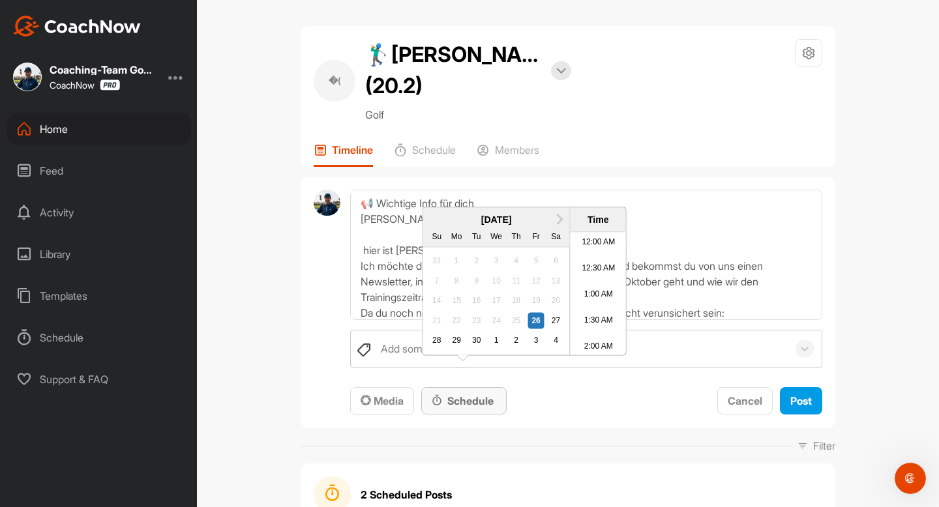
scroll to position [604, 0]
click at [428, 349] on div "28" at bounding box center [436, 341] width 17 height 17
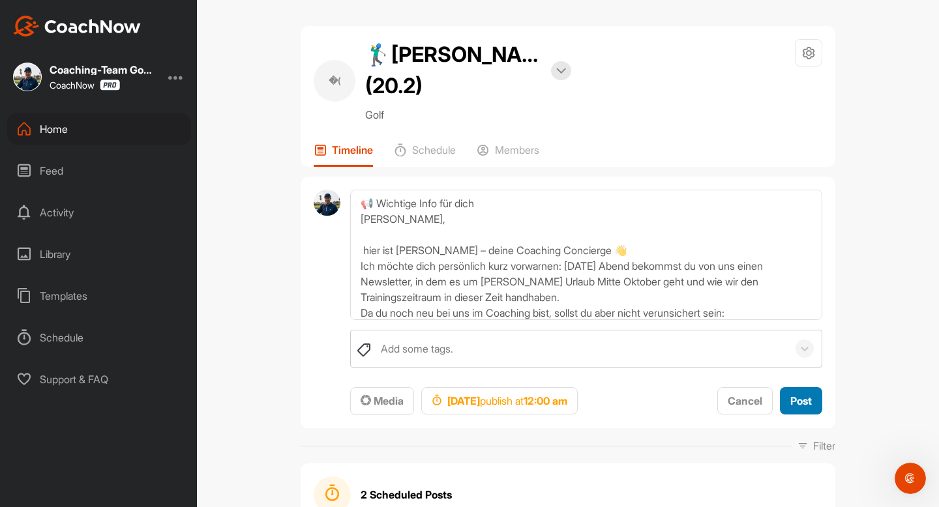
click at [801, 405] on span "Post" at bounding box center [801, 400] width 22 height 13
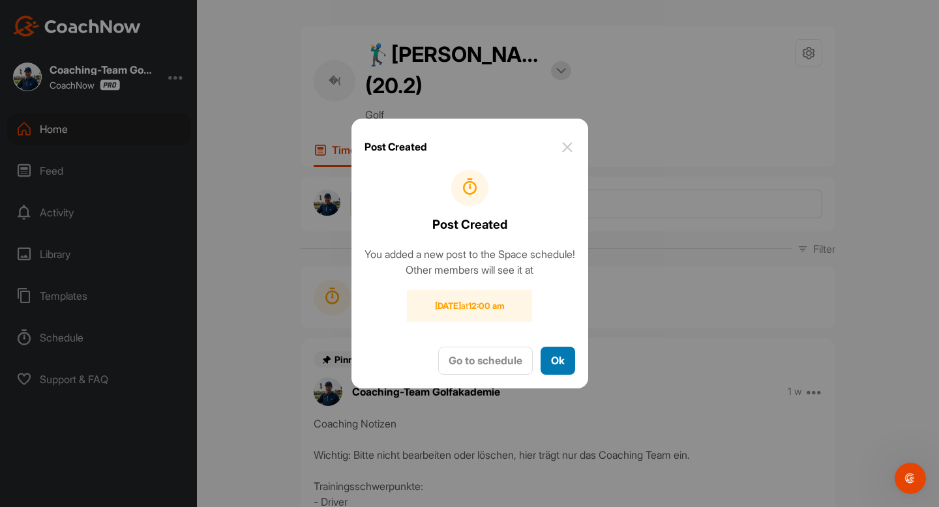
click at [569, 375] on button "Ok" at bounding box center [557, 361] width 35 height 28
